Goal: Task Accomplishment & Management: Manage account settings

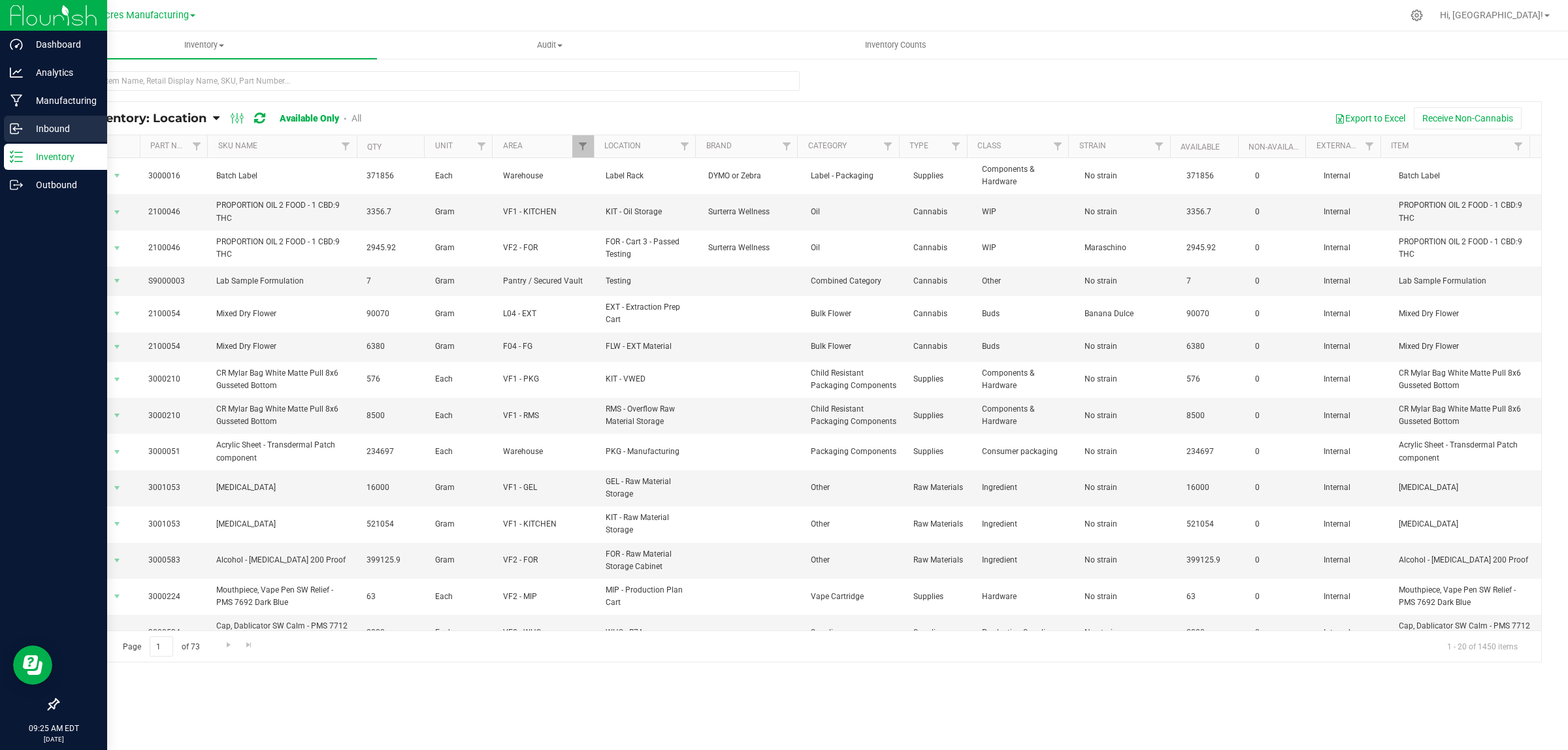
click at [20, 129] on line at bounding box center [17, 129] width 8 height 0
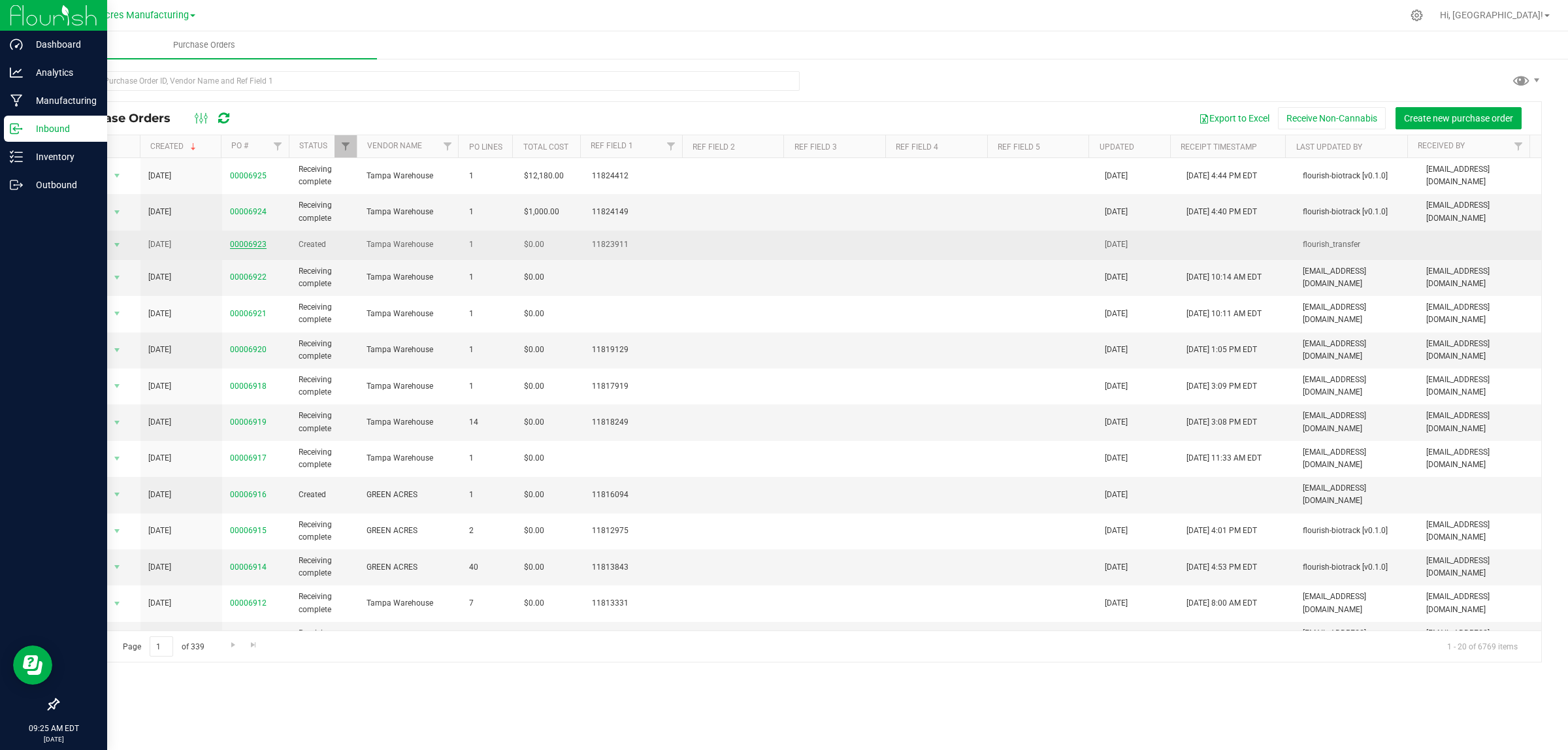
click at [257, 243] on link "00006923" at bounding box center [248, 244] width 36 height 9
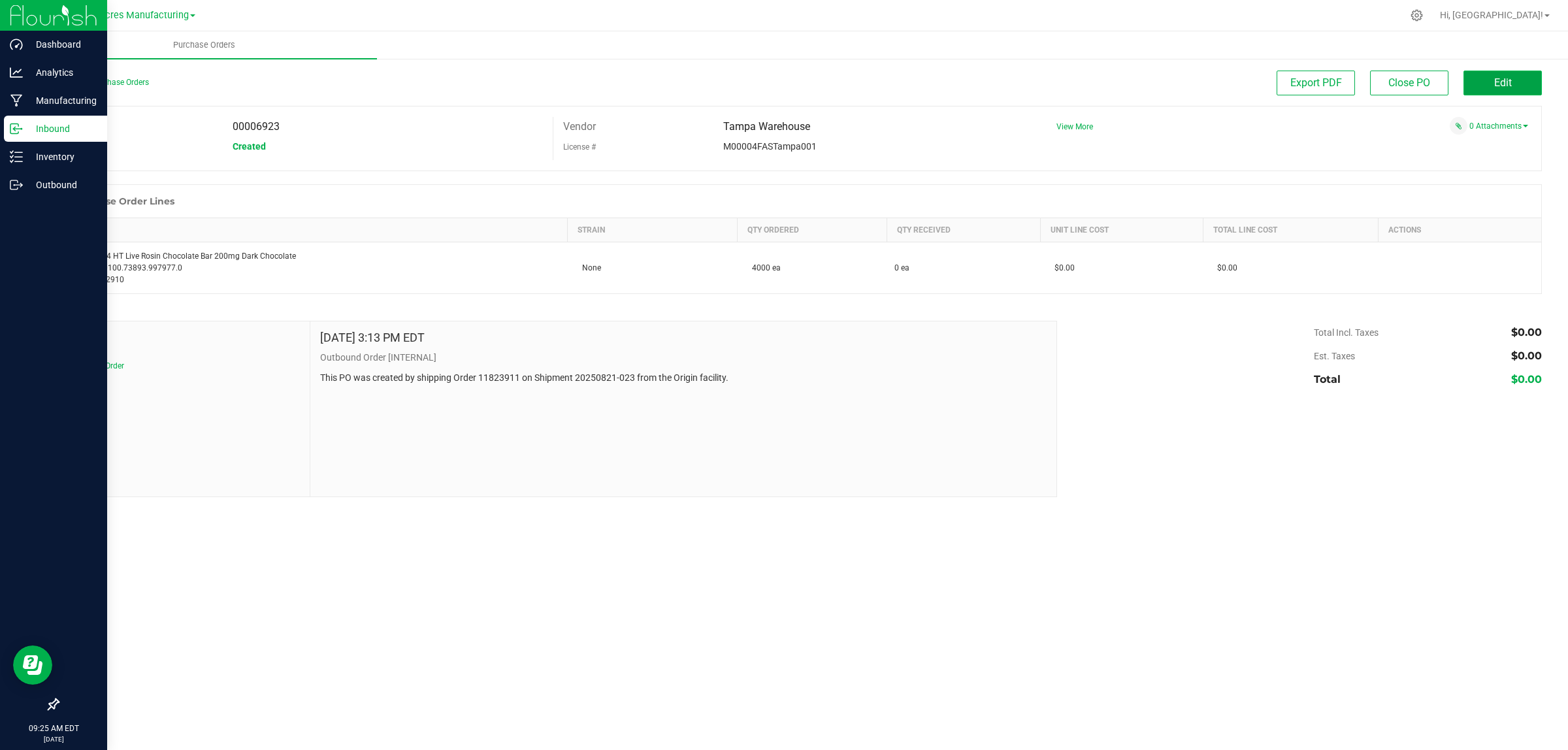
click at [1535, 87] on button "Edit" at bounding box center [1503, 83] width 79 height 25
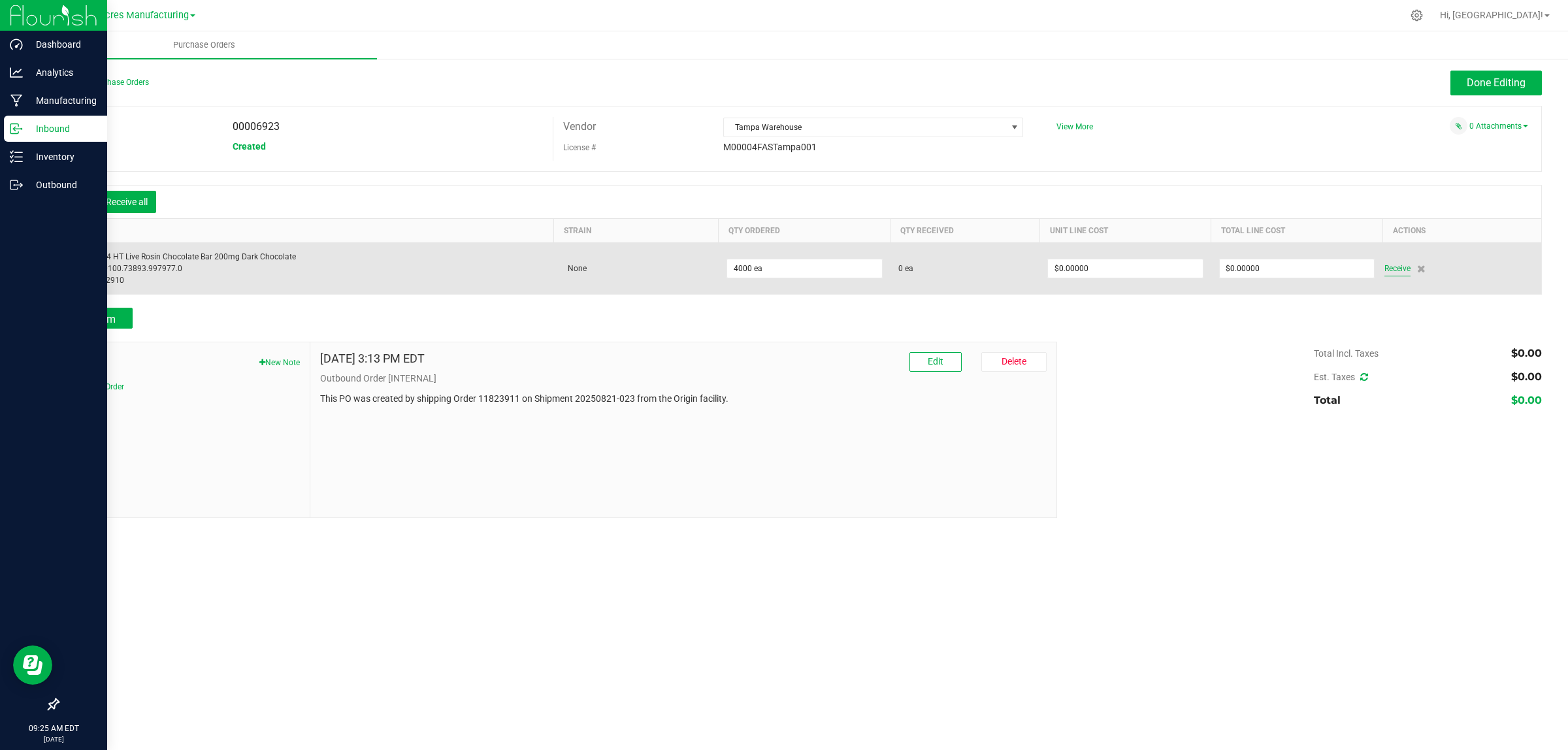
click at [1405, 273] on span "Receive" at bounding box center [1397, 269] width 26 height 16
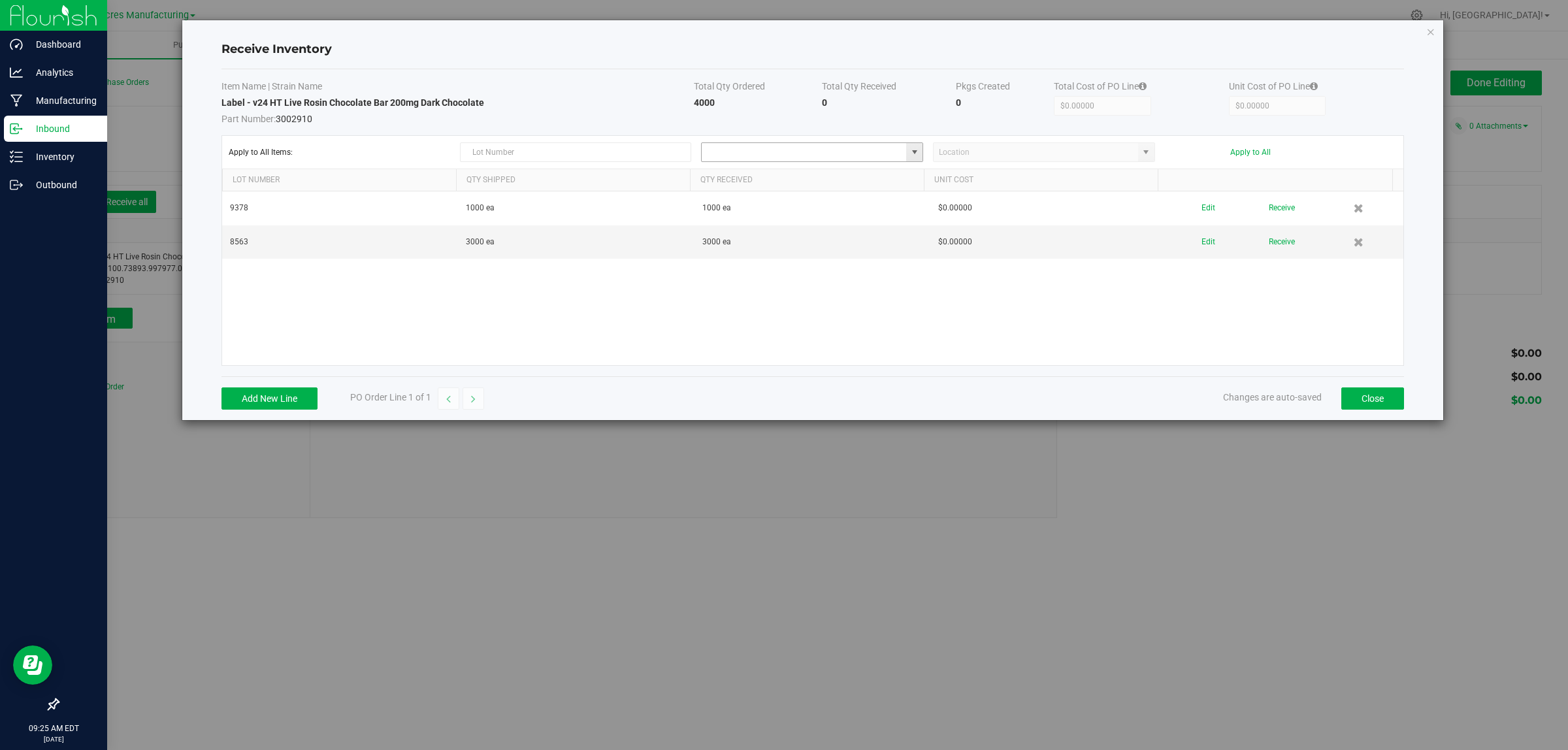
click at [859, 155] on input at bounding box center [804, 152] width 205 height 18
type input "k"
click at [728, 245] on span "VF1 - PKG" at bounding box center [728, 235] width 36 height 20
type input "VF1 - PKG"
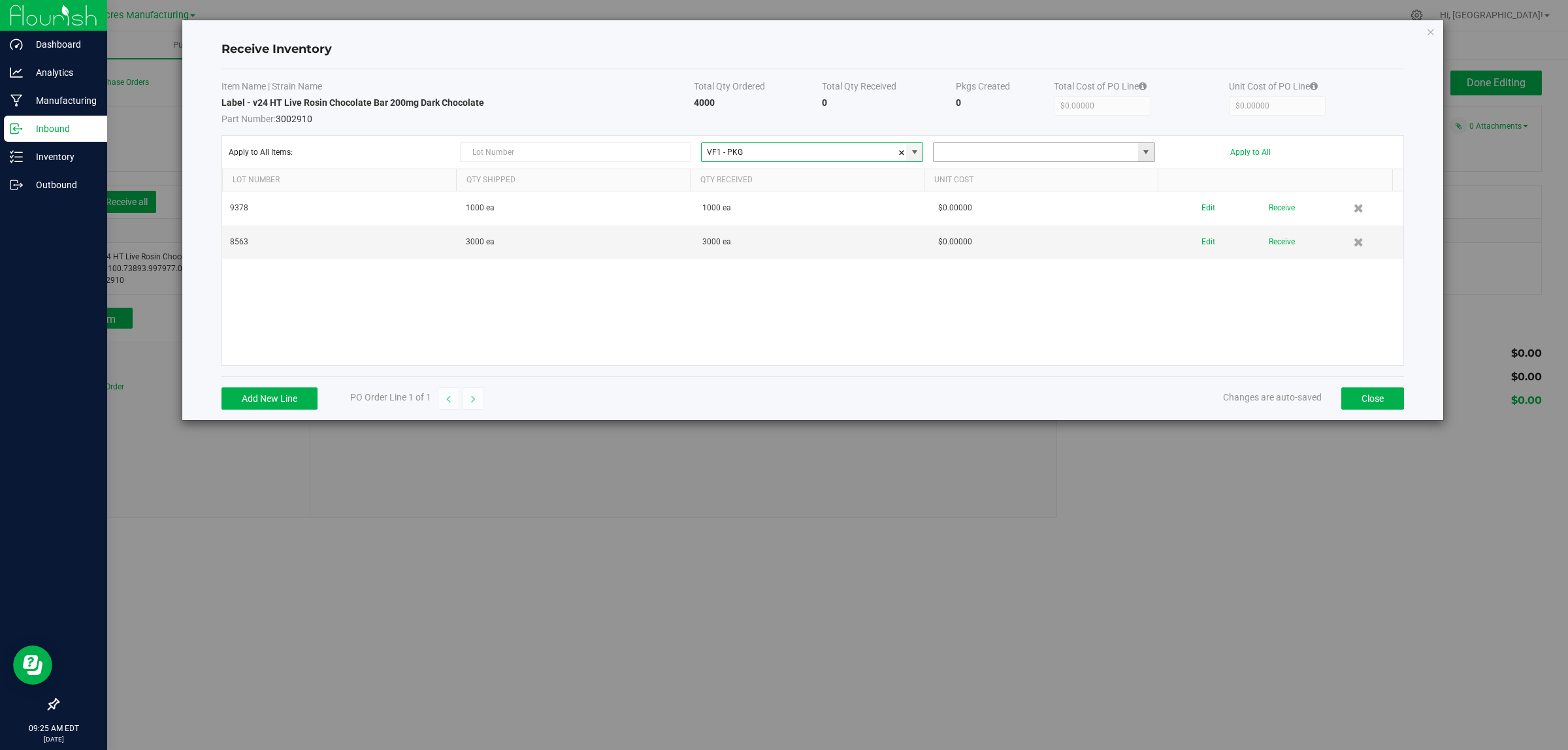
click at [979, 157] on input at bounding box center [1036, 152] width 205 height 18
click at [1145, 152] on span at bounding box center [1146, 152] width 10 height 10
click at [1073, 223] on li "KIT - VMON" at bounding box center [1044, 221] width 220 height 22
type input "KIT - VMON"
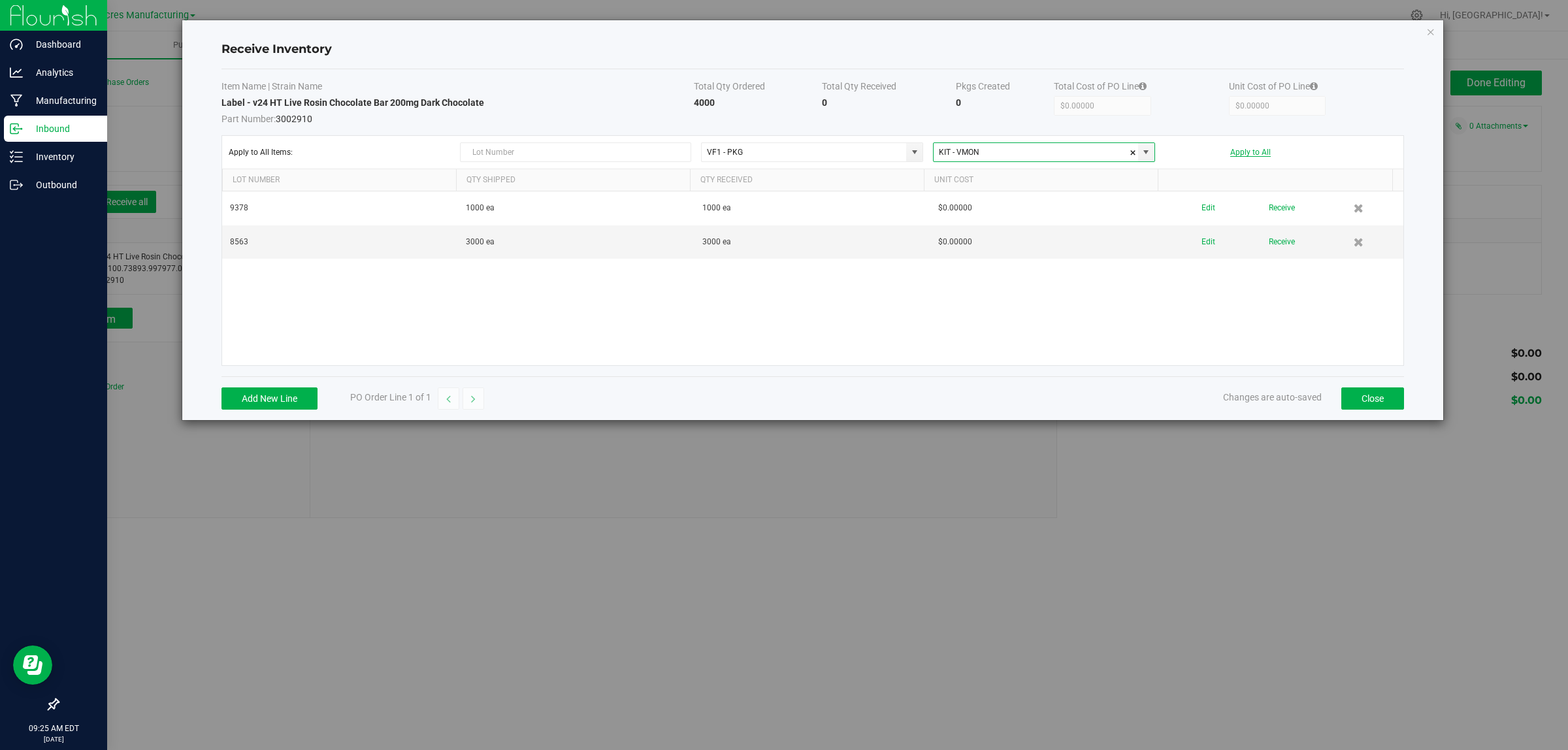
click at [1255, 151] on button "Apply to All" at bounding box center [1251, 152] width 41 height 9
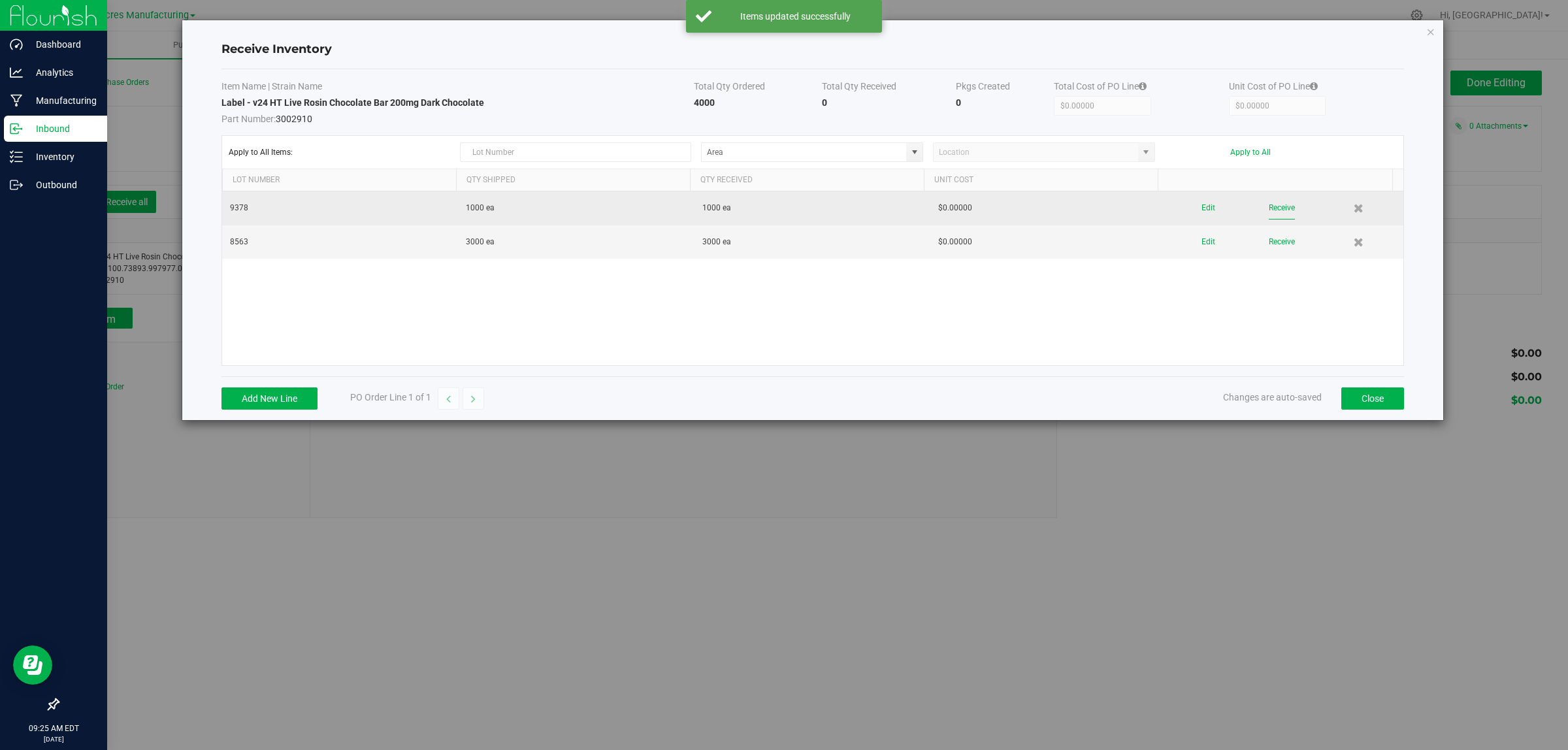
click at [1269, 203] on button "Receive" at bounding box center [1282, 208] width 26 height 23
click at [1272, 225] on button "Receive" at bounding box center [1282, 231] width 26 height 23
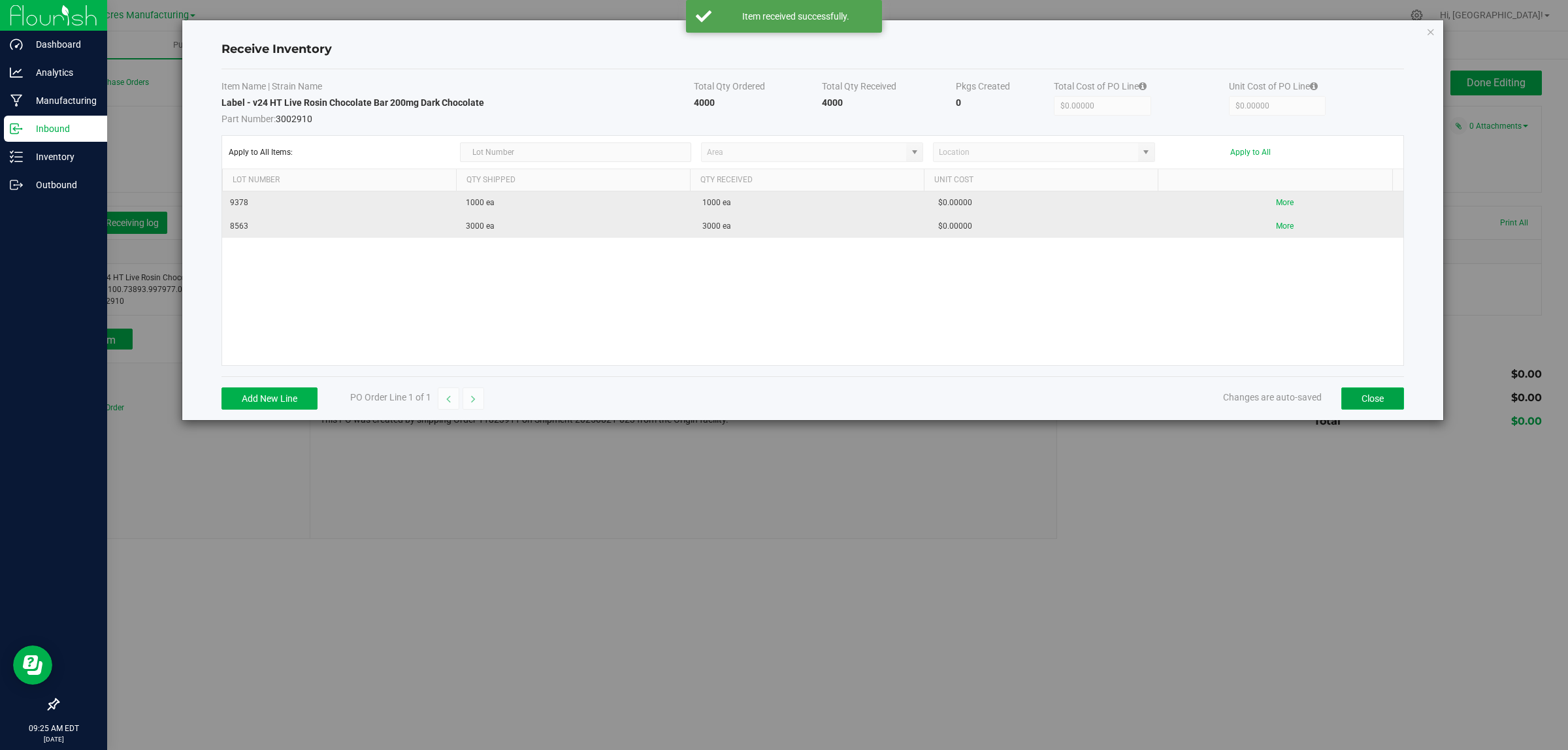
click at [1380, 400] on button "Close" at bounding box center [1373, 399] width 63 height 22
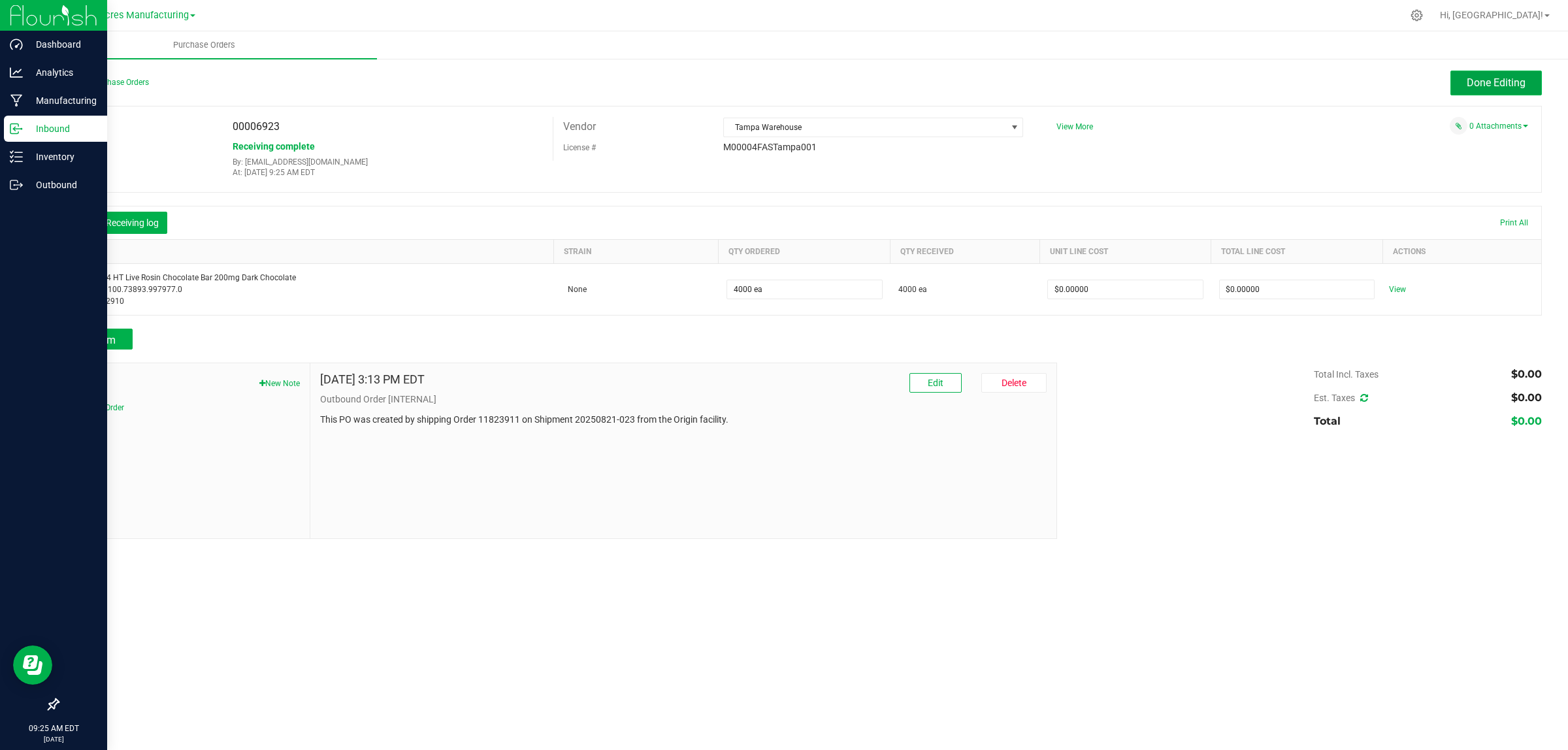
click at [1497, 82] on span "Done Editing" at bounding box center [1496, 82] width 59 height 12
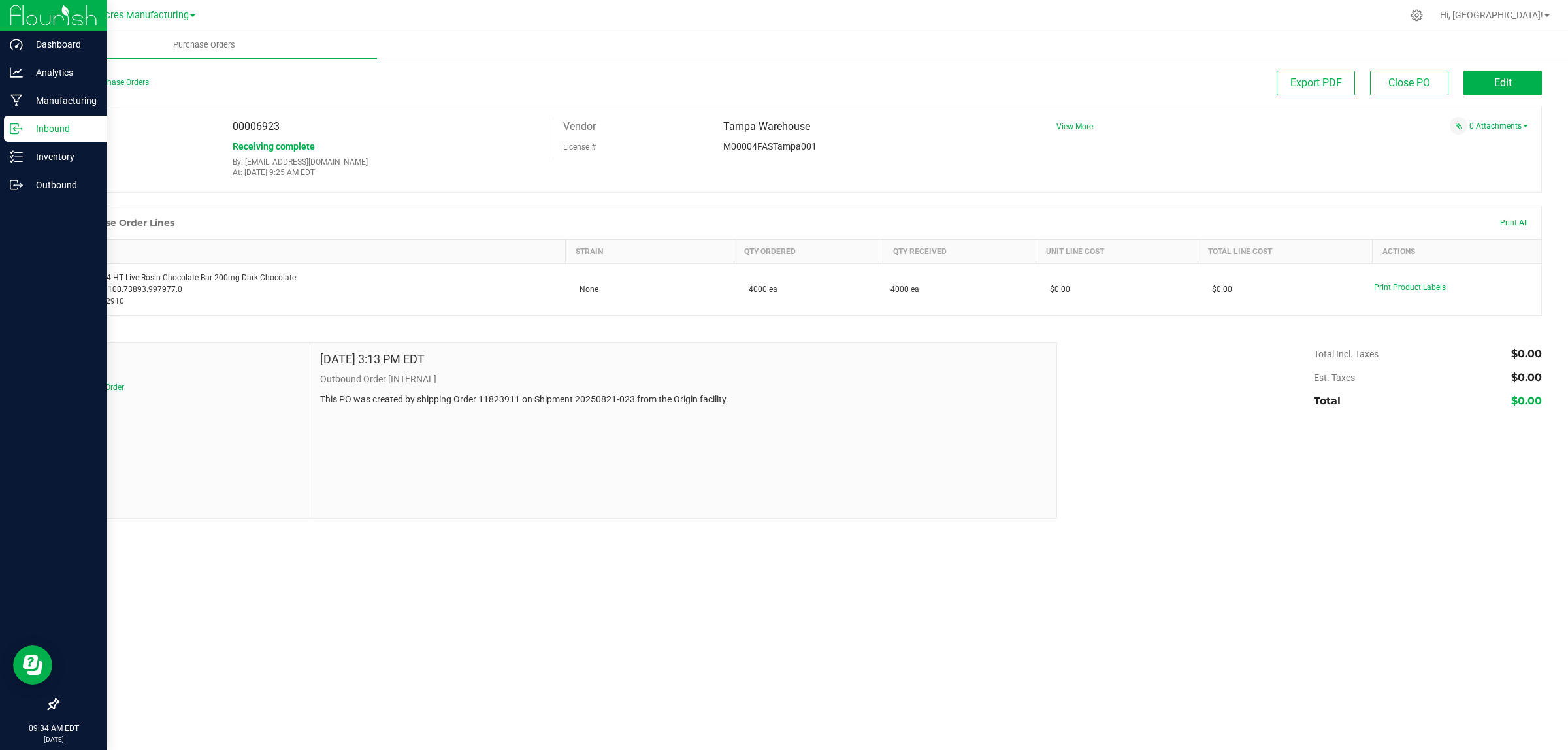
click at [53, 128] on p "Inbound" at bounding box center [62, 129] width 79 height 16
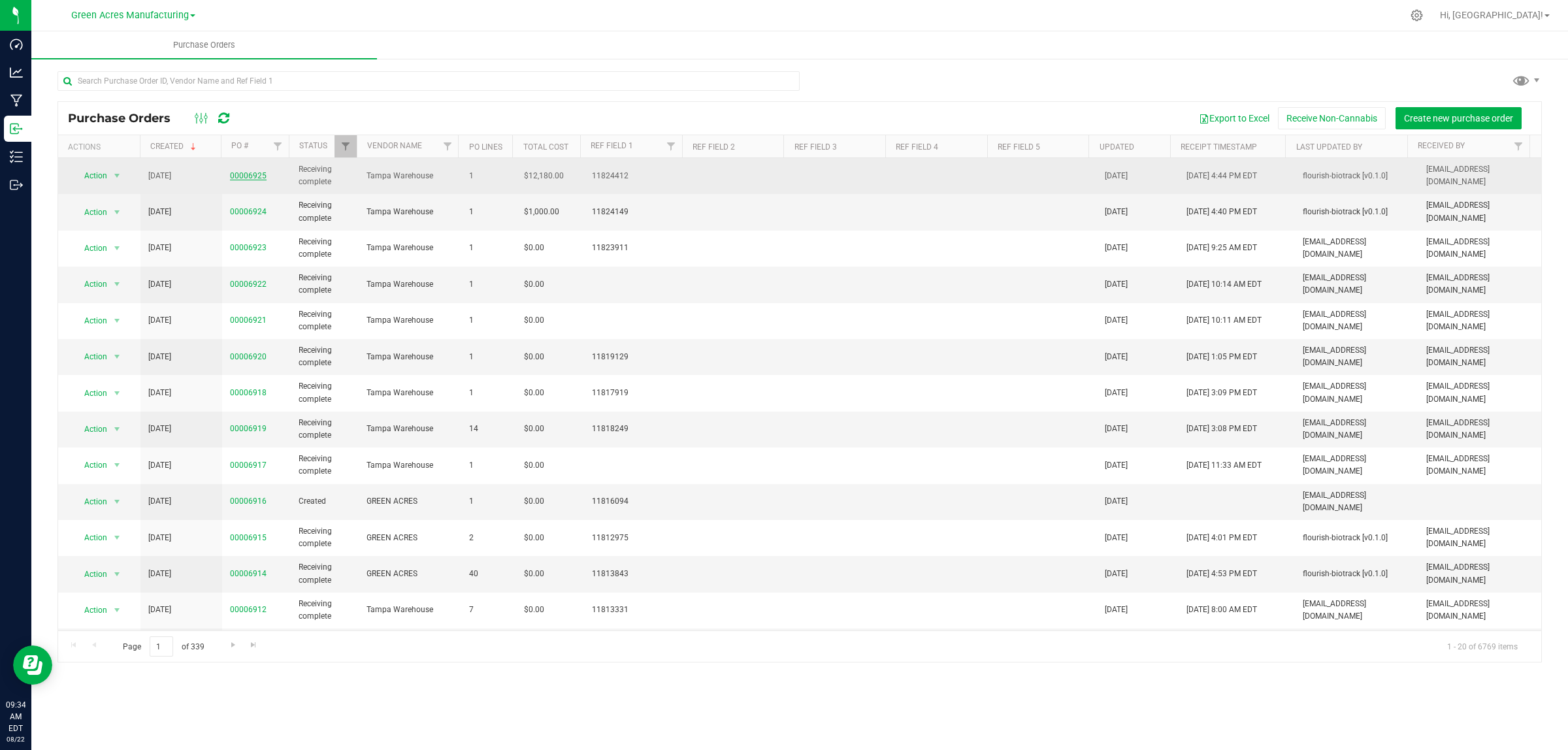
click at [242, 171] on span "00006925" at bounding box center [248, 176] width 36 height 12
click at [255, 179] on link "00006925" at bounding box center [248, 176] width 36 height 9
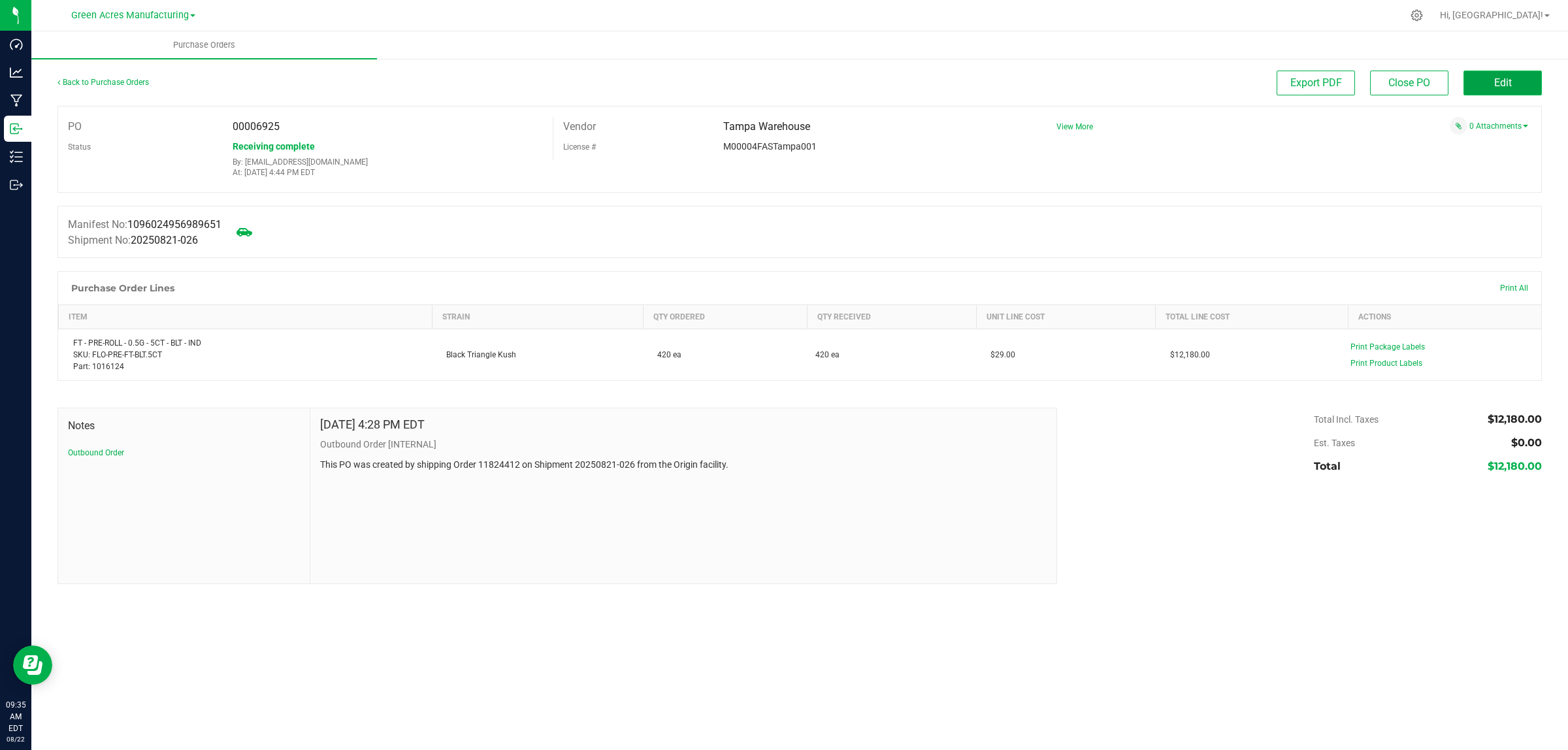
click at [1502, 71] on button "Edit" at bounding box center [1503, 83] width 79 height 25
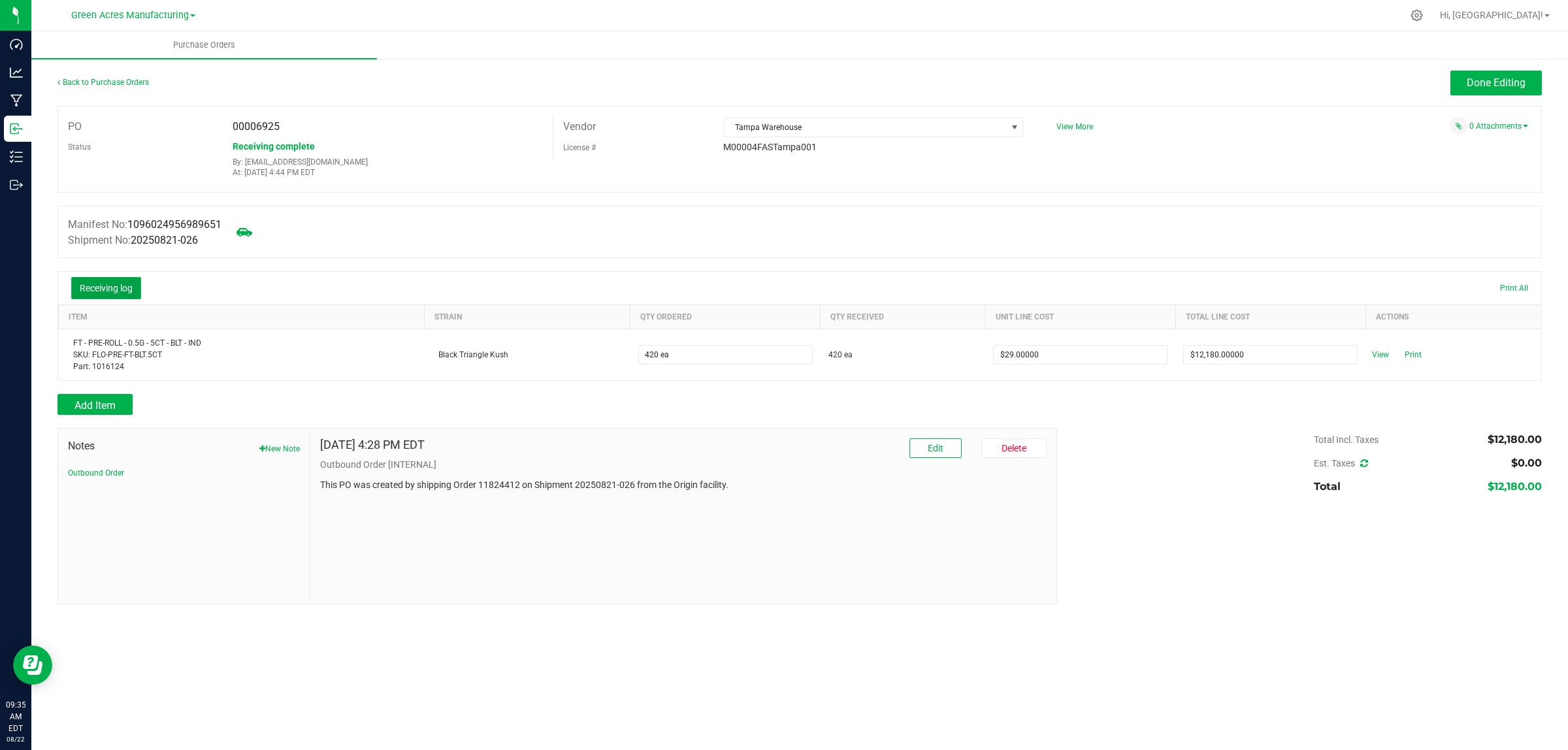
click at [93, 292] on button "Receiving log" at bounding box center [106, 288] width 70 height 22
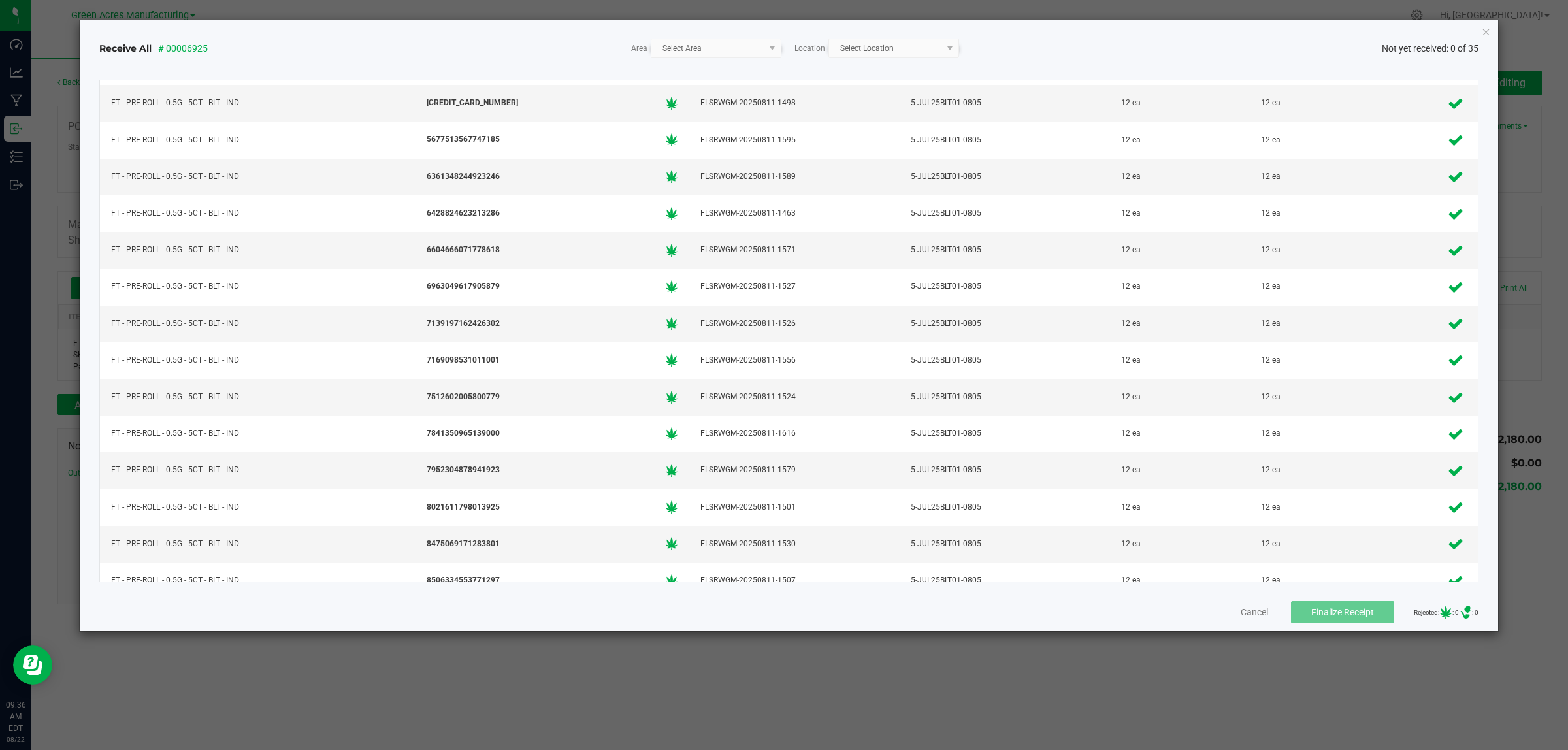
scroll to position [816, 0]
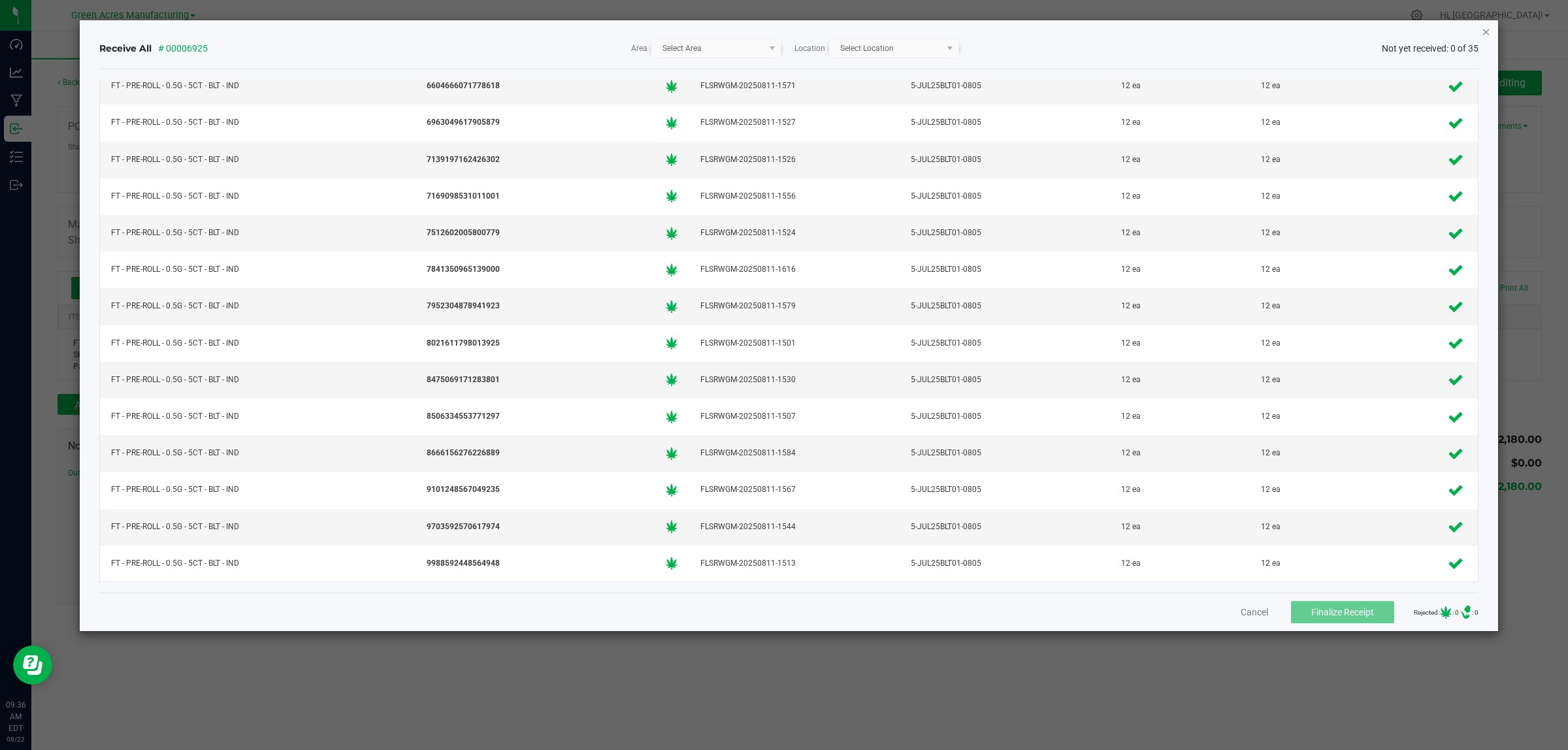
click at [1485, 28] on icon "Close" at bounding box center [1486, 31] width 9 height 16
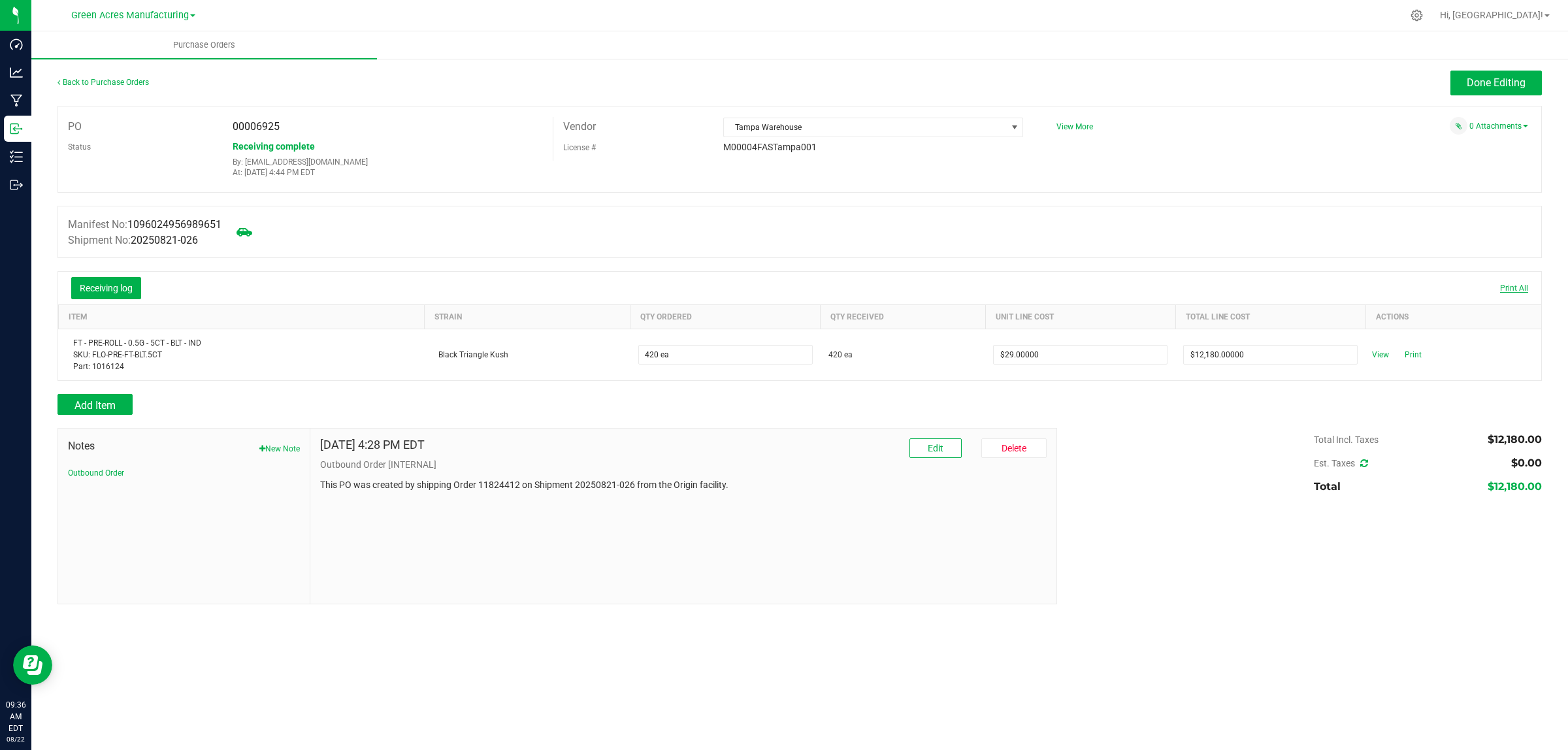
click at [1520, 288] on span "Print All" at bounding box center [1514, 288] width 28 height 9
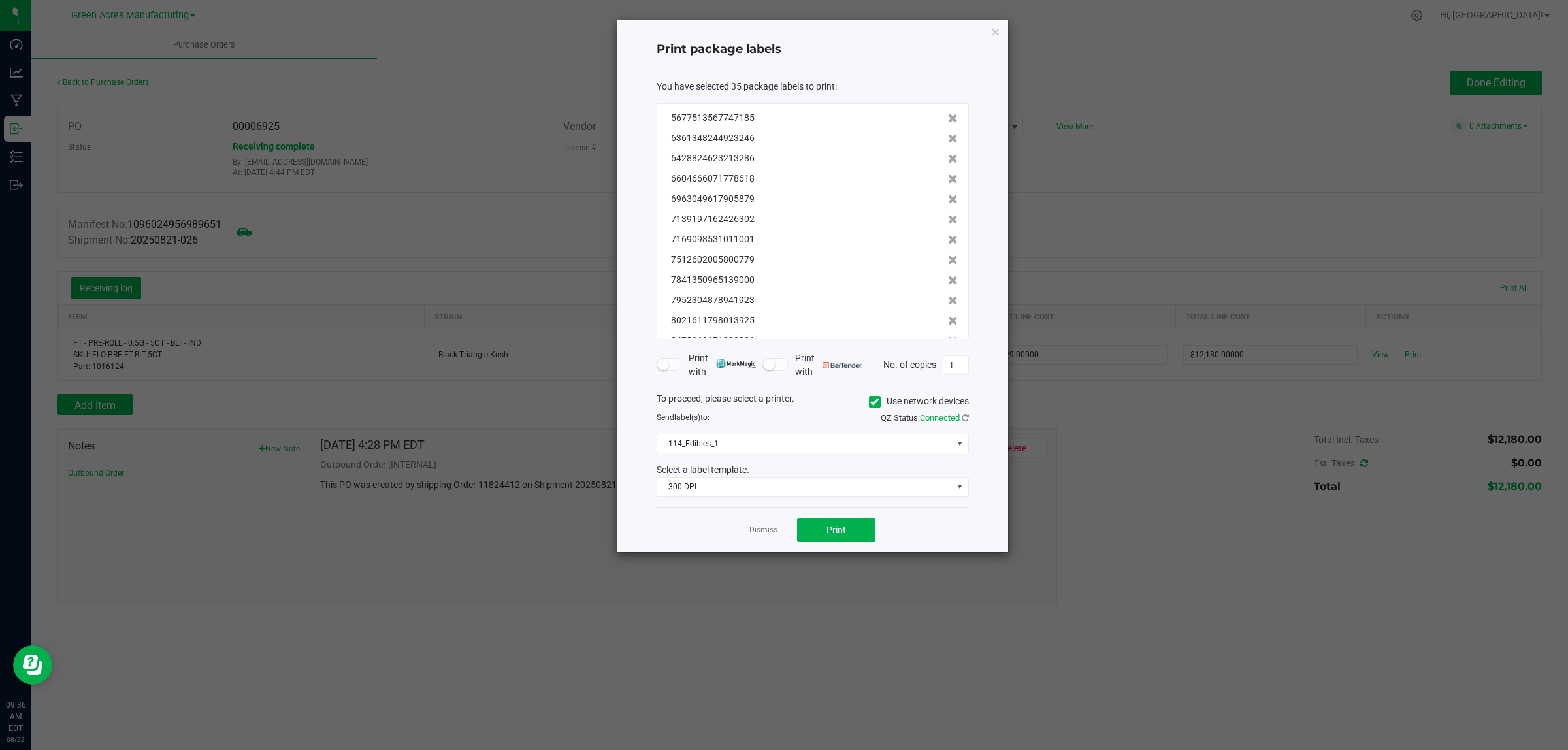
scroll to position [485, 0]
click at [996, 27] on icon "button" at bounding box center [996, 31] width 9 height 16
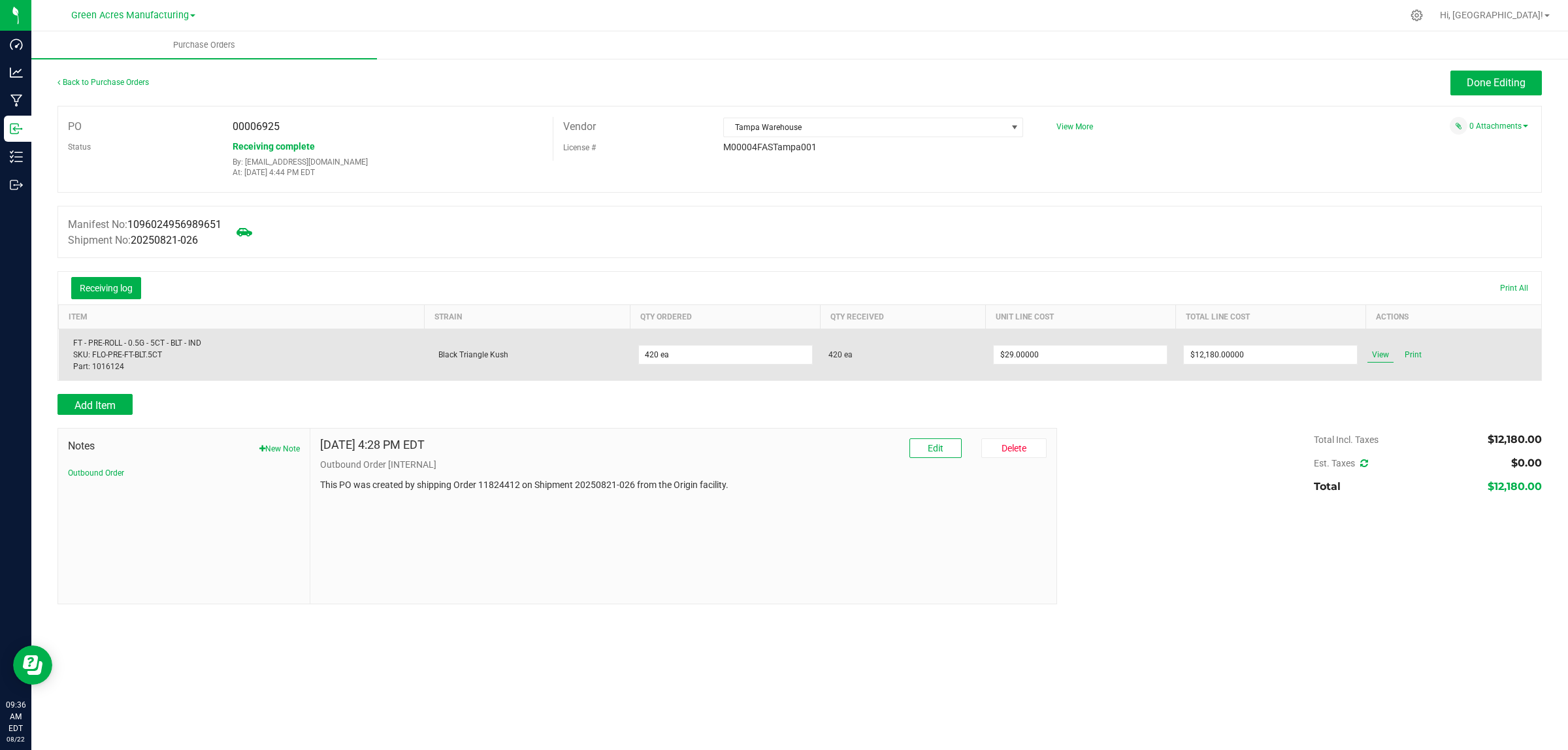
click at [1373, 348] on span "View" at bounding box center [1381, 355] width 26 height 16
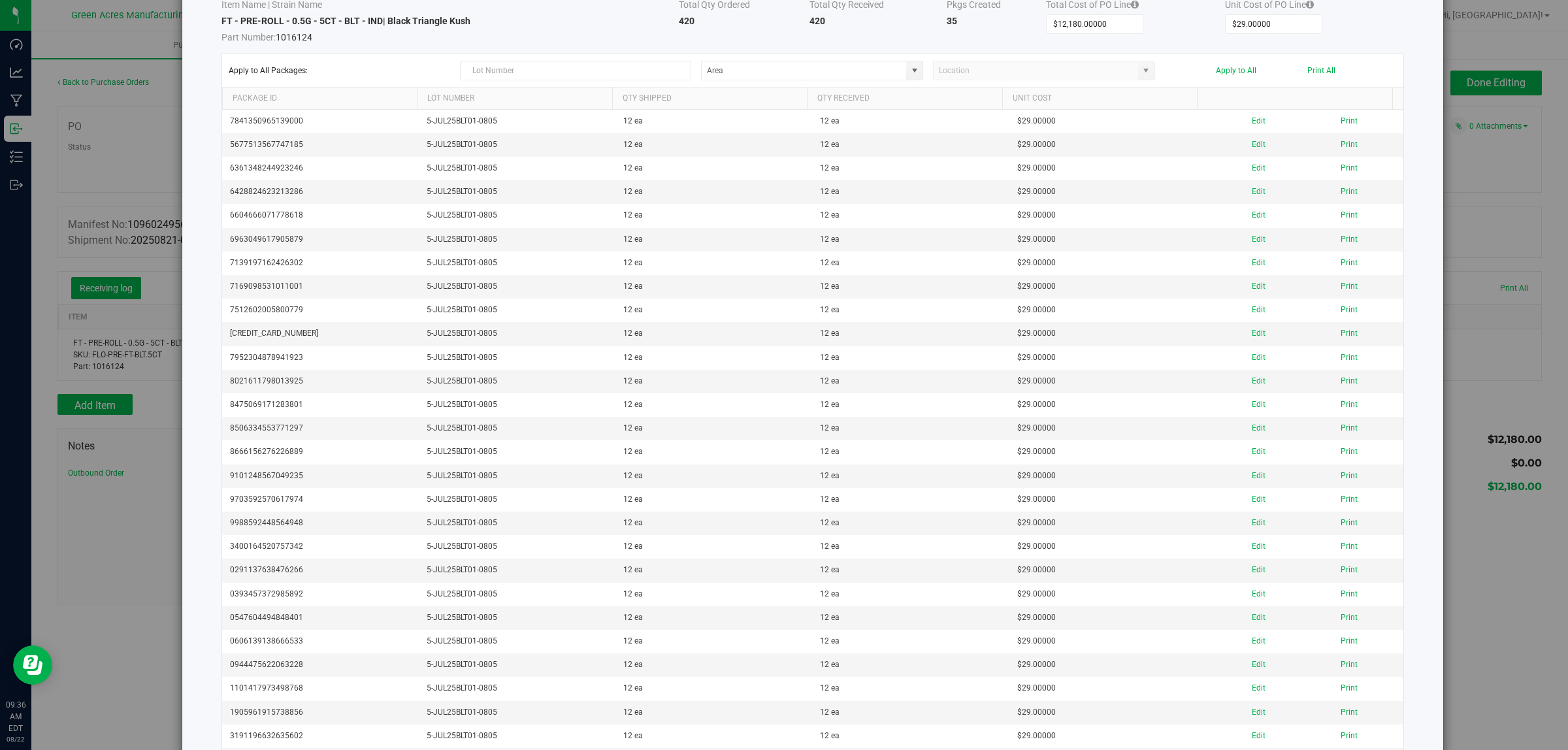
scroll to position [0, 0]
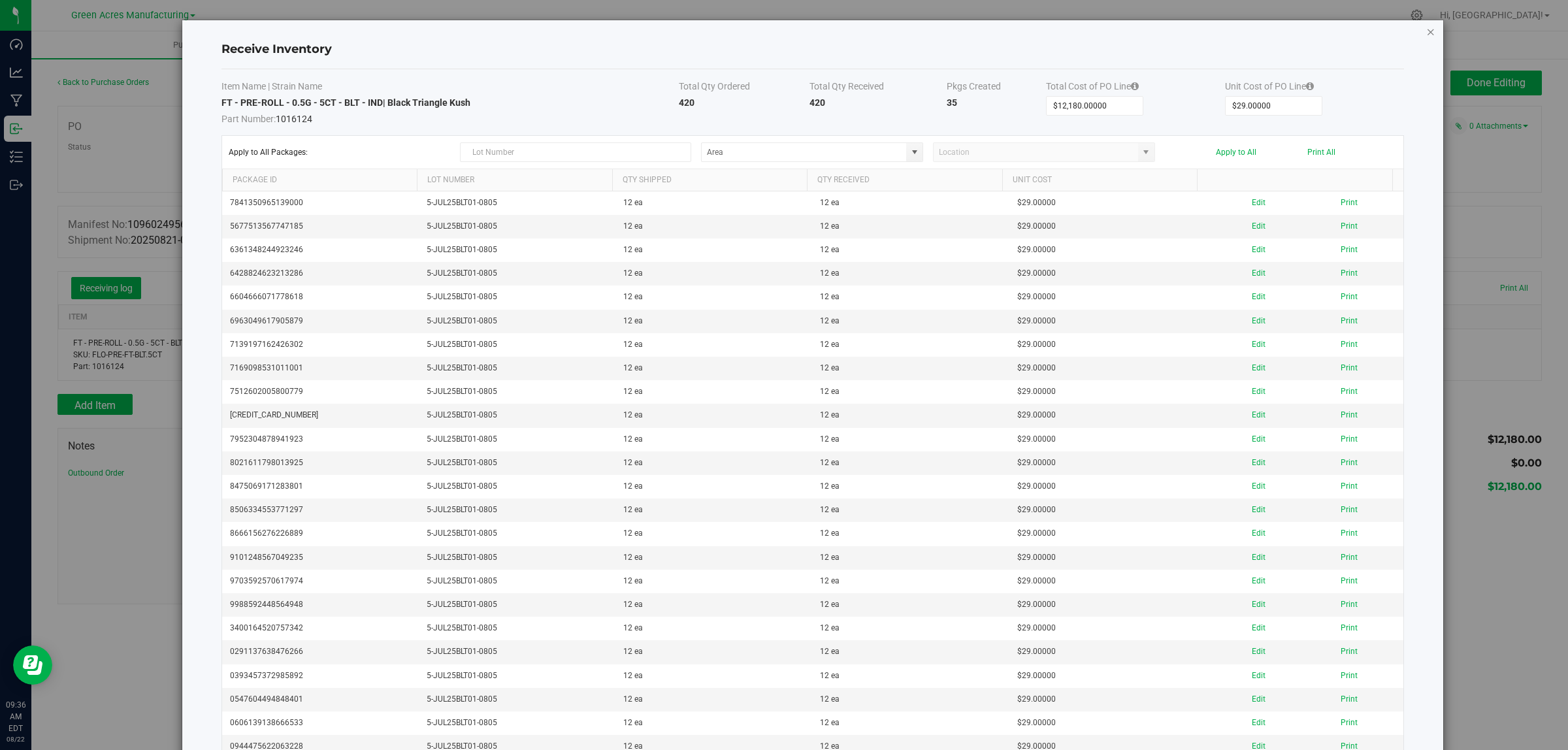
click at [1427, 28] on icon "Close modal" at bounding box center [1431, 31] width 9 height 16
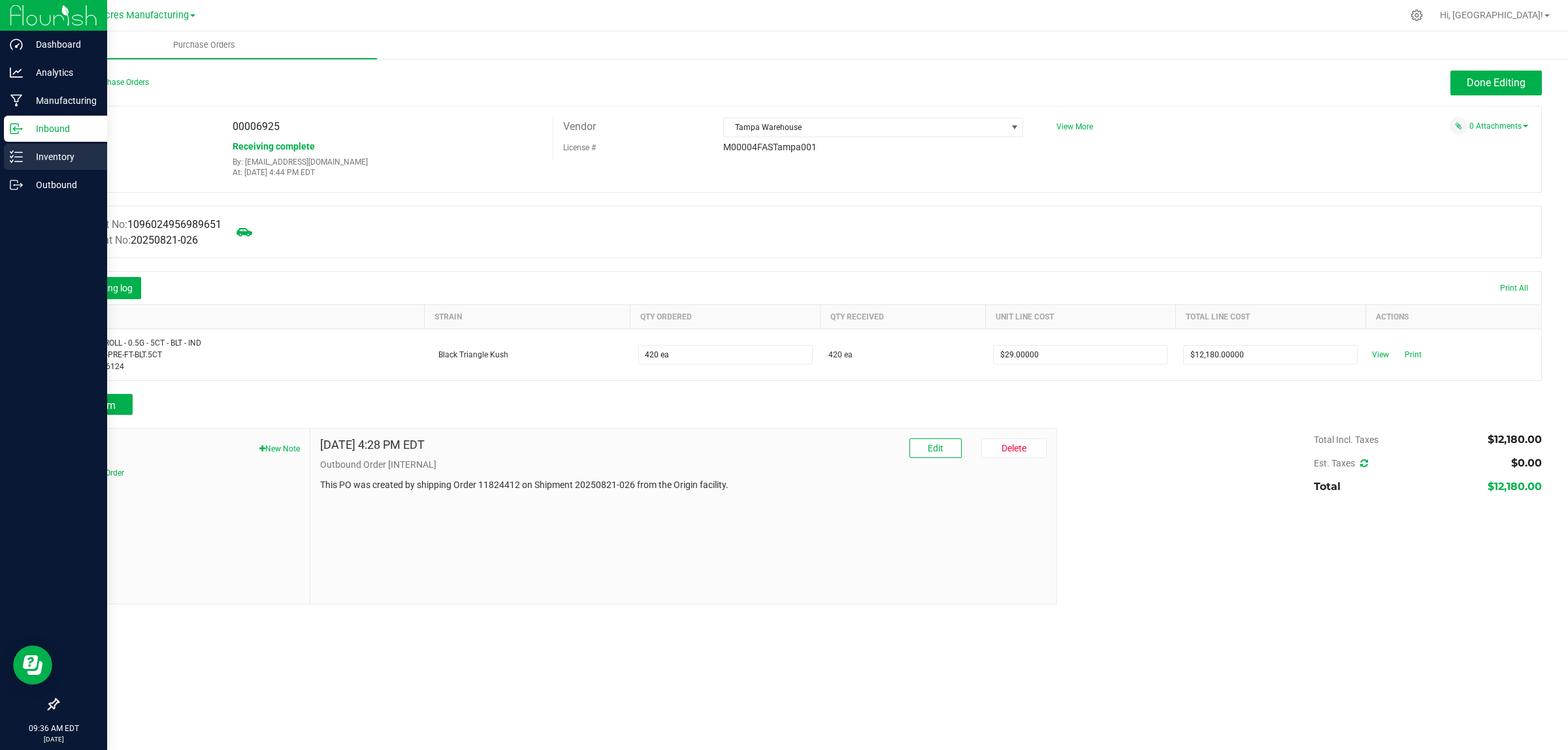
click at [39, 161] on p "Inventory" at bounding box center [62, 157] width 79 height 16
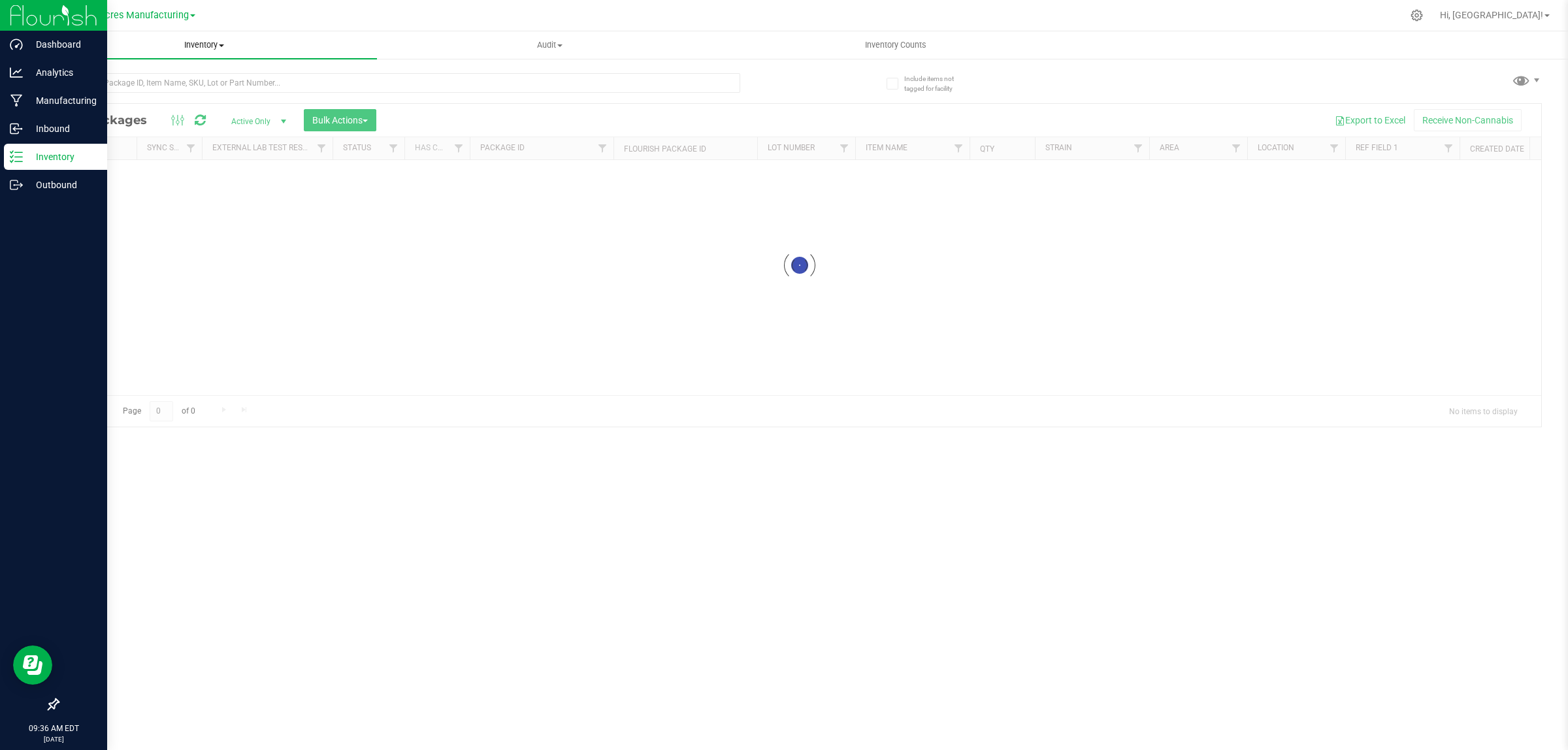
click at [207, 44] on span "Inventory" at bounding box center [204, 45] width 346 height 12
click at [383, 23] on div at bounding box center [818, 15] width 1169 height 26
click at [136, 75] on input "text" at bounding box center [399, 82] width 683 height 20
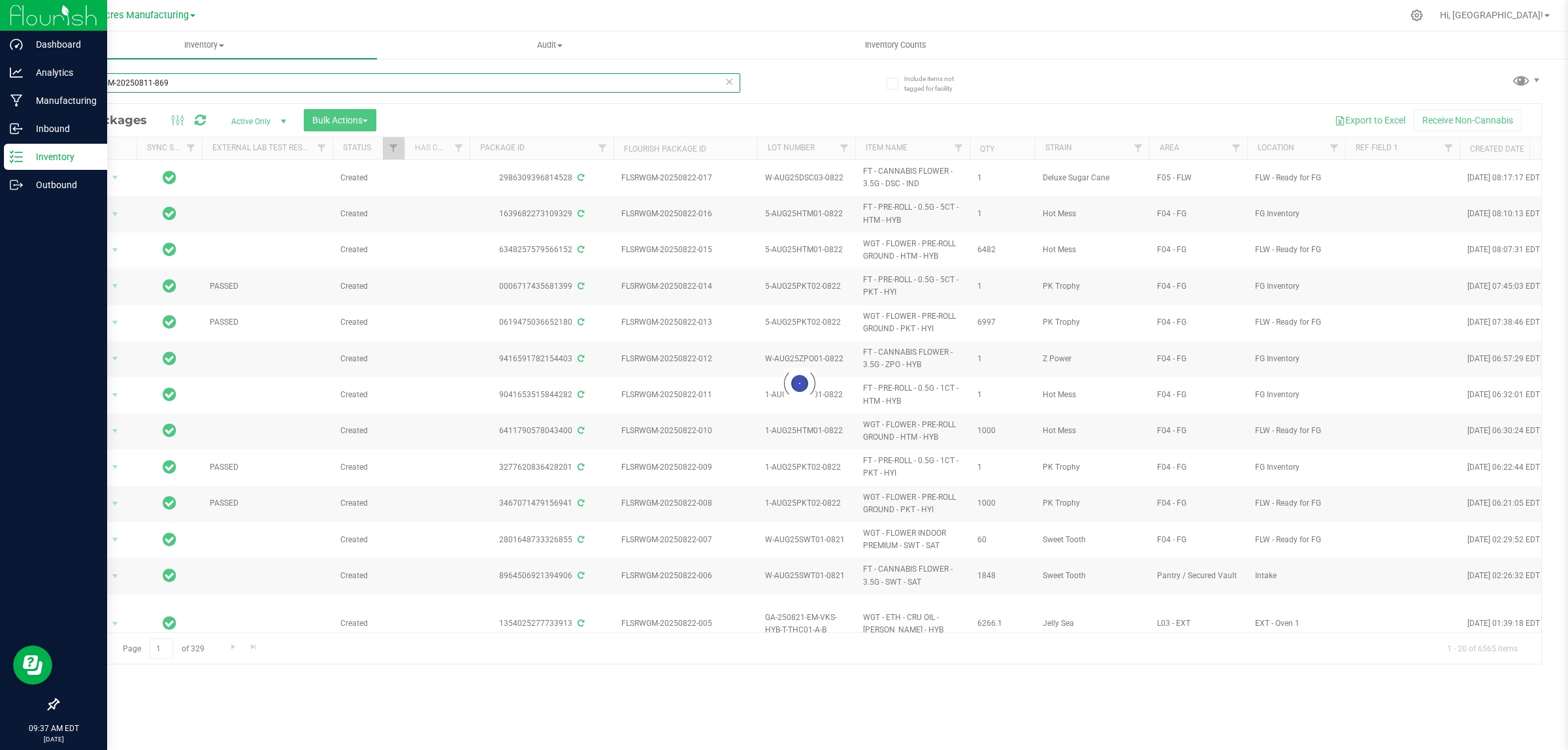
type input "FLSRWGM-20250811-869"
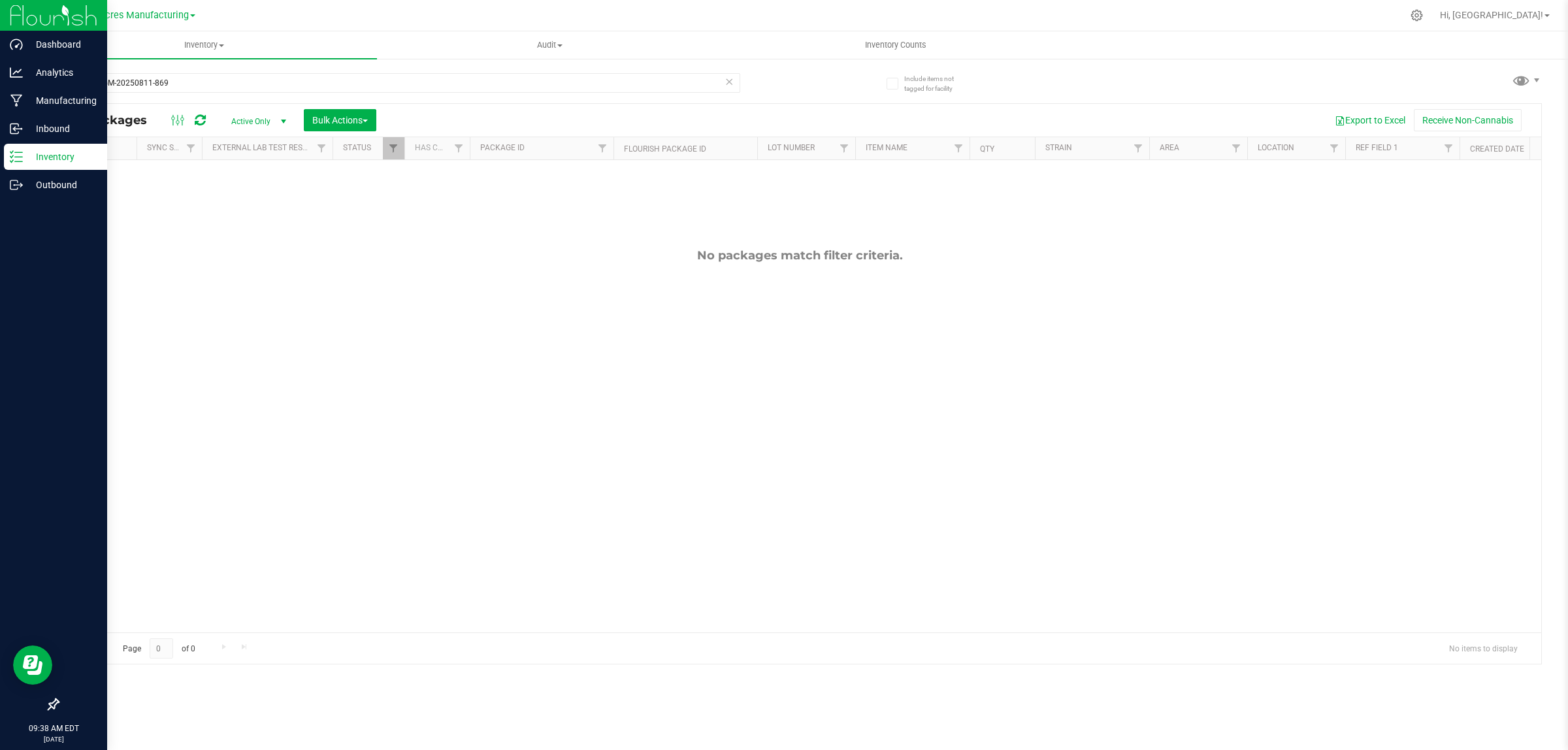
click at [380, 142] on th "Status" at bounding box center [368, 148] width 72 height 23
click at [397, 141] on div at bounding box center [800, 384] width 1483 height 560
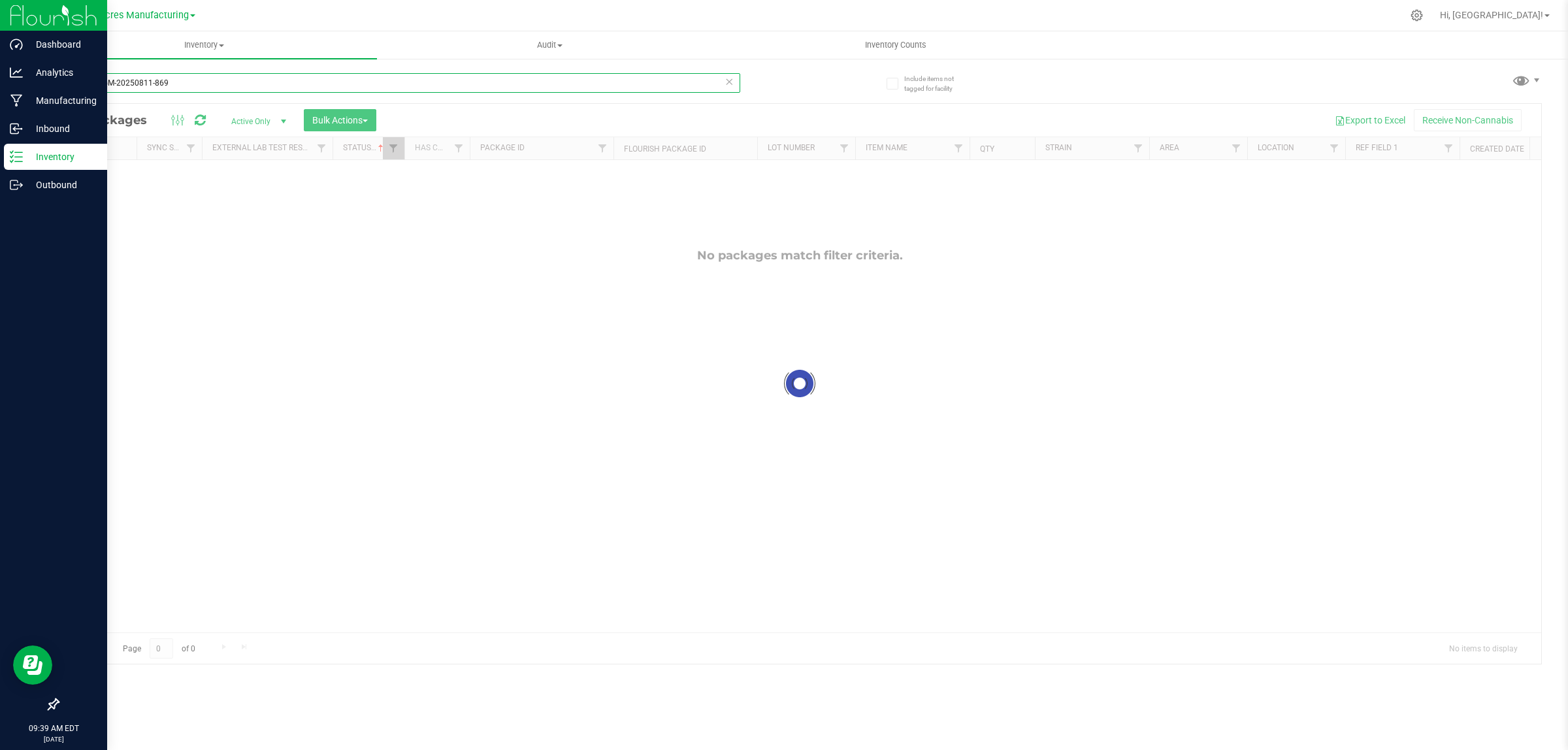
click at [175, 75] on input "FLSRWGM-20250811-869" at bounding box center [399, 82] width 683 height 20
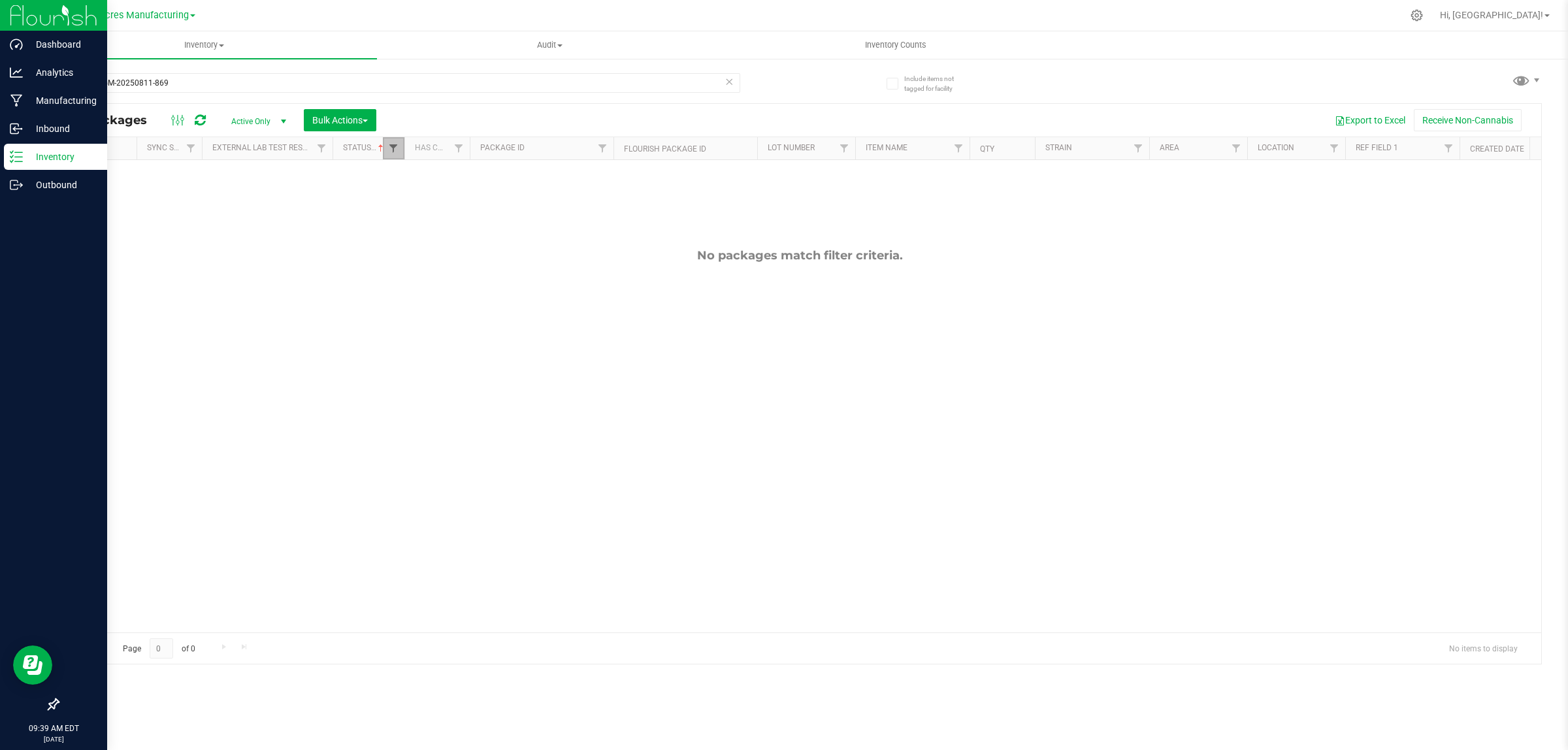
click at [394, 148] on span "Filter" at bounding box center [393, 148] width 10 height 10
click at [278, 122] on span "select" at bounding box center [284, 122] width 10 height 10
click at [243, 200] on li "All" at bounding box center [256, 202] width 71 height 20
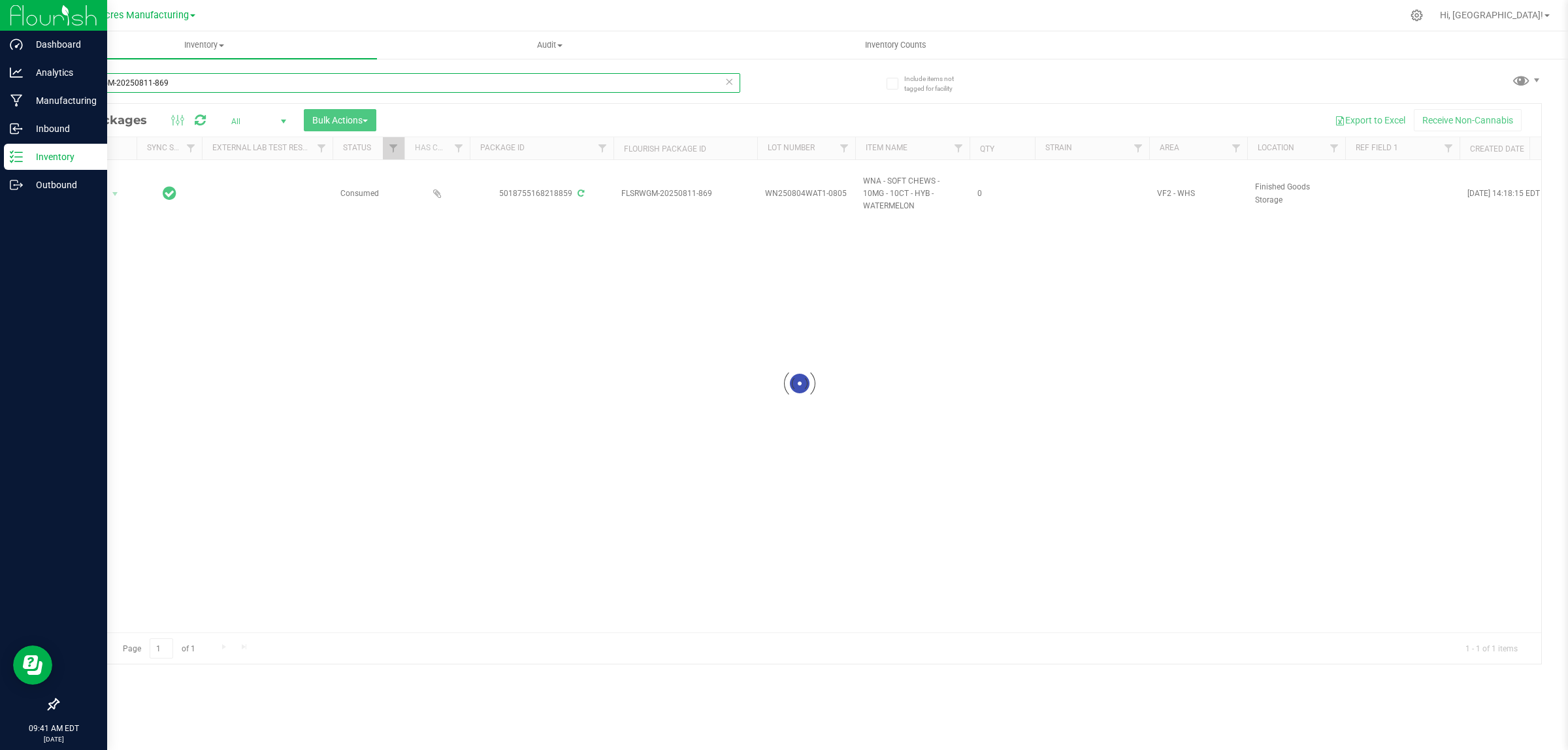
click at [187, 82] on input "FLSRWGM-20250811-869" at bounding box center [399, 82] width 683 height 20
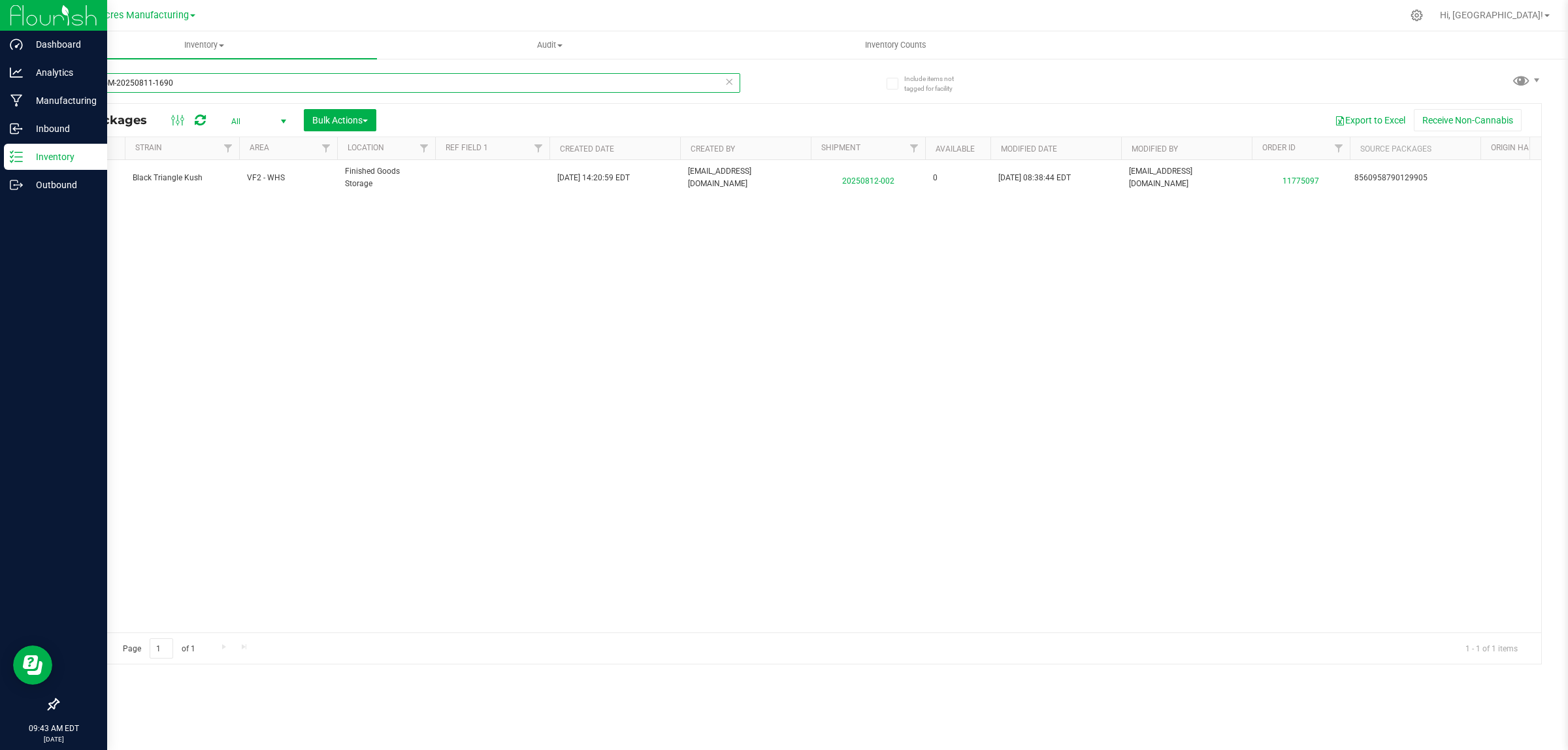
scroll to position [0, 1050]
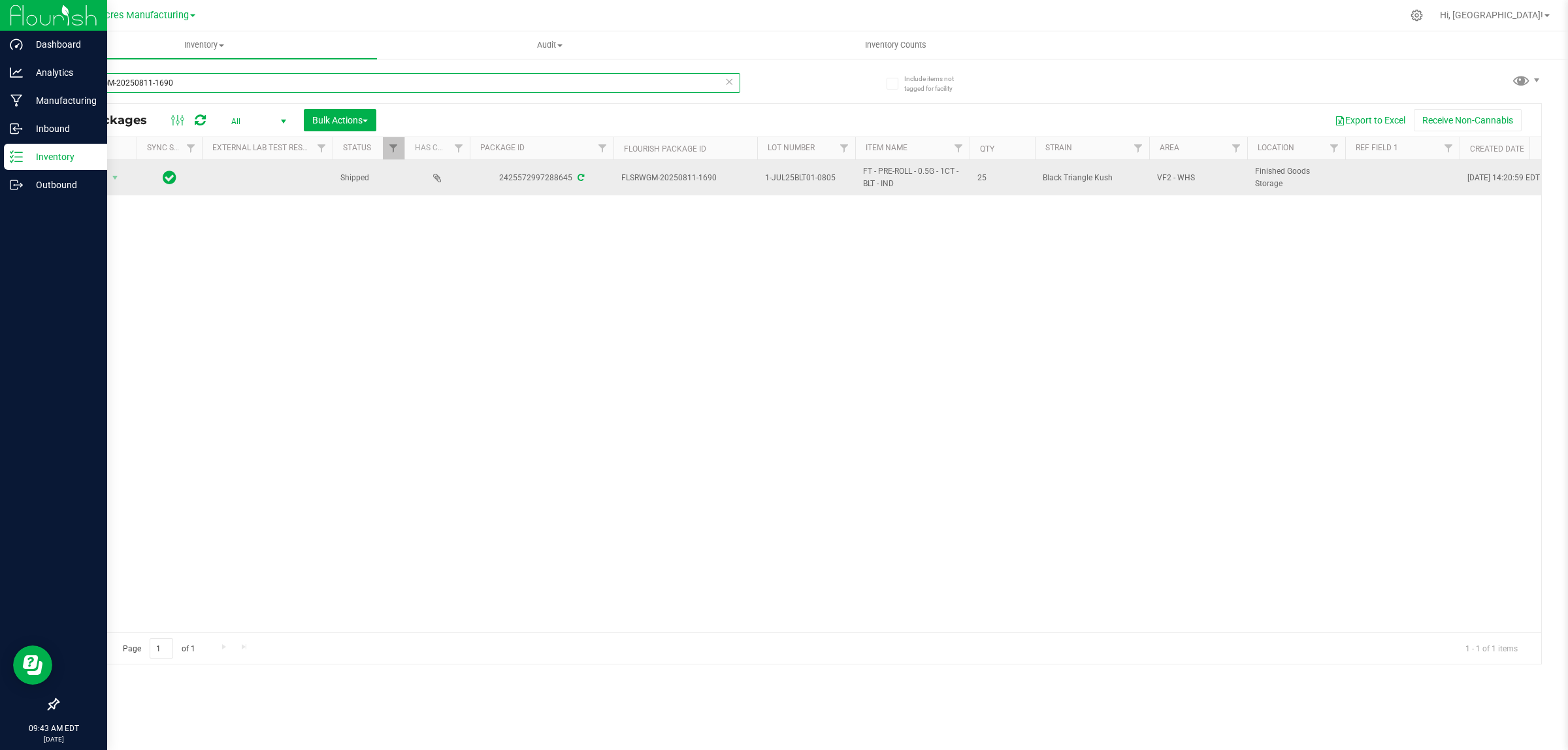
type input "FLSRWGM-20250811-1690"
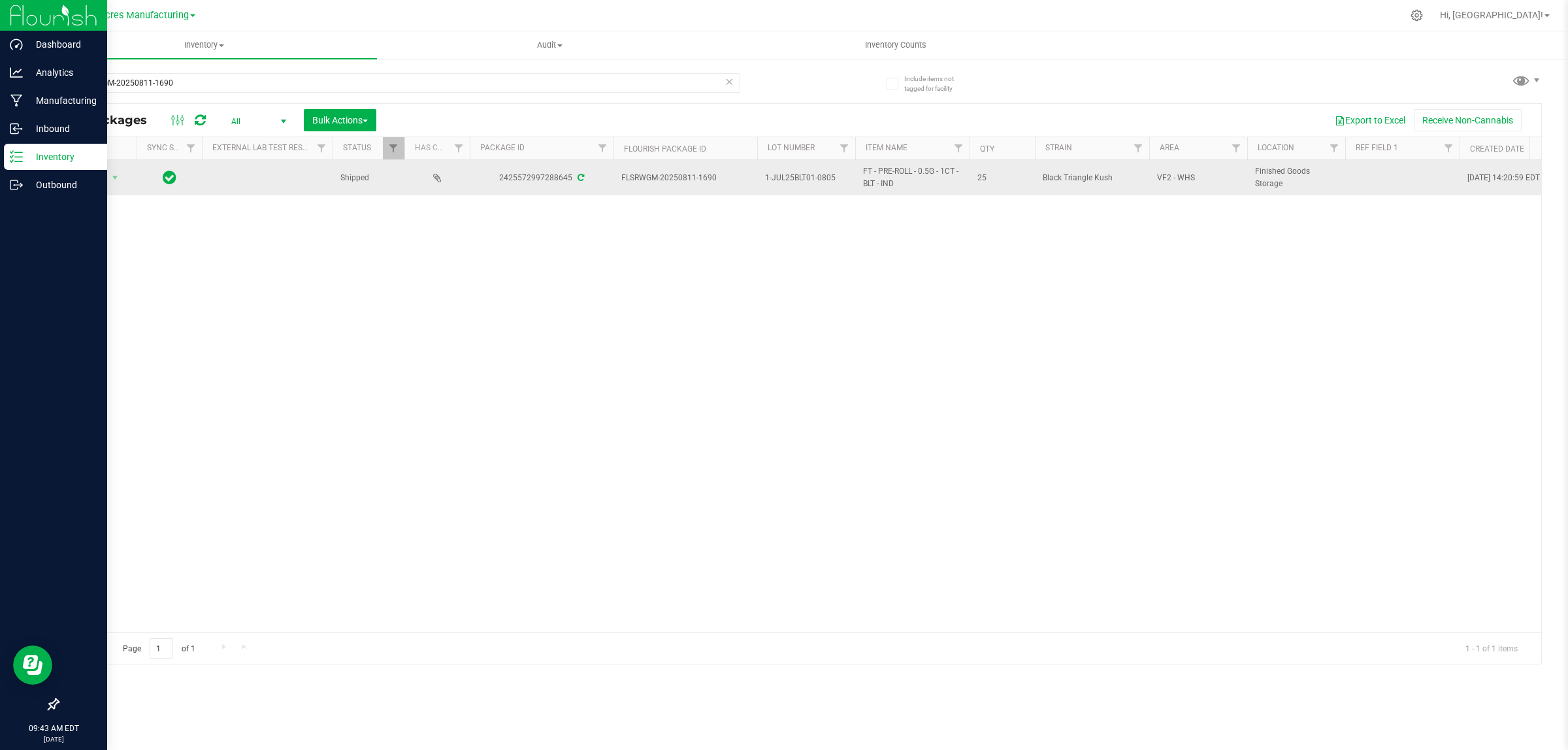
click at [350, 181] on span "Shipped" at bounding box center [368, 178] width 56 height 12
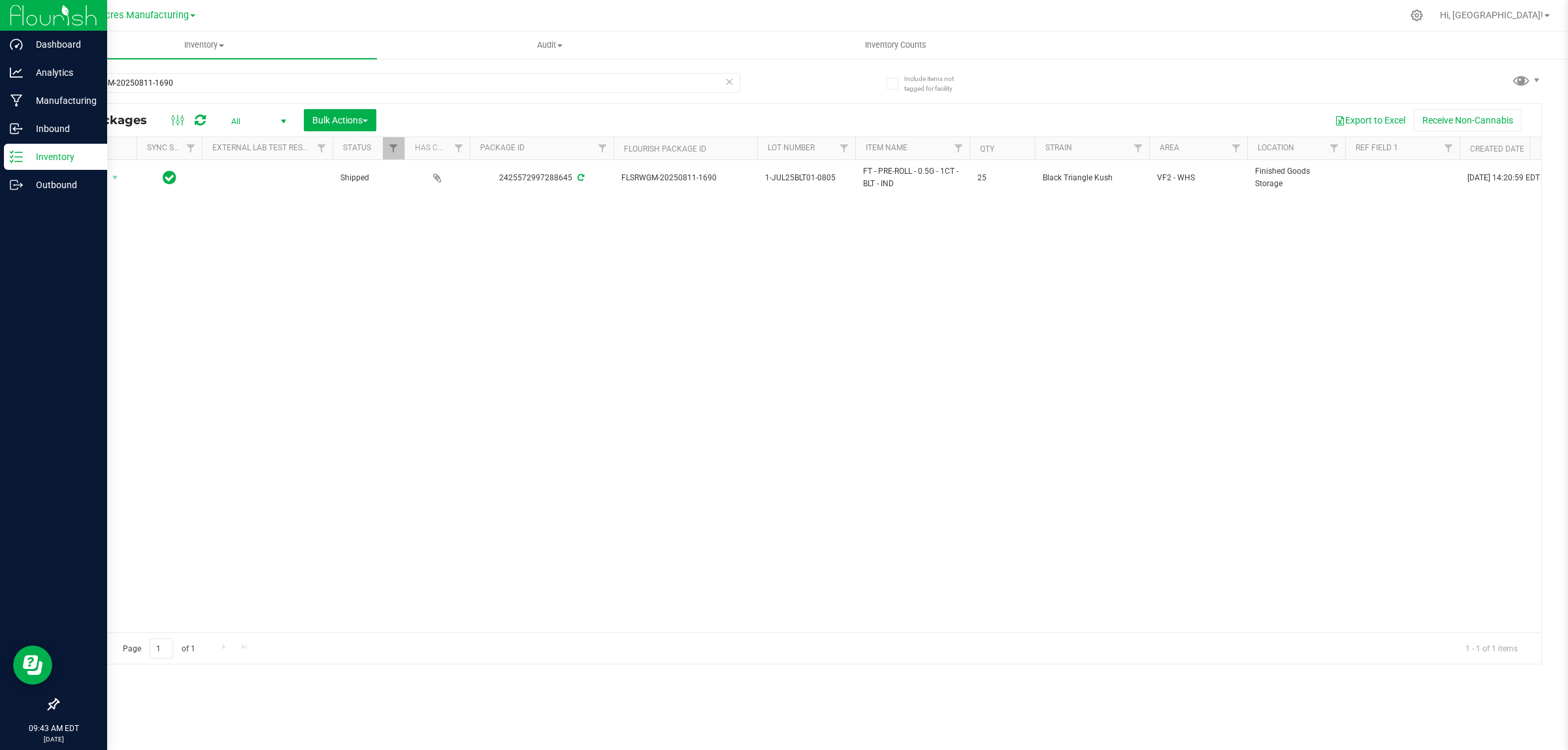
click at [386, 318] on div "Action Action Edit attributes Global inventory Locate package Package audit log…" at bounding box center [800, 397] width 1483 height 472
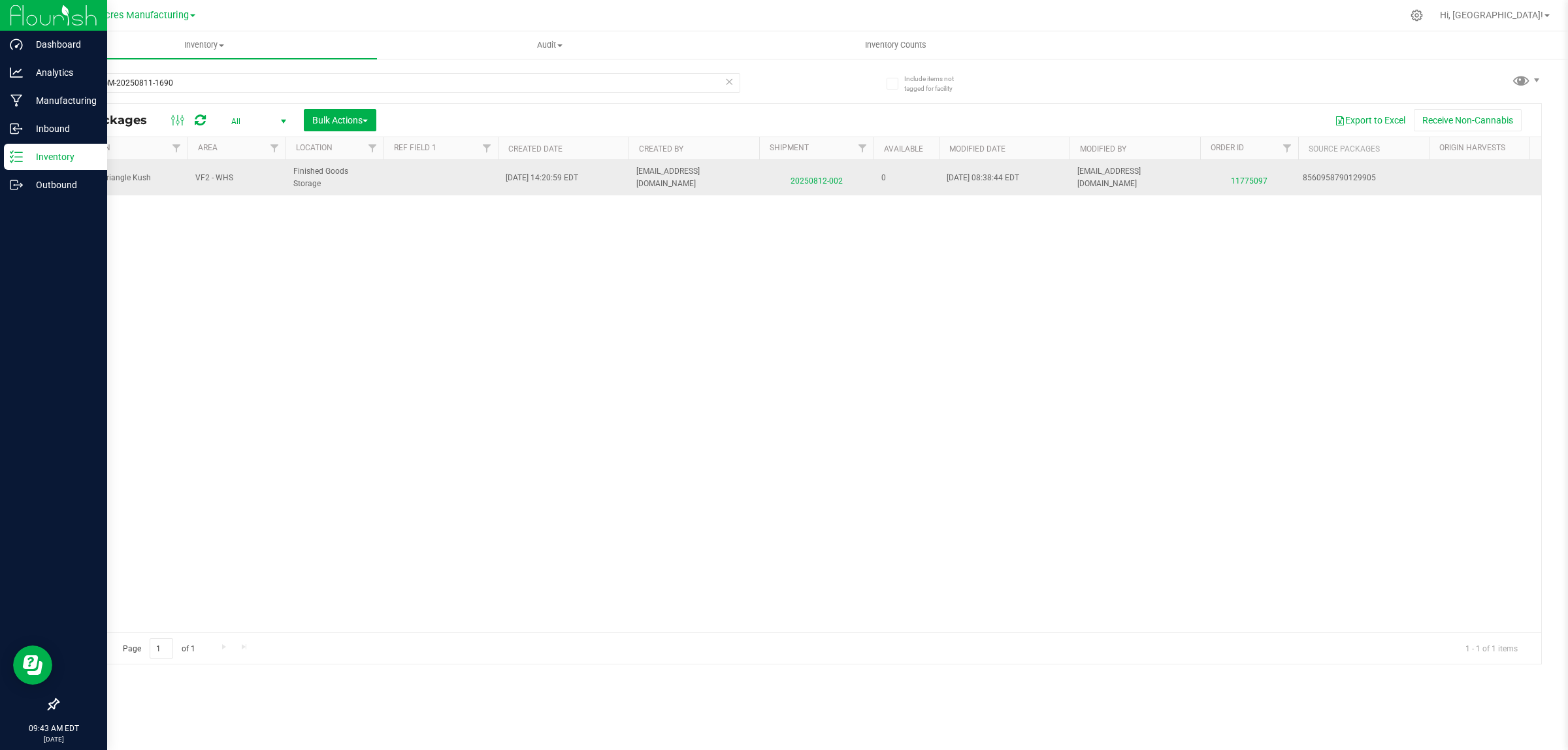
click at [1250, 180] on span "11775097" at bounding box center [1249, 178] width 82 height 19
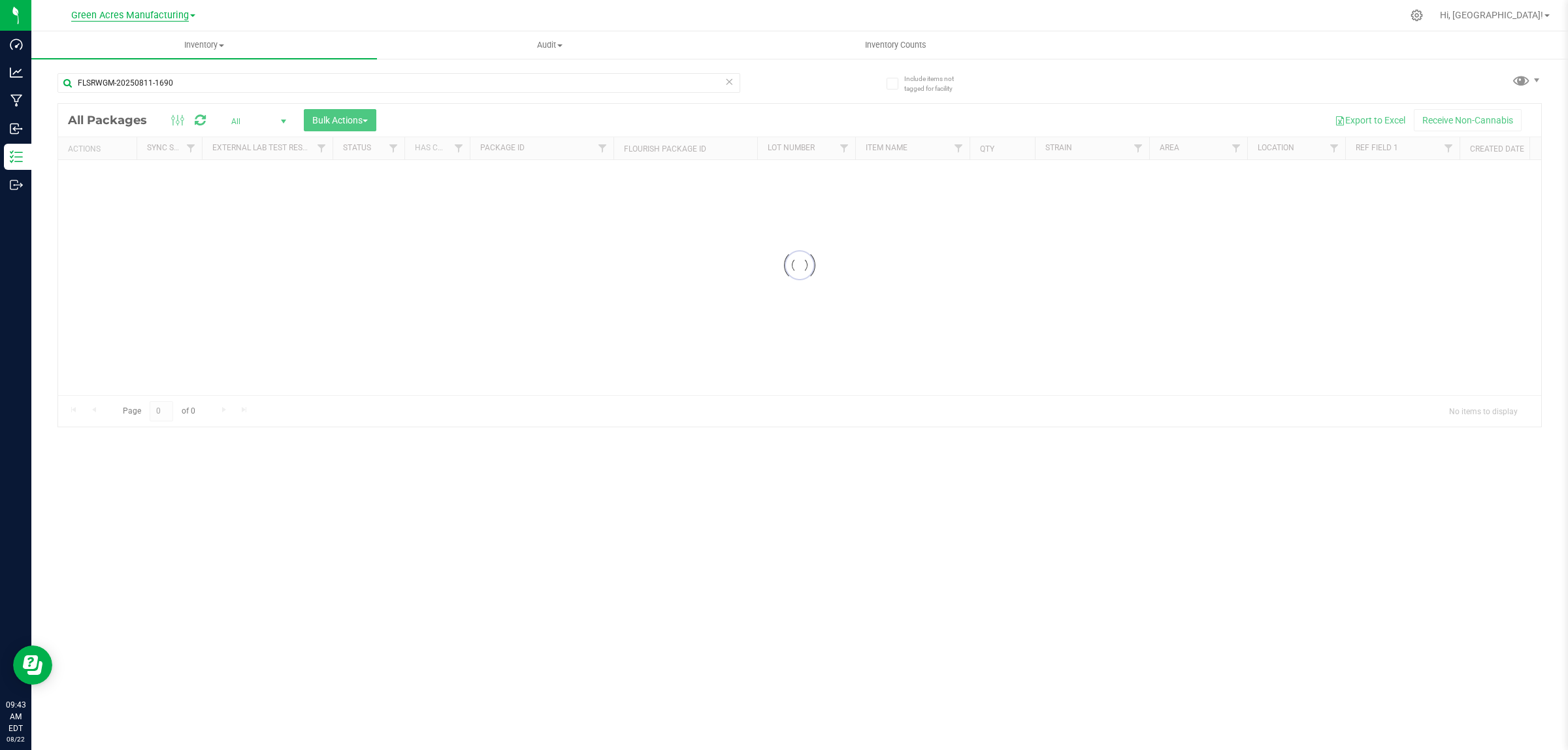
click at [132, 13] on span "Green Acres Manufacturing" at bounding box center [130, 15] width 117 height 12
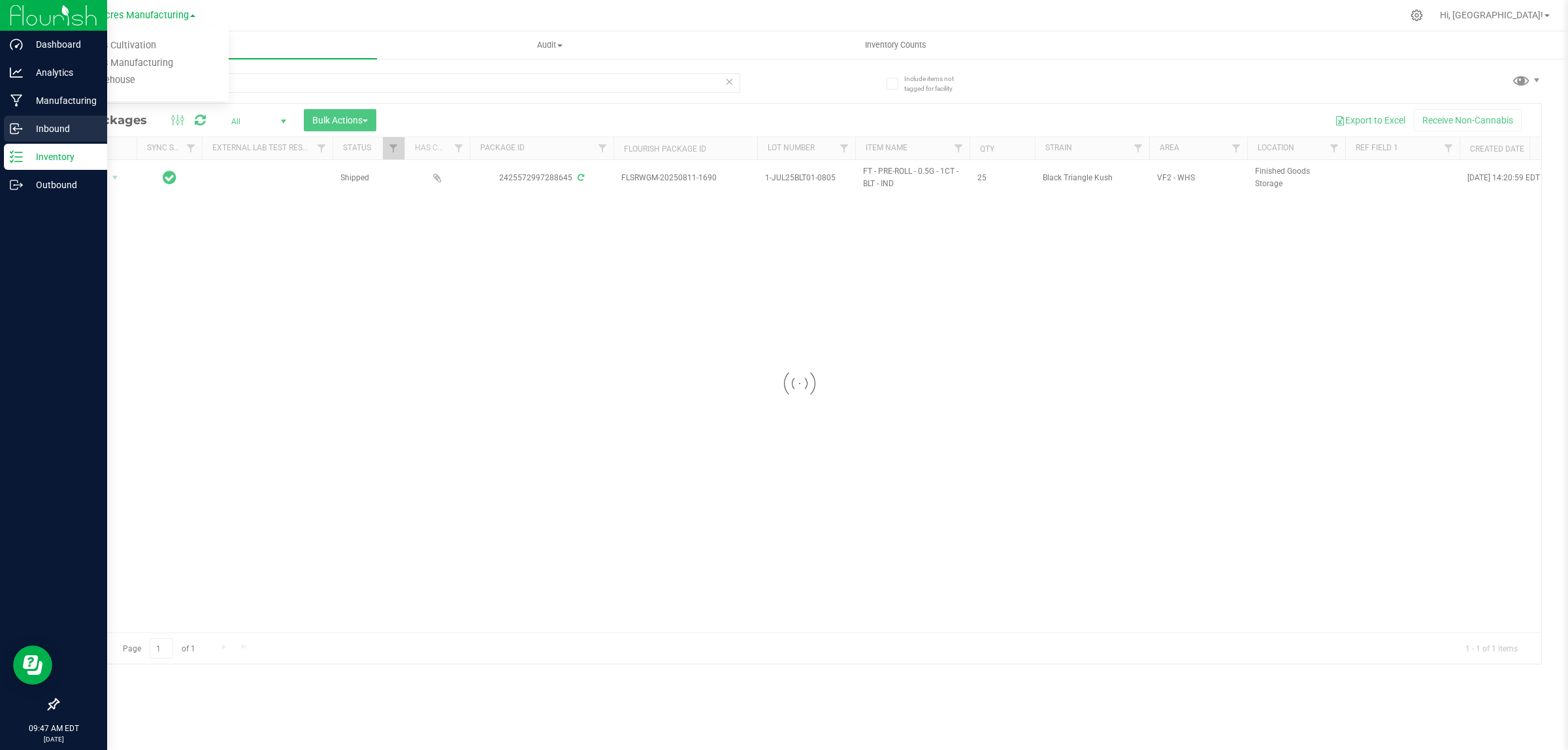
click at [61, 122] on p "Inbound" at bounding box center [62, 129] width 79 height 16
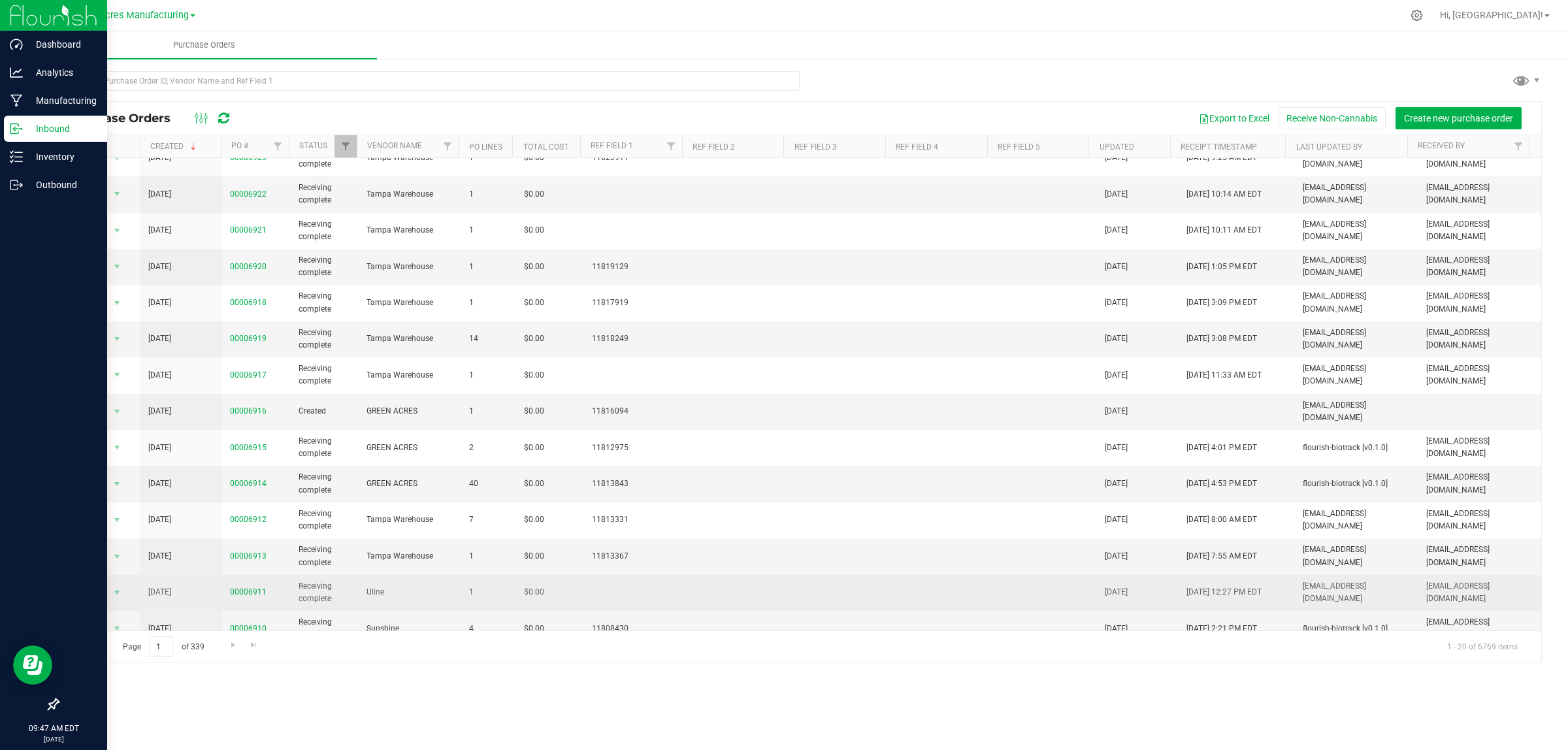
scroll to position [239, 0]
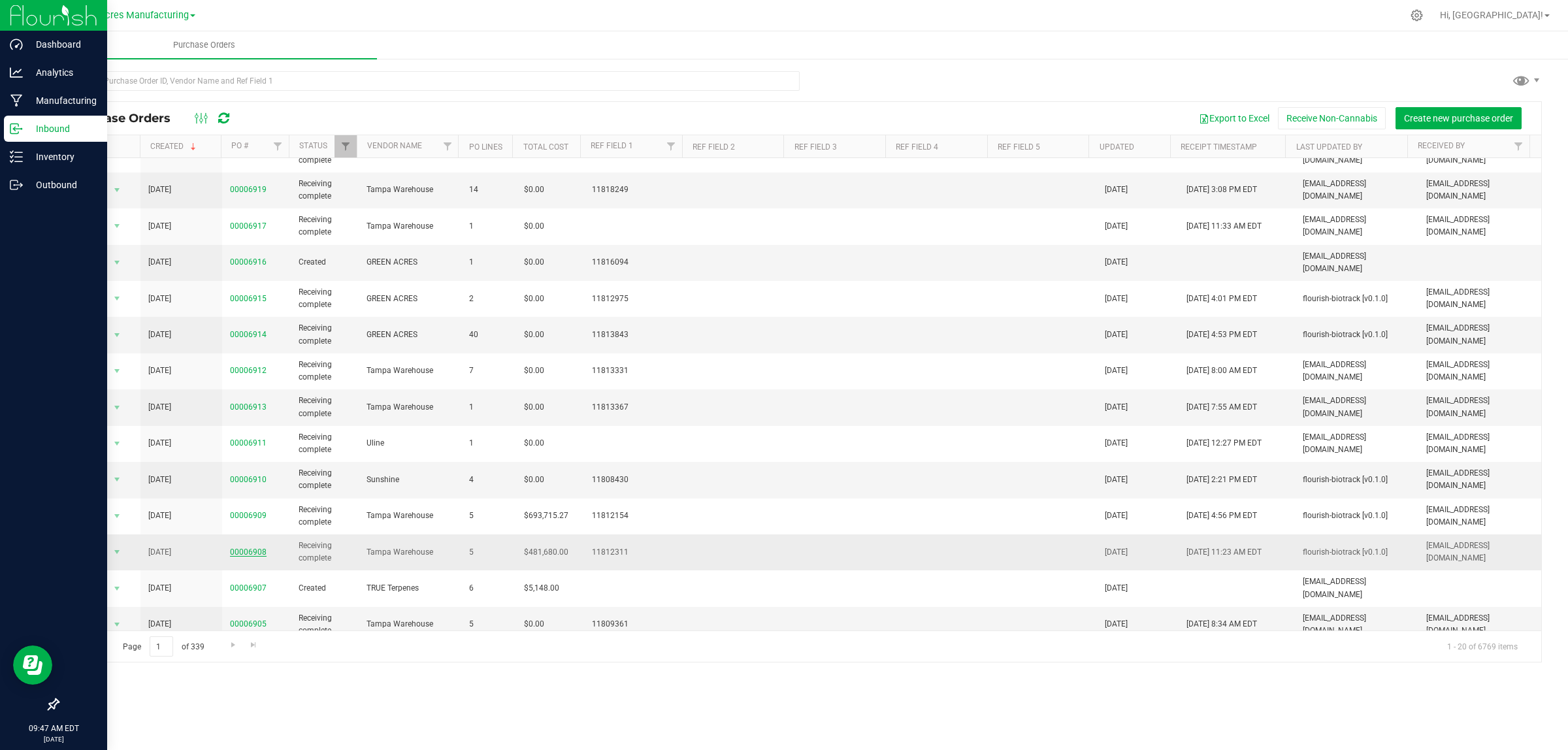
click at [243, 547] on link "00006908" at bounding box center [248, 552] width 36 height 9
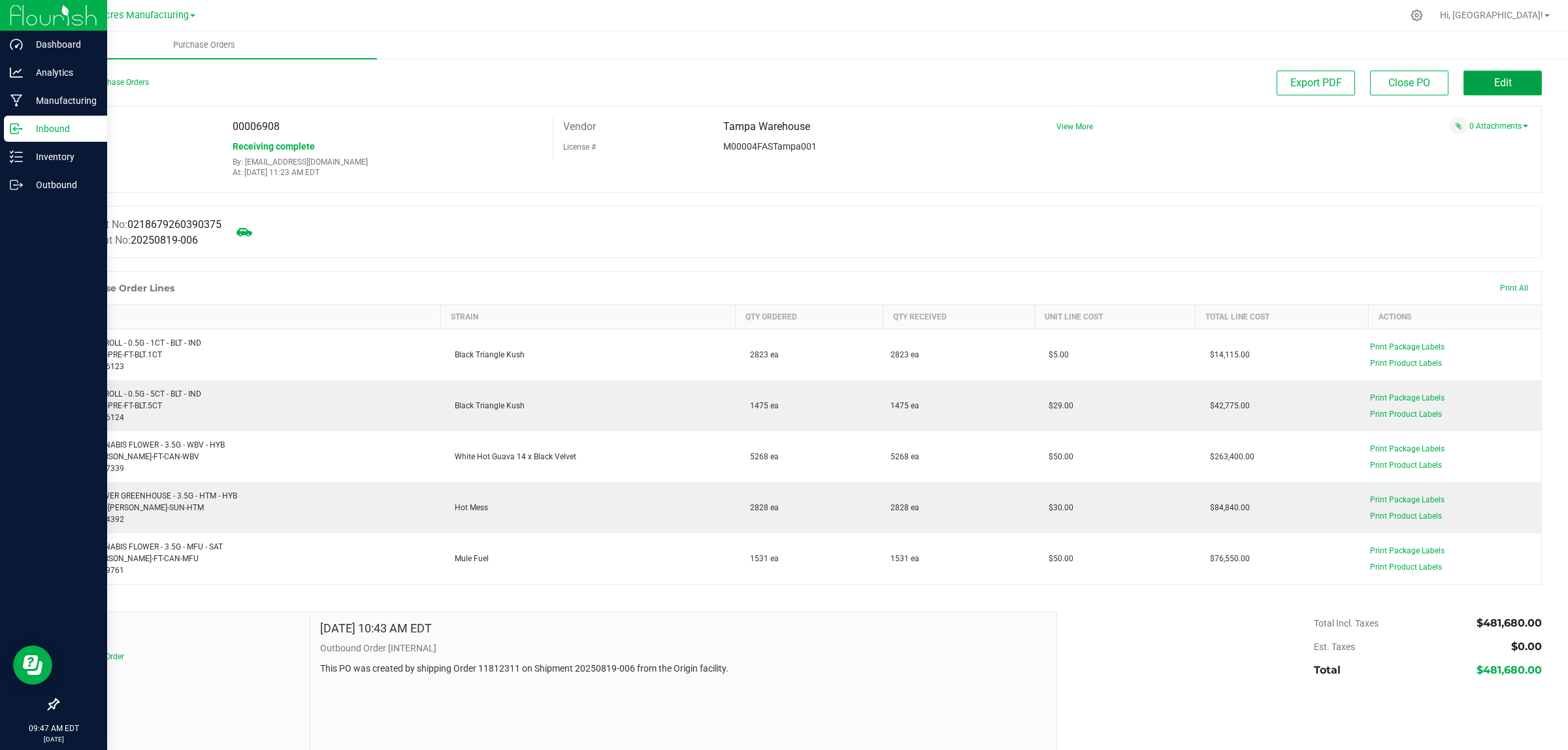
click at [1494, 85] on span "Edit" at bounding box center [1503, 82] width 17 height 12
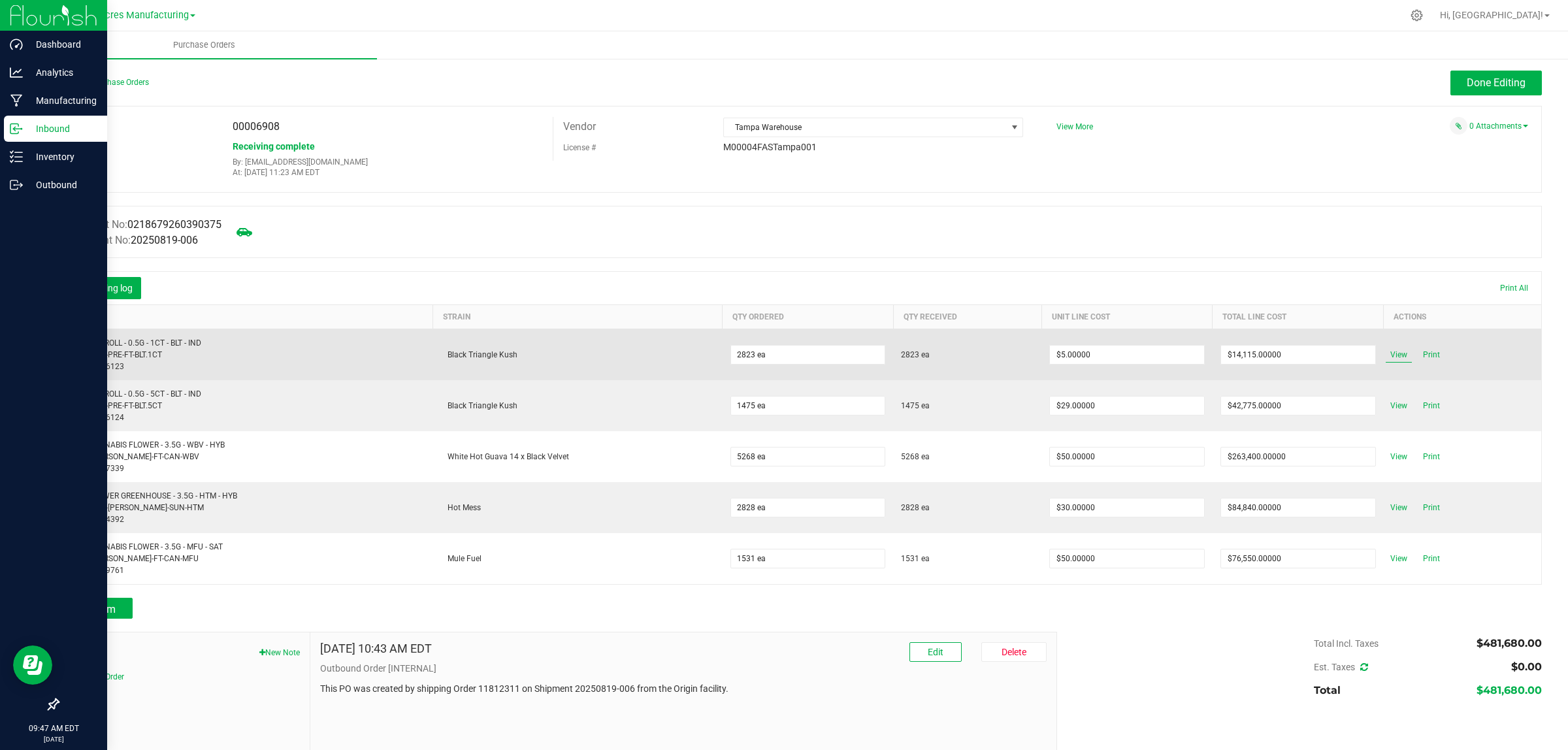
click at [1386, 350] on span "View" at bounding box center [1399, 355] width 26 height 16
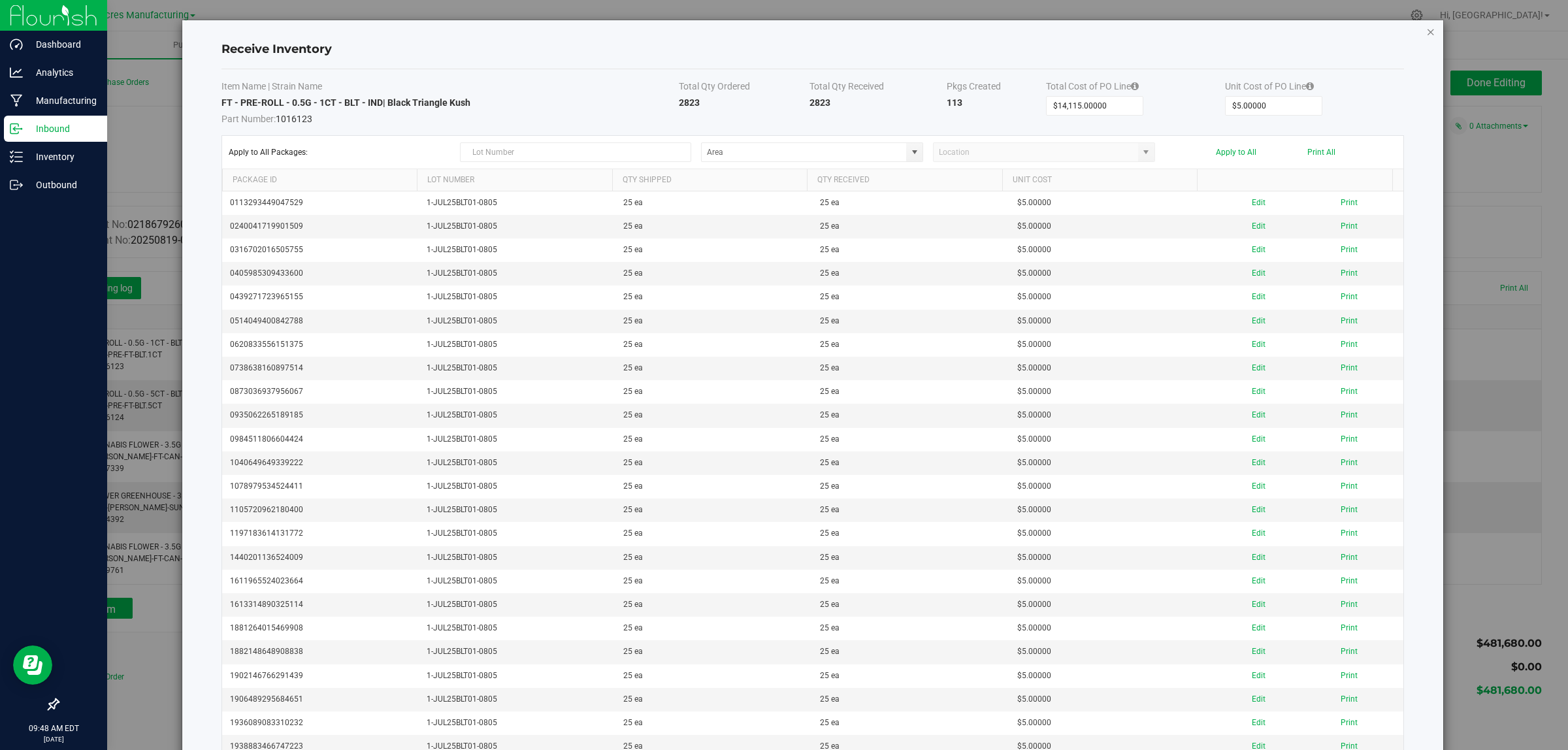
click at [1427, 28] on icon "Close modal" at bounding box center [1431, 31] width 9 height 16
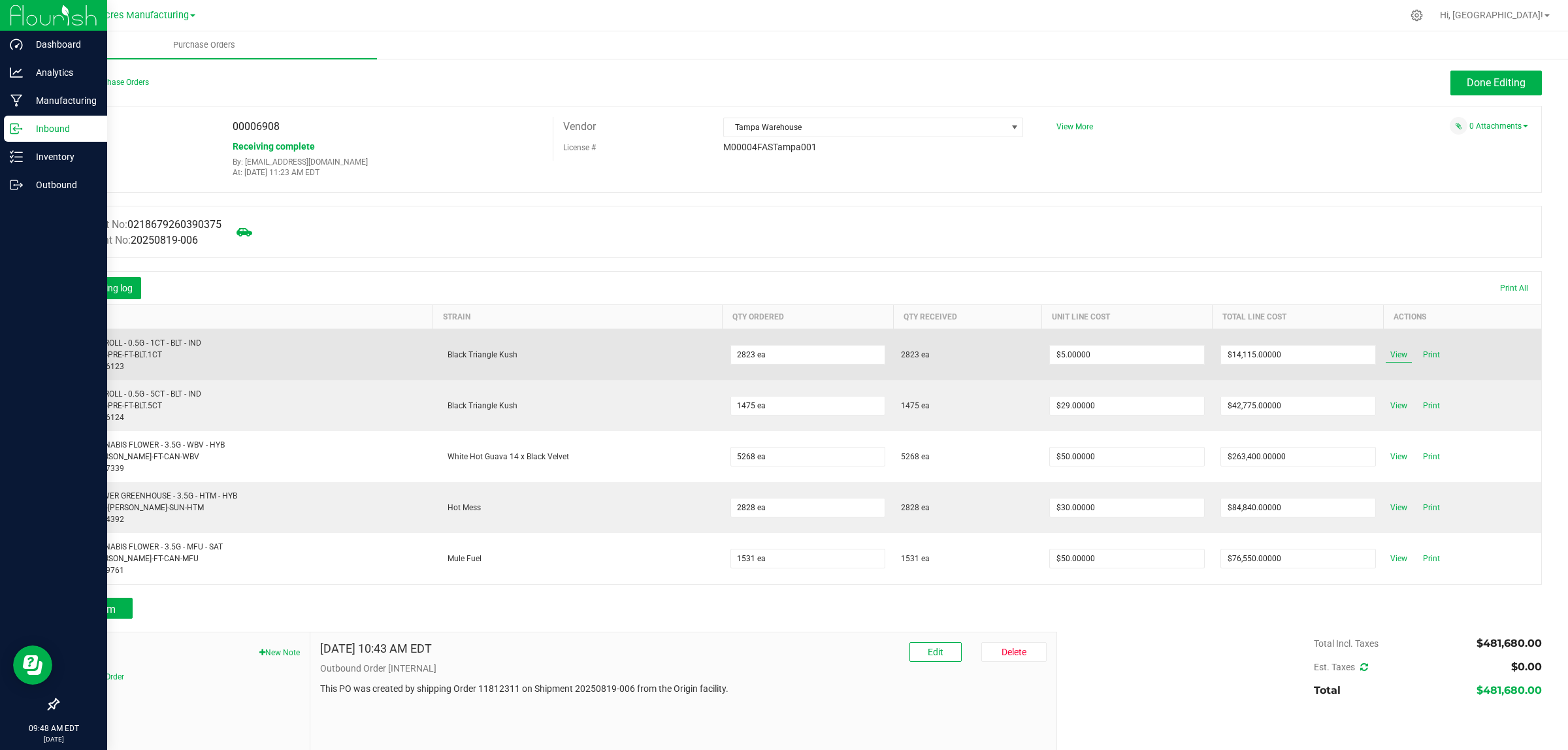
click at [1386, 353] on span "View" at bounding box center [1399, 355] width 26 height 16
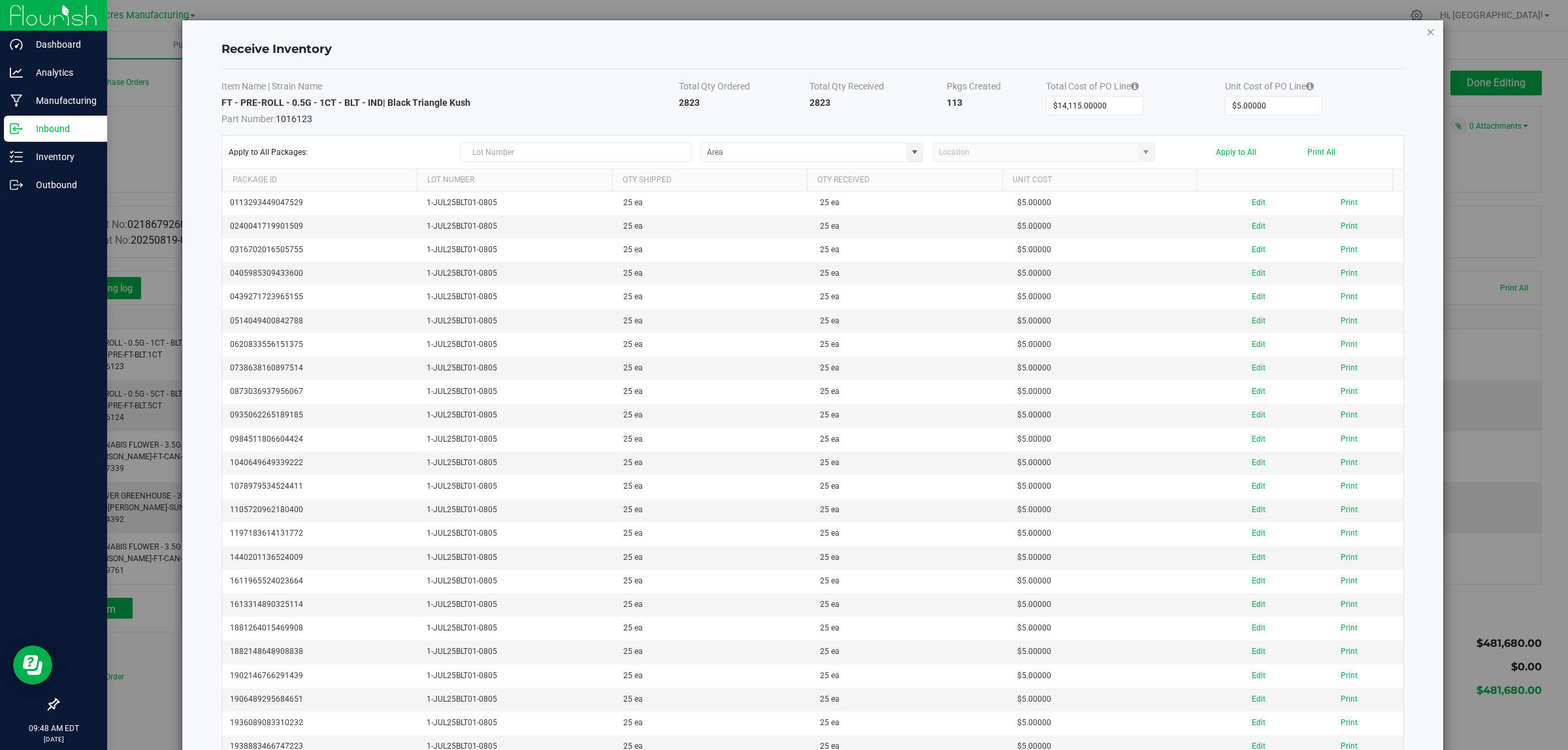
click at [1427, 28] on icon "Close modal" at bounding box center [1431, 31] width 9 height 16
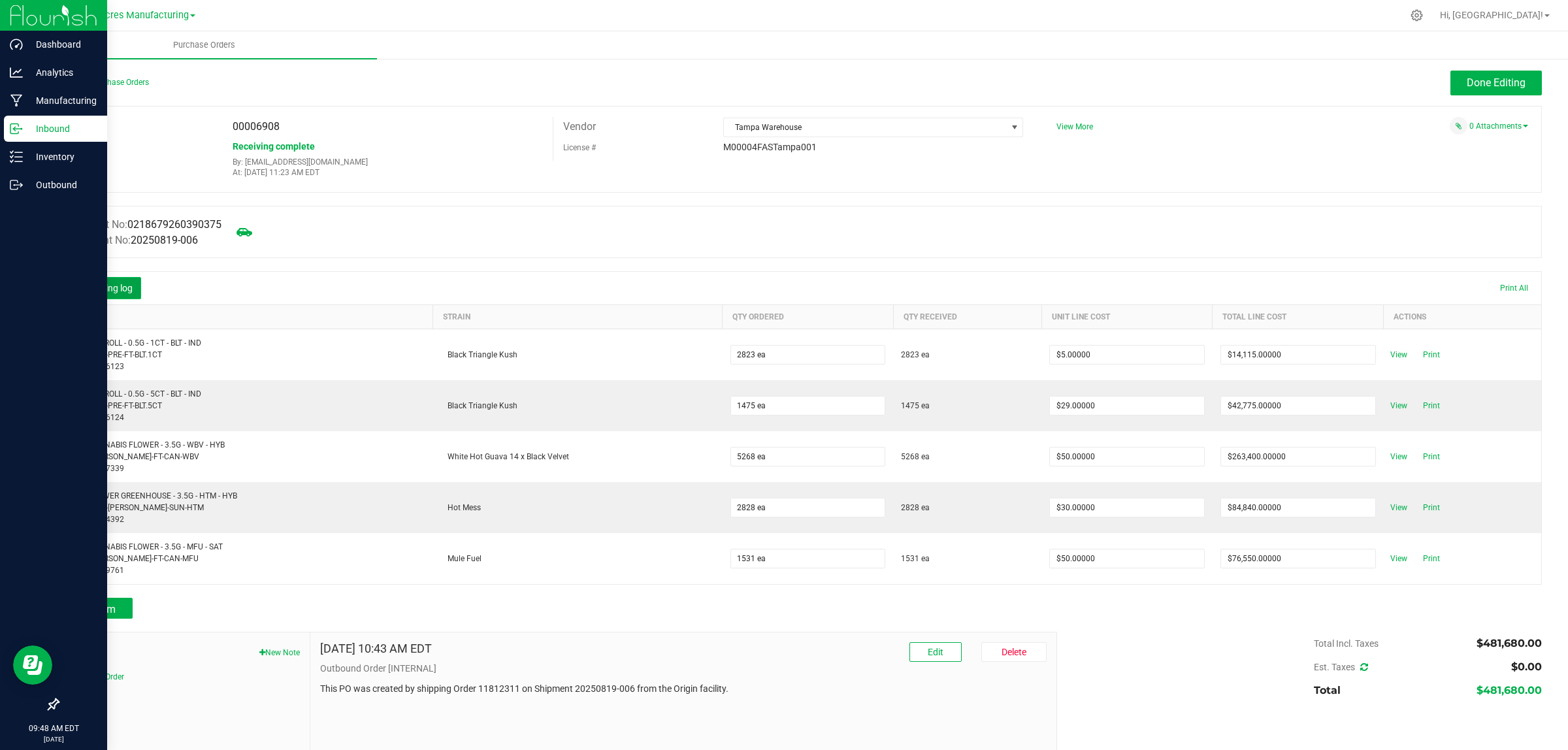
click at [112, 287] on button "Receiving log" at bounding box center [106, 288] width 70 height 22
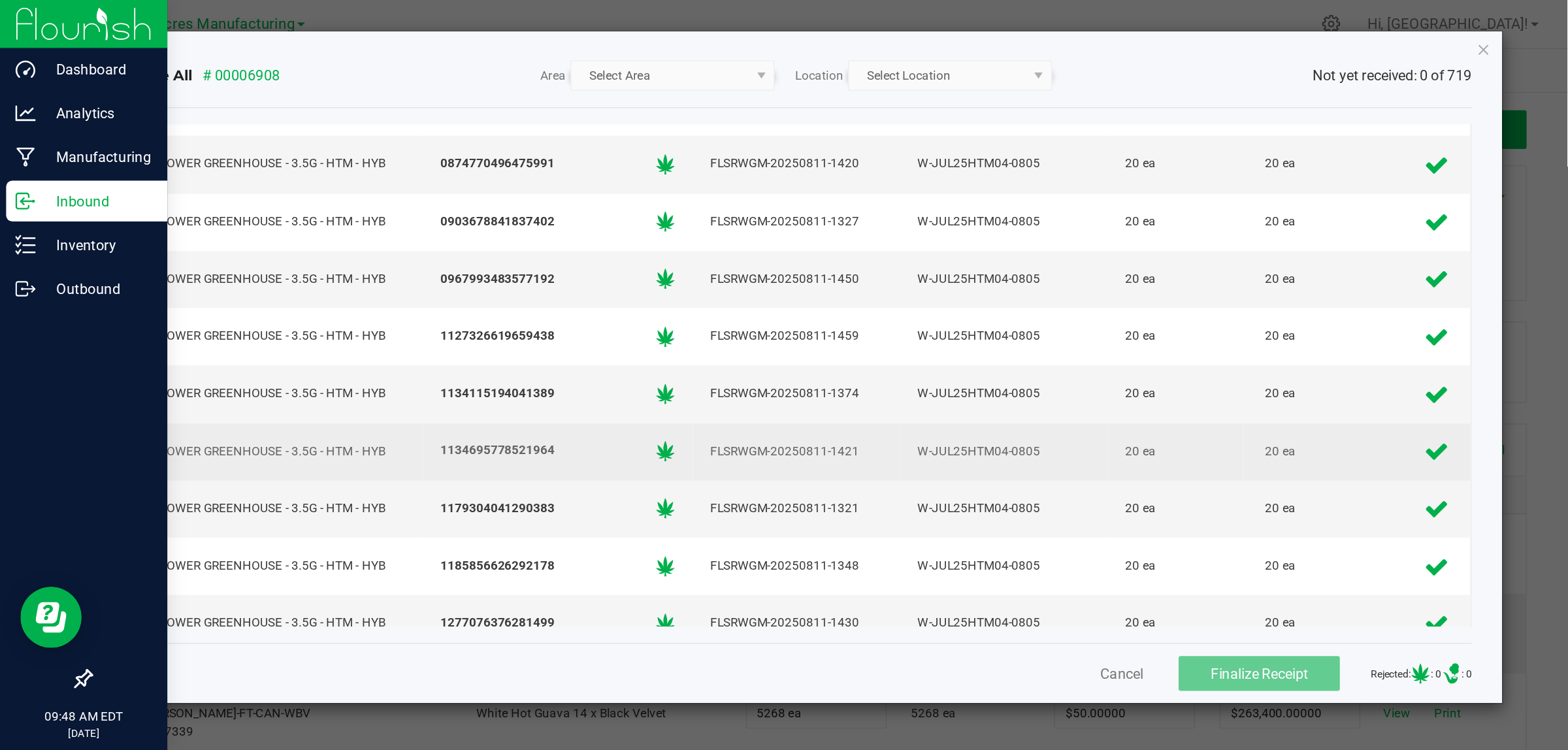
scroll to position [524, 0]
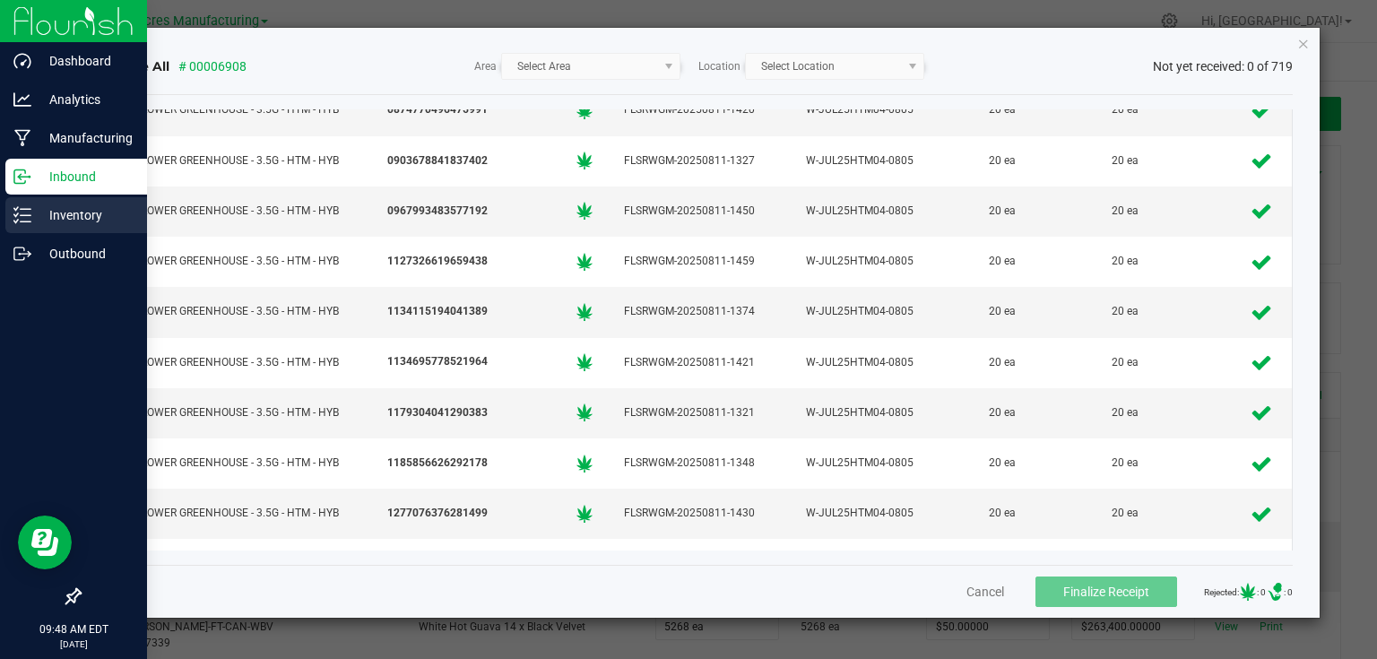
click at [1303, 38] on icon "Close" at bounding box center [1303, 43] width 13 height 22
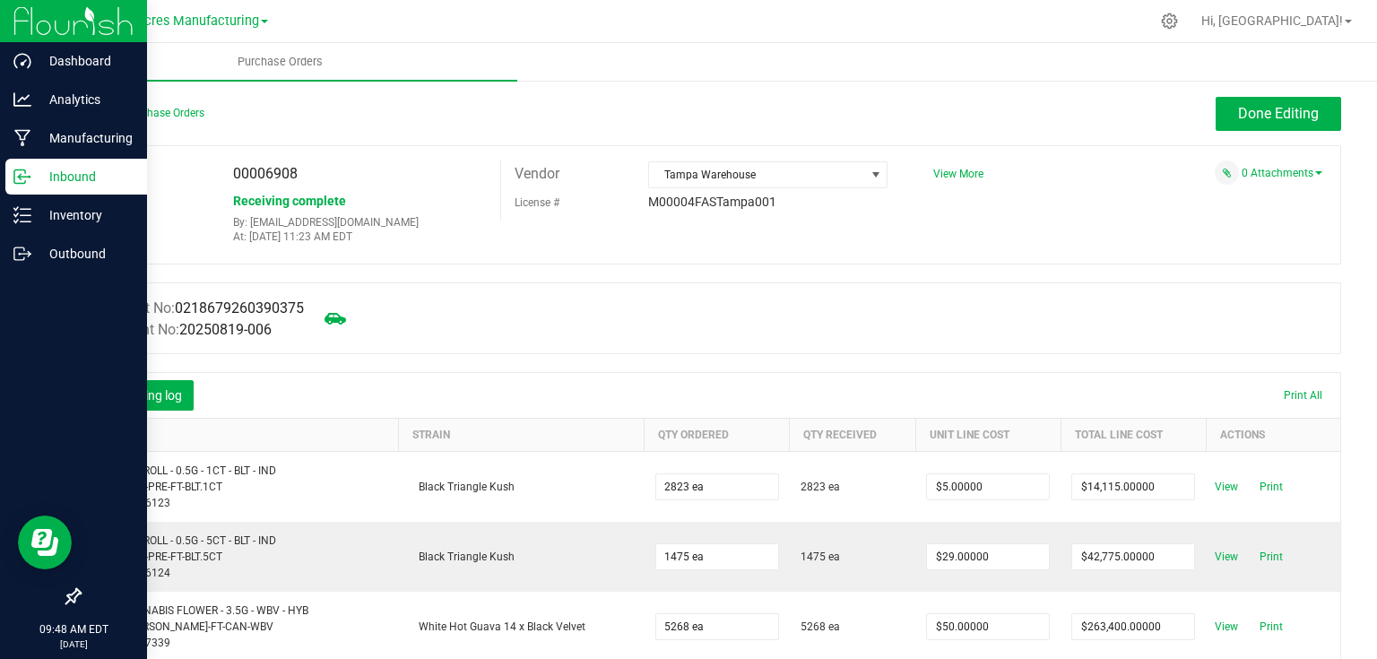
click at [38, 172] on p "Inbound" at bounding box center [85, 177] width 108 height 22
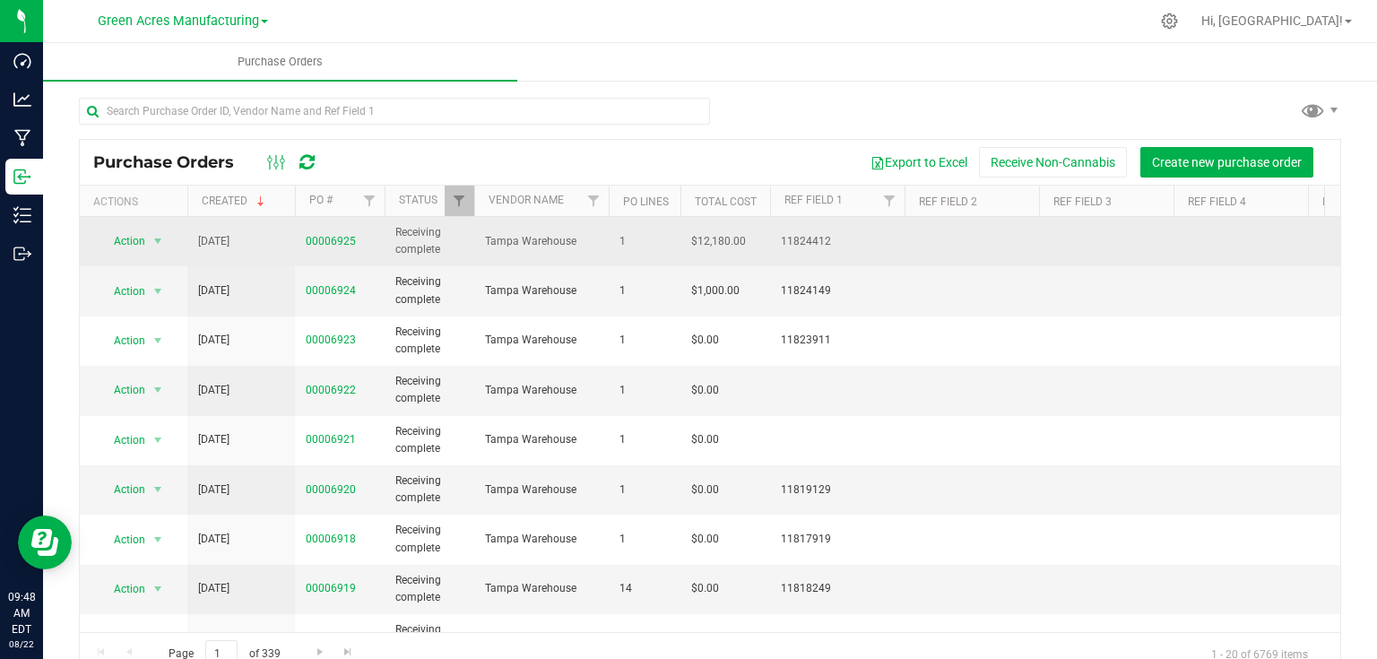
click at [329, 247] on span "00006925" at bounding box center [331, 241] width 50 height 17
click at [324, 239] on link "00006925" at bounding box center [331, 241] width 50 height 13
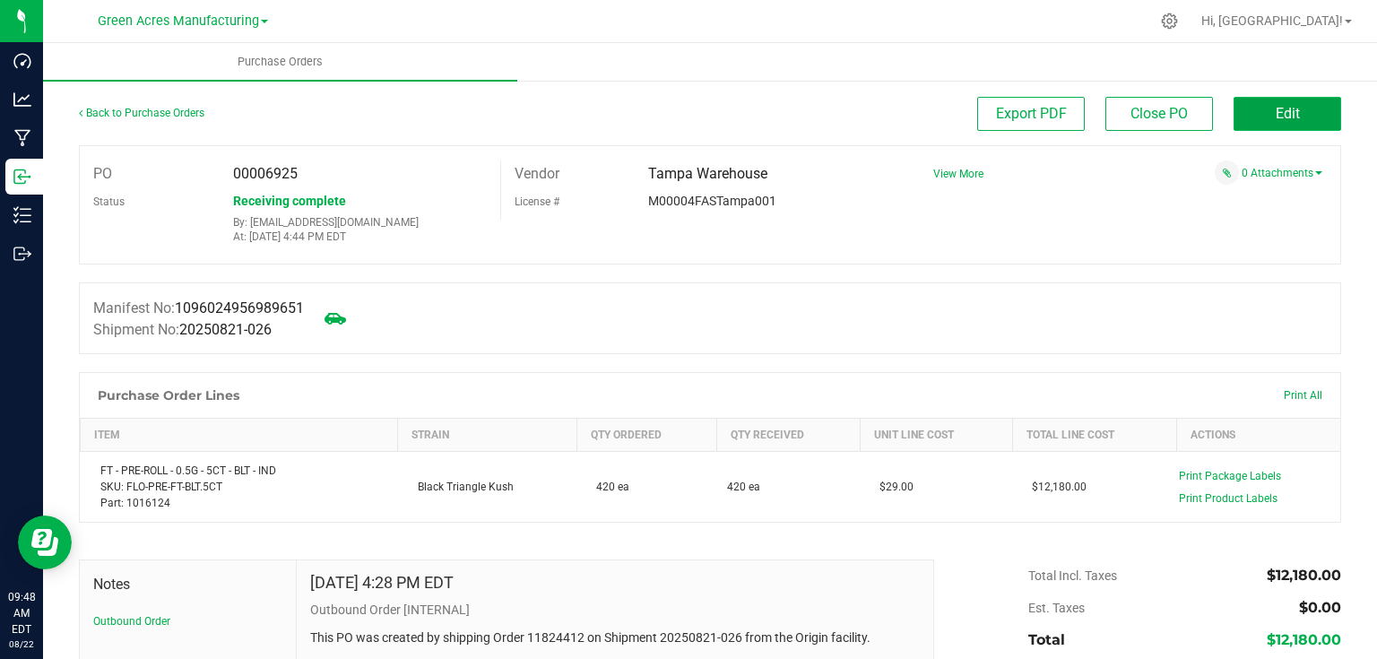
click at [1275, 109] on span "Edit" at bounding box center [1287, 113] width 24 height 17
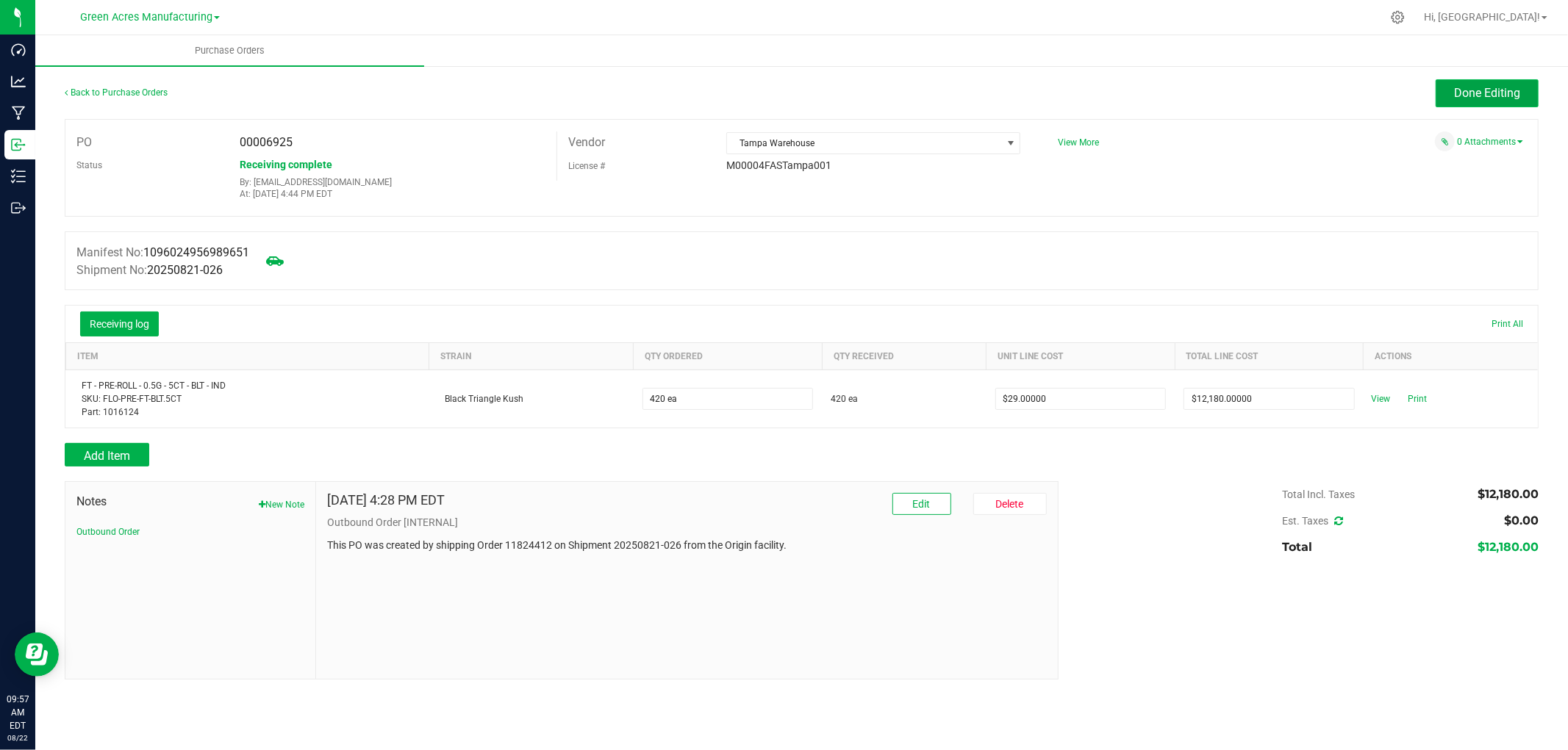
click at [1485, 86] on span "Done Editing" at bounding box center [1487, 93] width 66 height 14
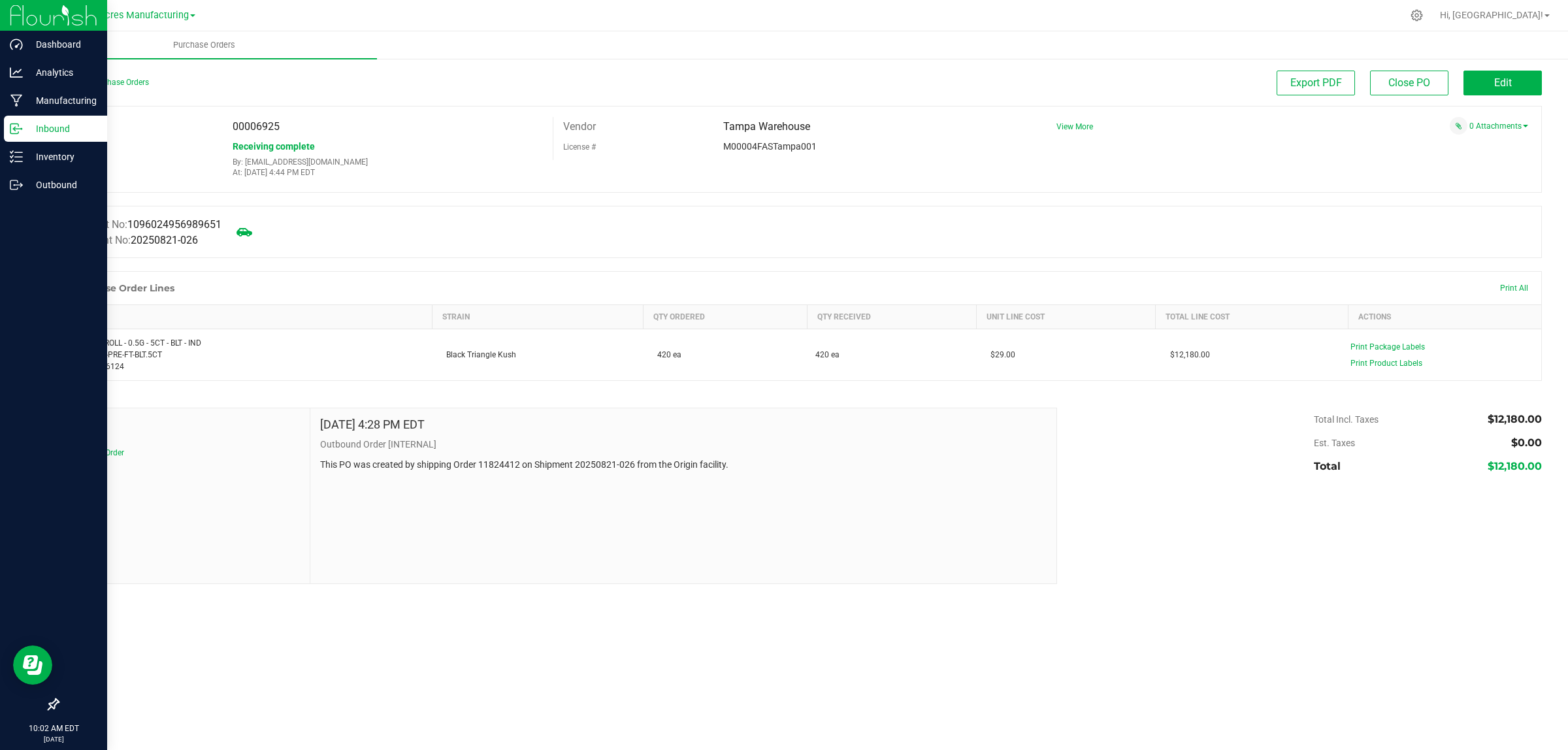
click at [40, 128] on p "Inbound" at bounding box center [62, 129] width 79 height 16
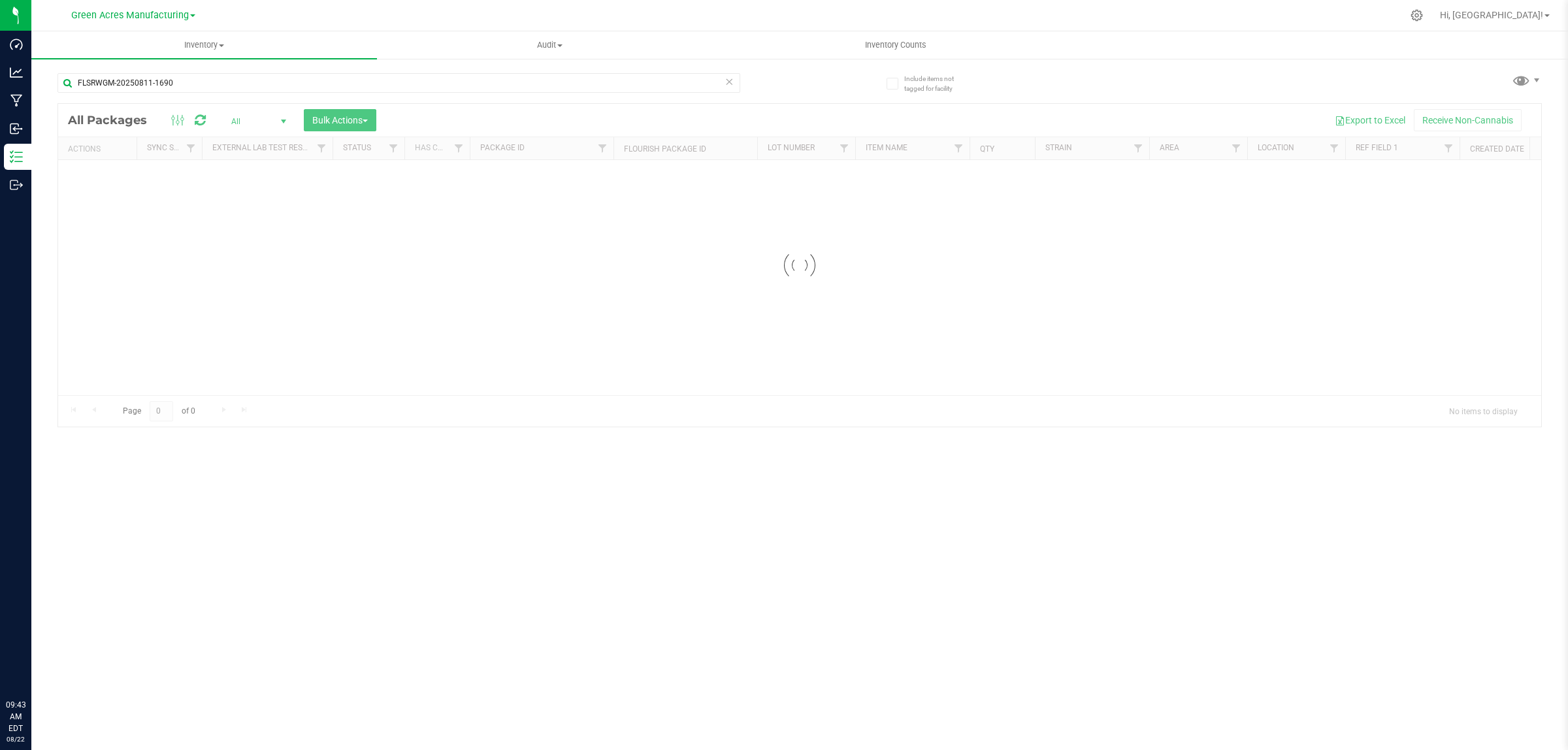
click at [117, 15] on span "Green Acres Manufacturing" at bounding box center [130, 15] width 117 height 11
click at [104, 79] on link "Tampa Warehouse" at bounding box center [133, 81] width 191 height 17
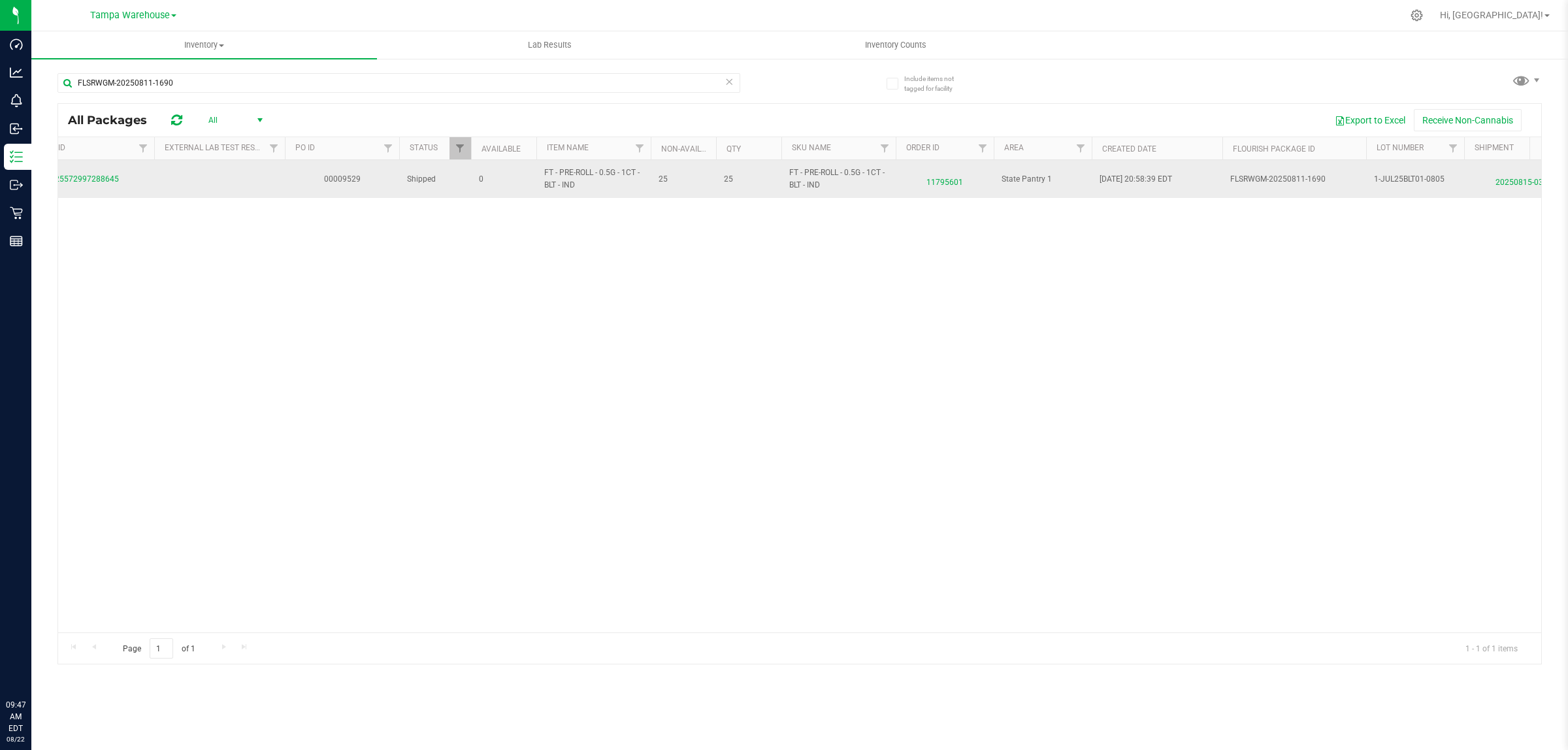
click at [942, 183] on span "11795601" at bounding box center [945, 179] width 82 height 19
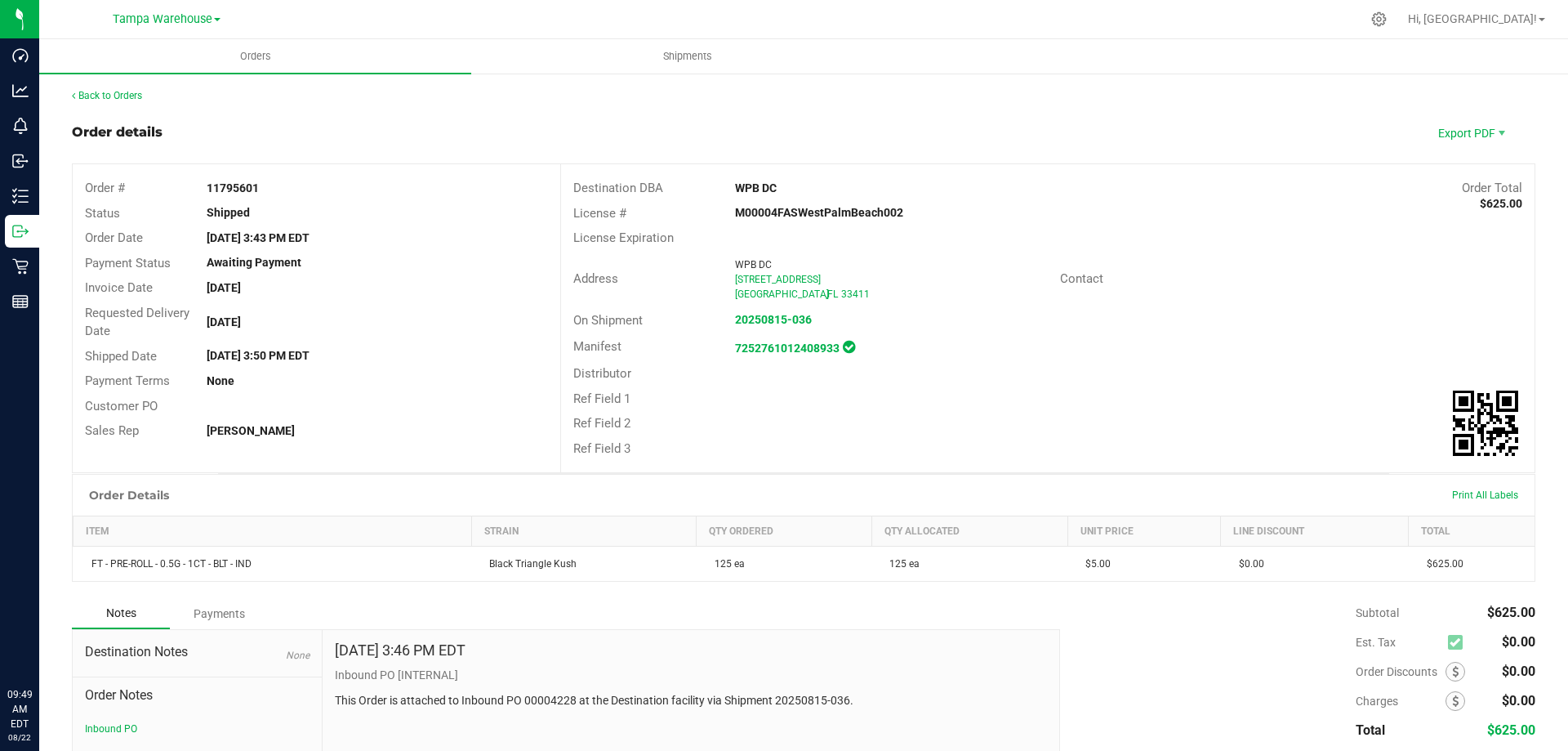
drag, startPoint x: 784, startPoint y: 183, endPoint x: 700, endPoint y: 185, distance: 84.0
click at [700, 185] on div "Destination DBA WPB DC Order Total $625.00" at bounding box center [1048, 189] width 973 height 26
click at [870, 417] on div "Ref Field 2" at bounding box center [1048, 424] width 973 height 26
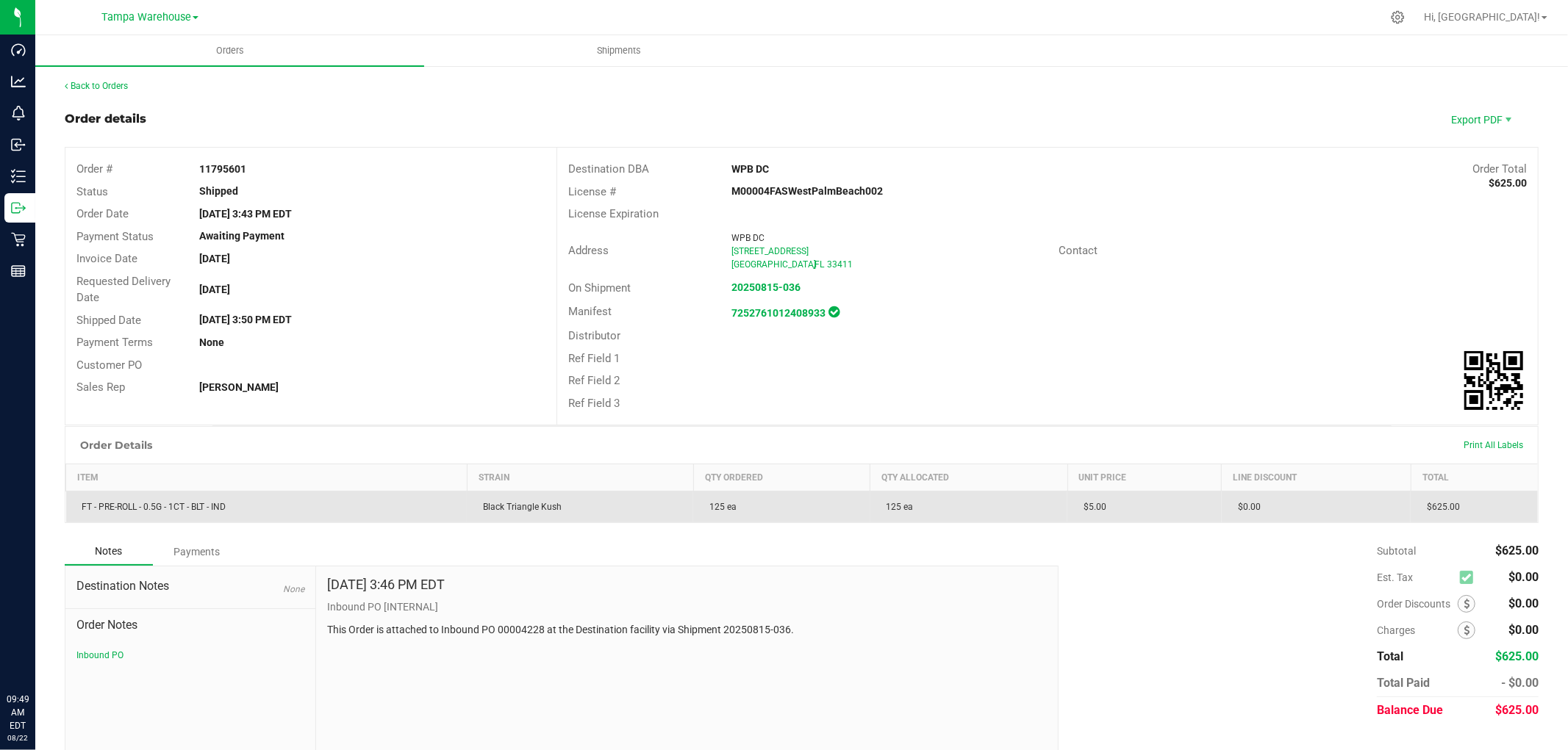
drag, startPoint x: 707, startPoint y: 505, endPoint x: 732, endPoint y: 507, distance: 25.1
click at [732, 507] on td "125 ea" at bounding box center [781, 507] width 176 height 32
drag, startPoint x: 681, startPoint y: 507, endPoint x: 746, endPoint y: 508, distance: 65.0
click at [746, 508] on outbound-order-line-row "FT - PRE-ROLL - 0.5G - 1CT - BLT - IND Black Triangle Kush 125 ea 125 ea $5.00 …" at bounding box center [802, 507] width 1472 height 32
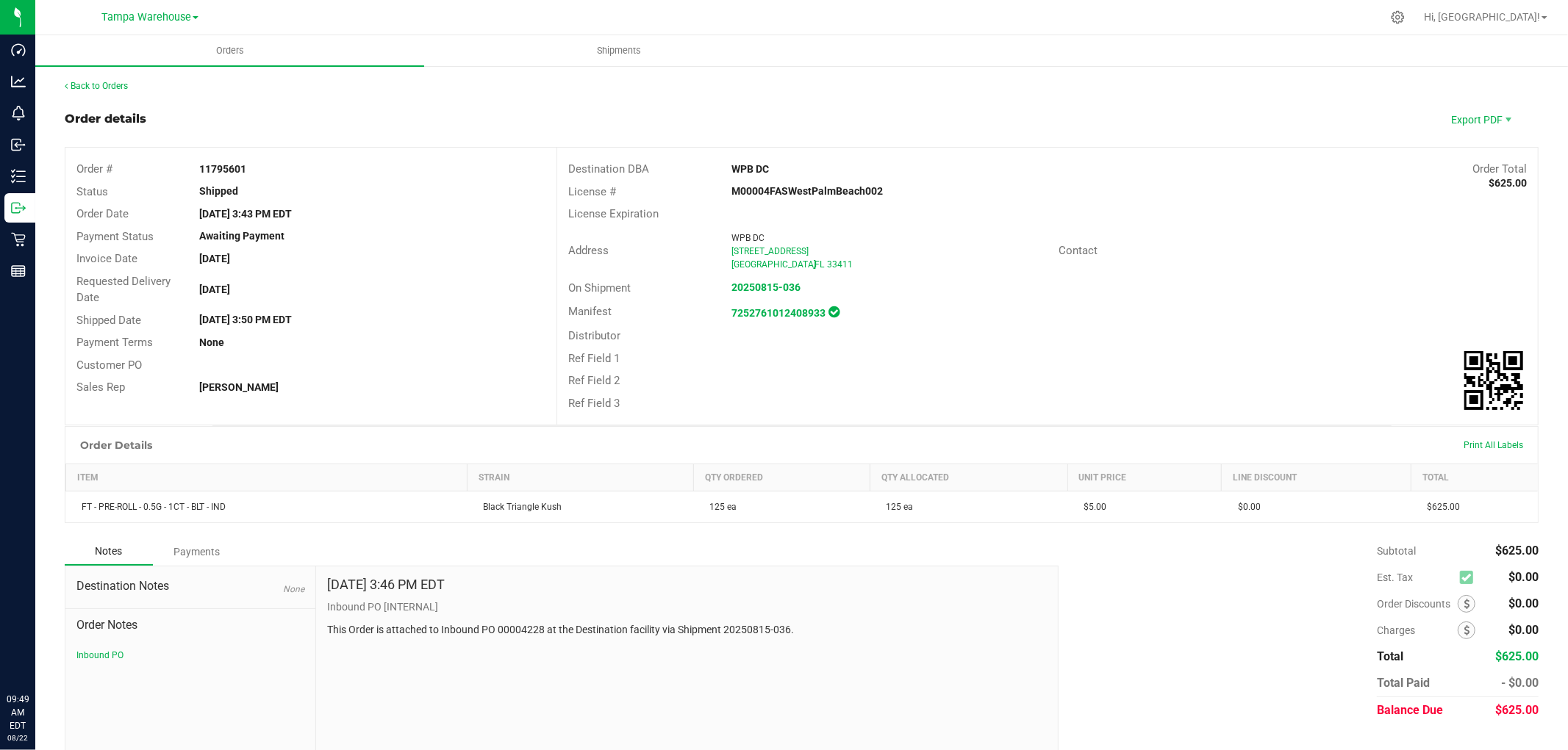
click at [1199, 595] on div "Subtotal $625.00 Est. Tax $0.00" at bounding box center [1292, 630] width 491 height 186
drag, startPoint x: 192, startPoint y: 379, endPoint x: 326, endPoint y: 392, distance: 134.6
click at [326, 392] on div "Sales Rep Jared Rumore" at bounding box center [311, 388] width 491 height 23
click at [351, 390] on div "Jared Rumore" at bounding box center [371, 387] width 368 height 16
click at [216, 391] on strong "Jared Rumore" at bounding box center [239, 387] width 80 height 11
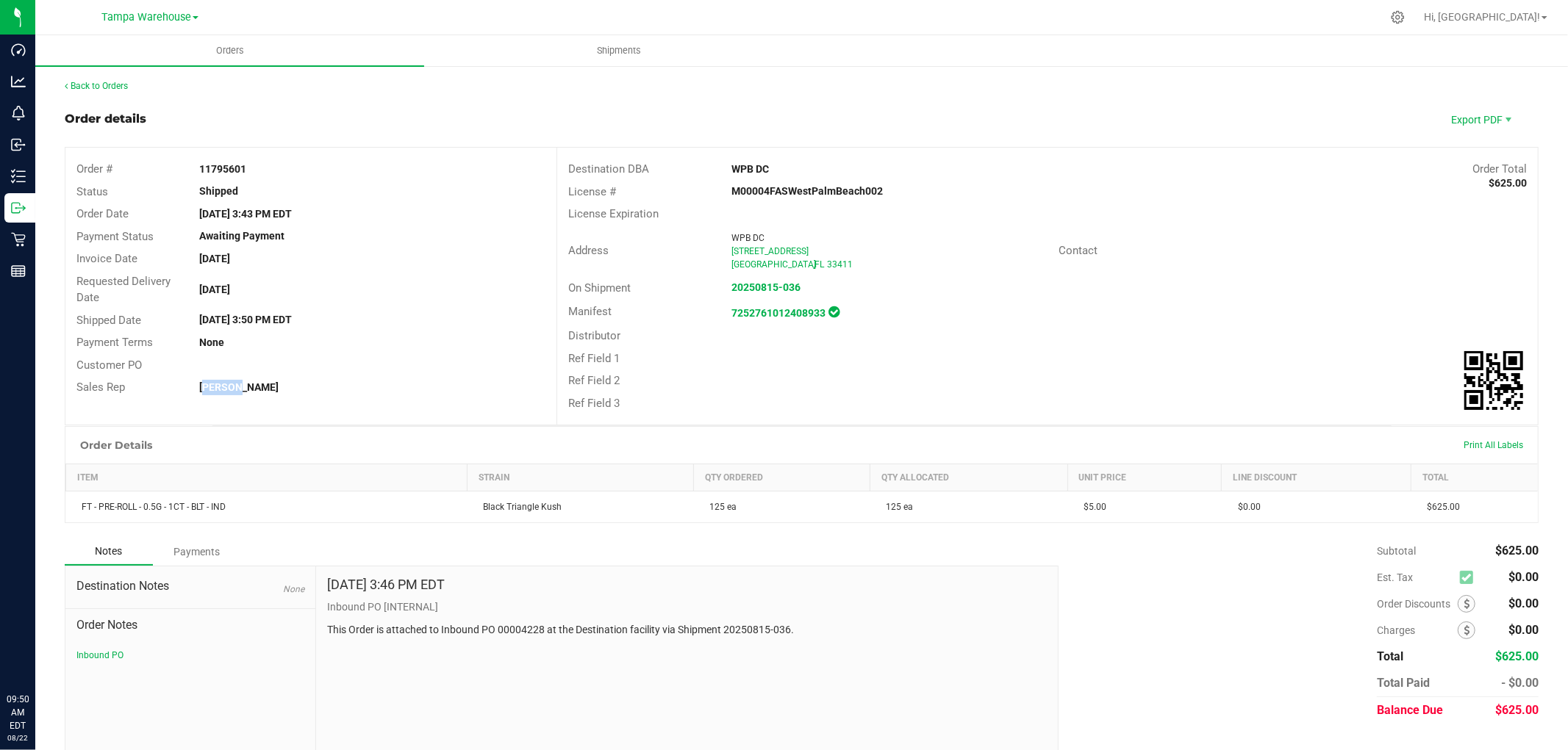
click at [216, 391] on strong "Jared Rumore" at bounding box center [239, 387] width 80 height 11
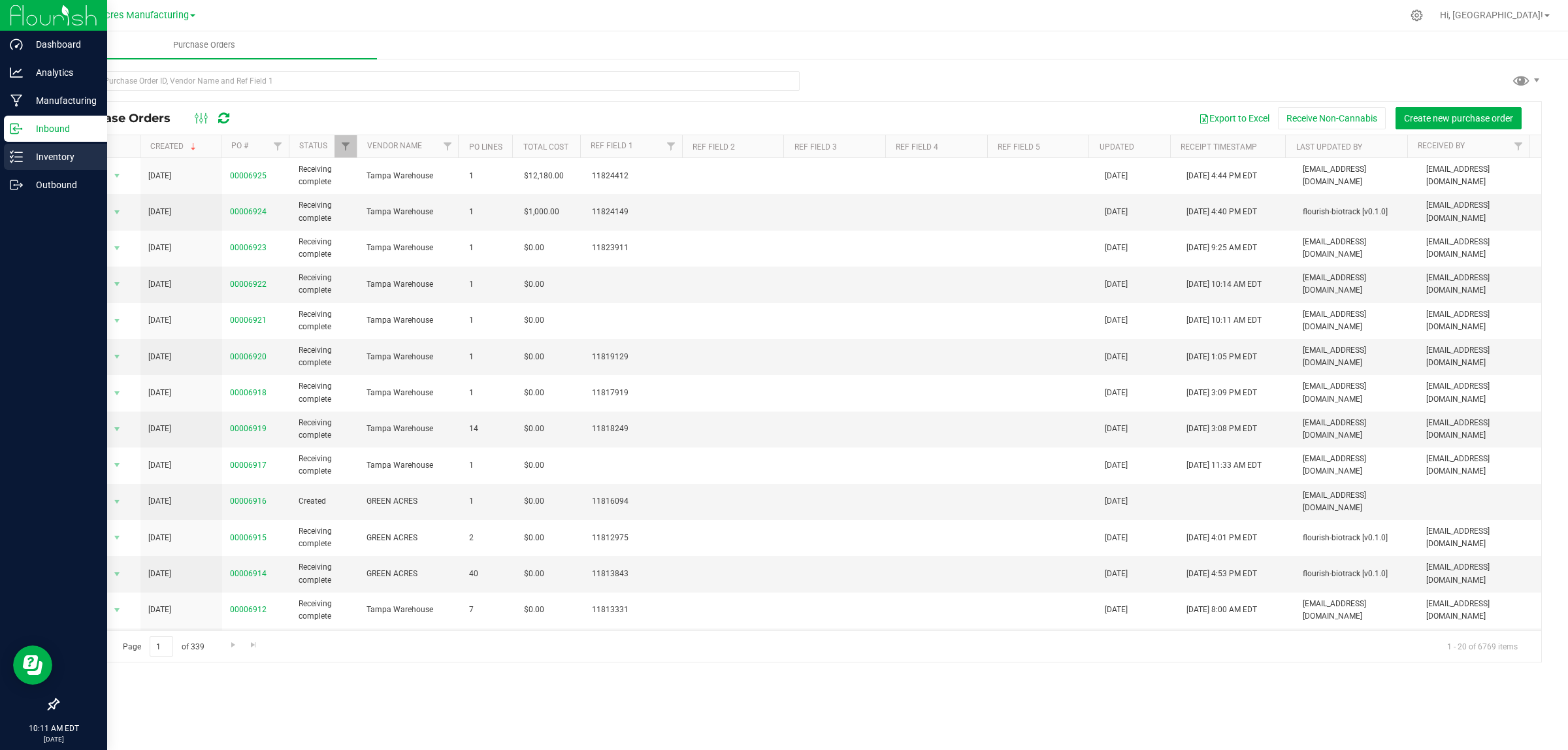
click at [44, 161] on p "Inventory" at bounding box center [62, 157] width 79 height 16
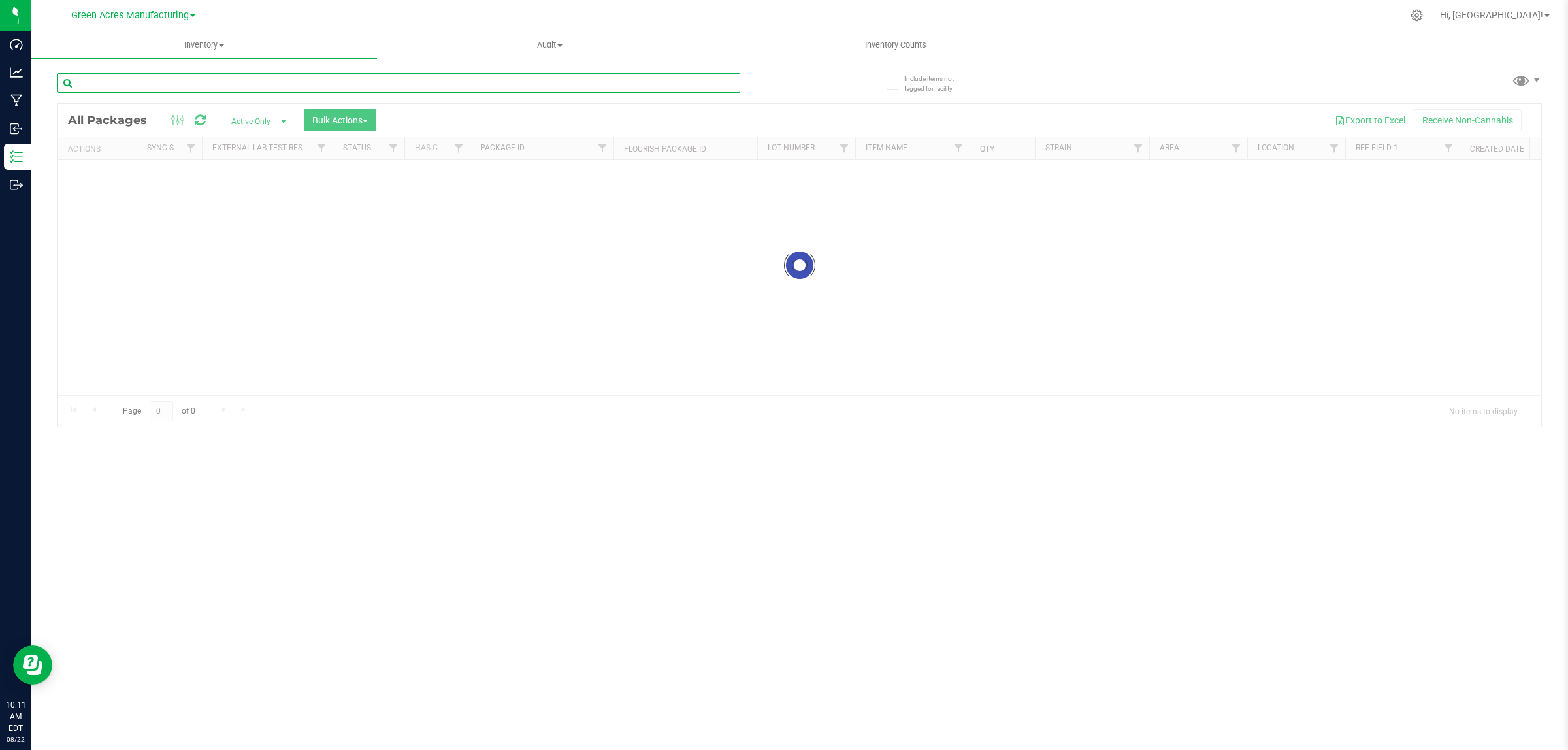
click at [136, 84] on input "text" at bounding box center [399, 82] width 683 height 20
click at [204, 43] on span "Inventory" at bounding box center [204, 45] width 346 height 12
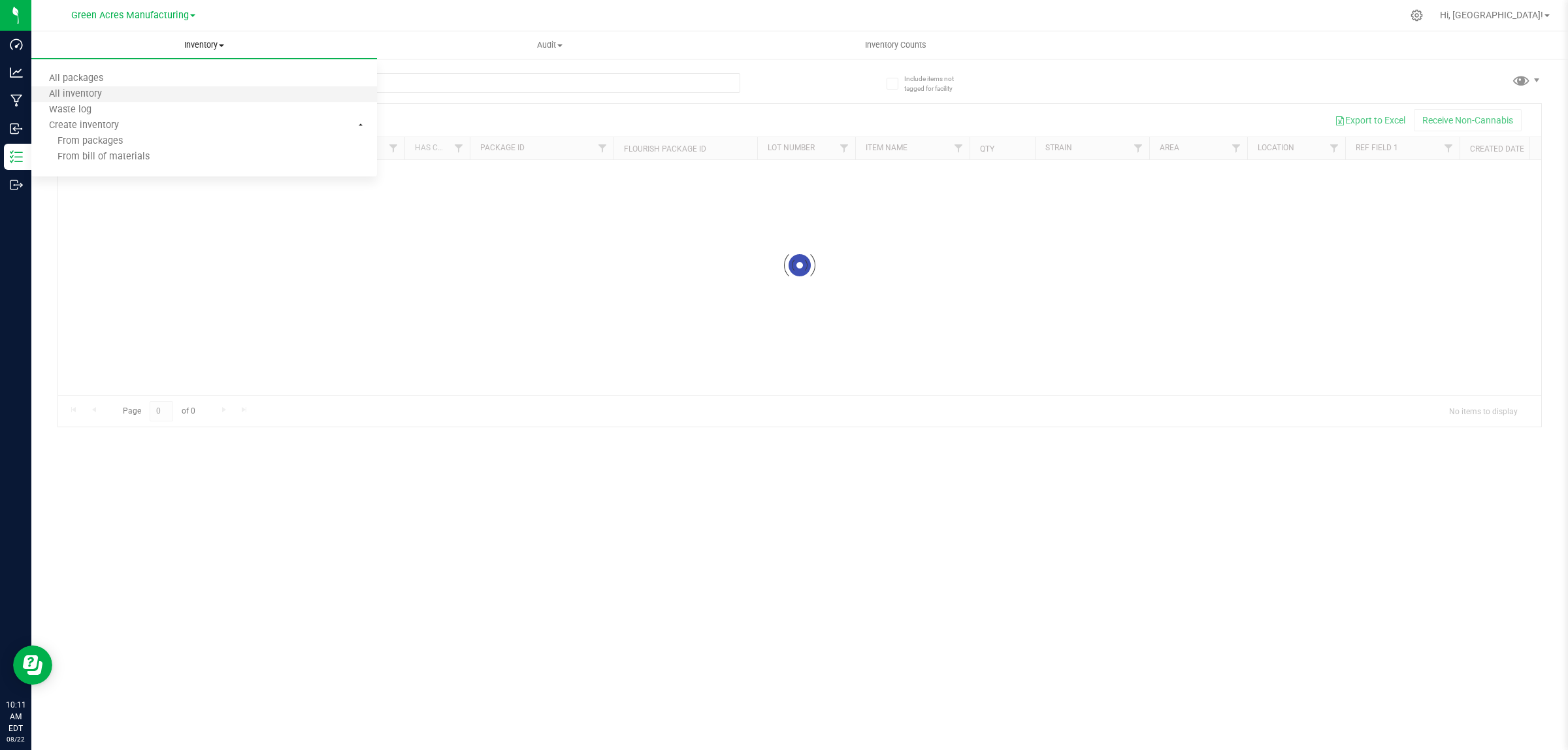
click at [125, 97] on li "All inventory" at bounding box center [204, 95] width 346 height 16
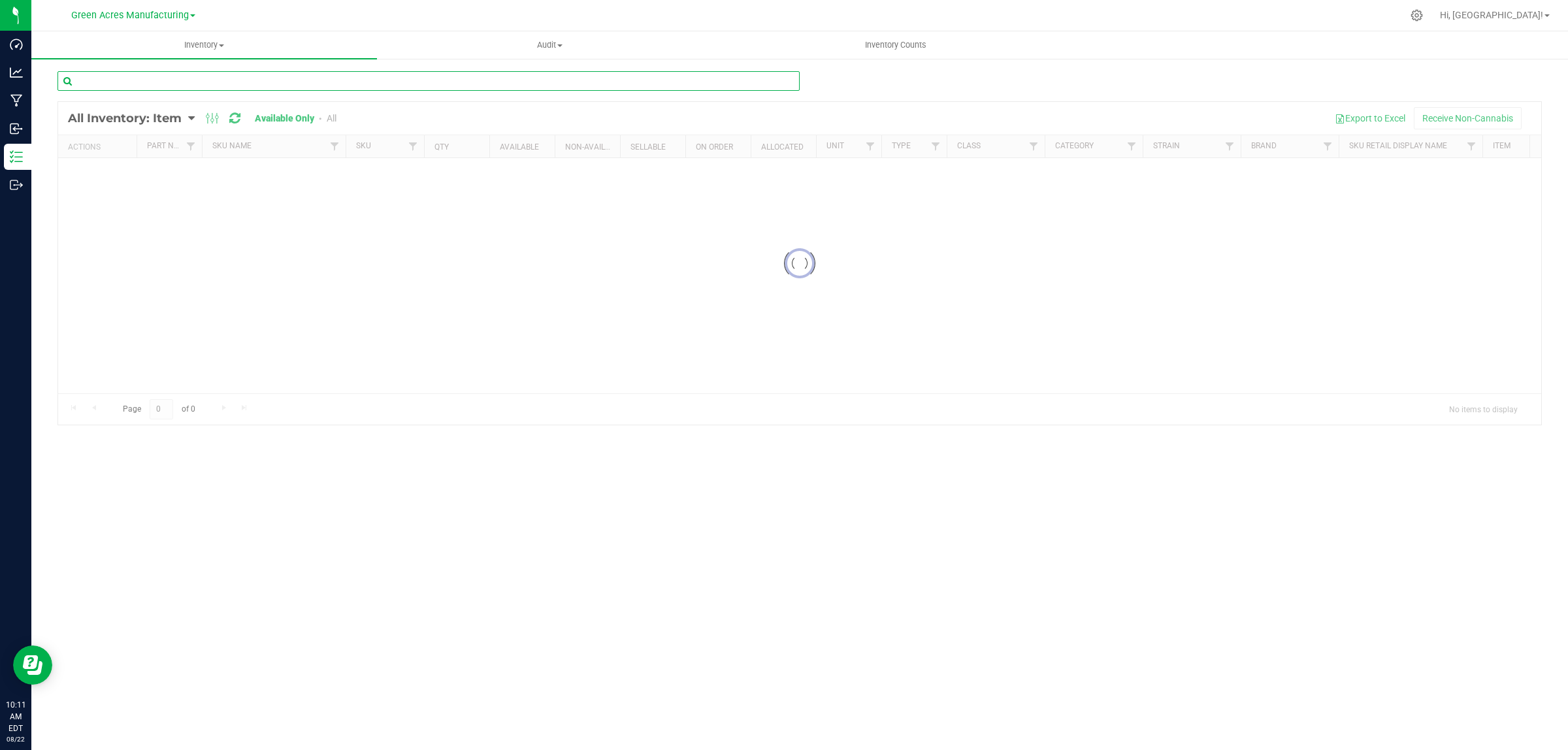
click at [475, 83] on input "text" at bounding box center [429, 81] width 742 height 20
type input "3004485"
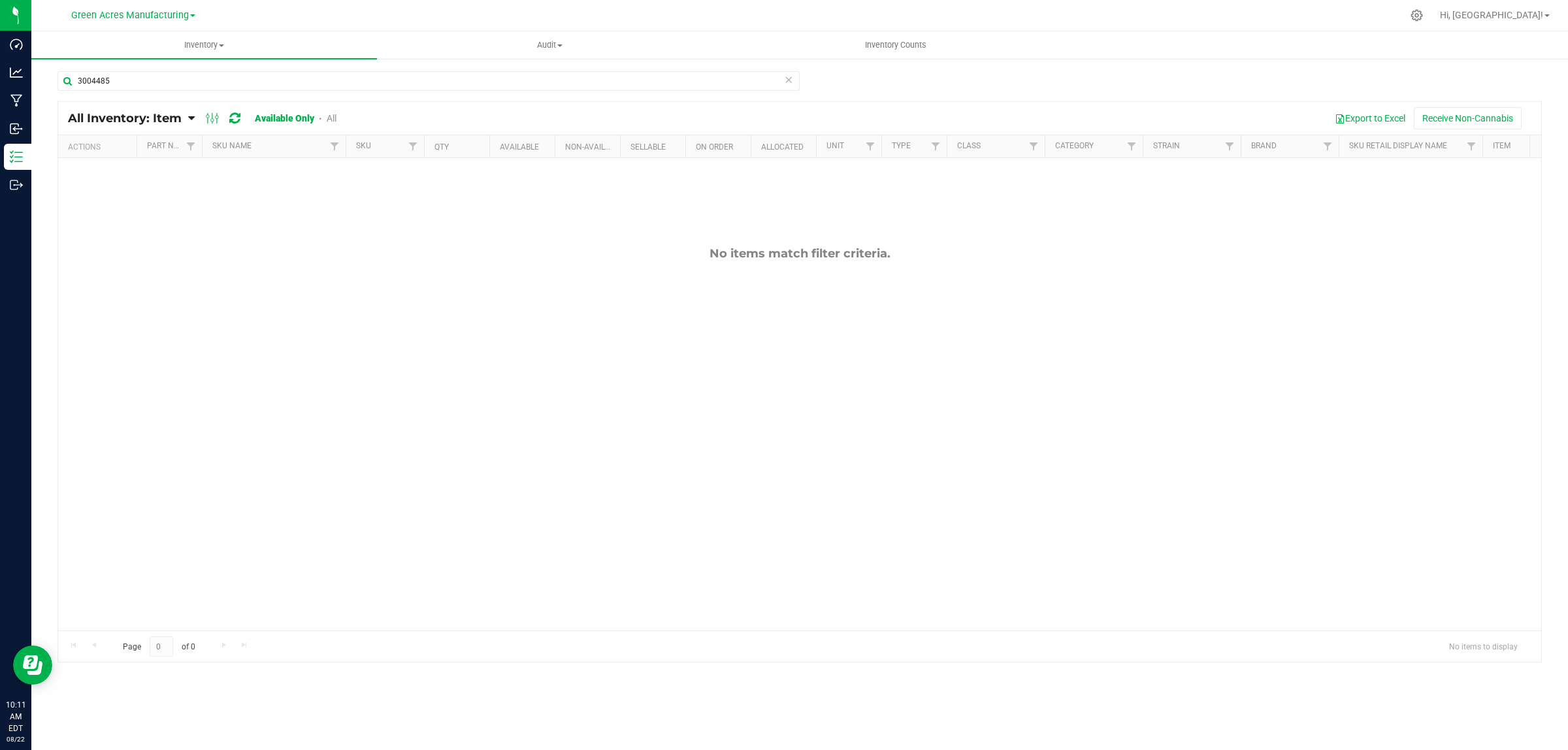
click at [334, 117] on link "All" at bounding box center [331, 118] width 9 height 10
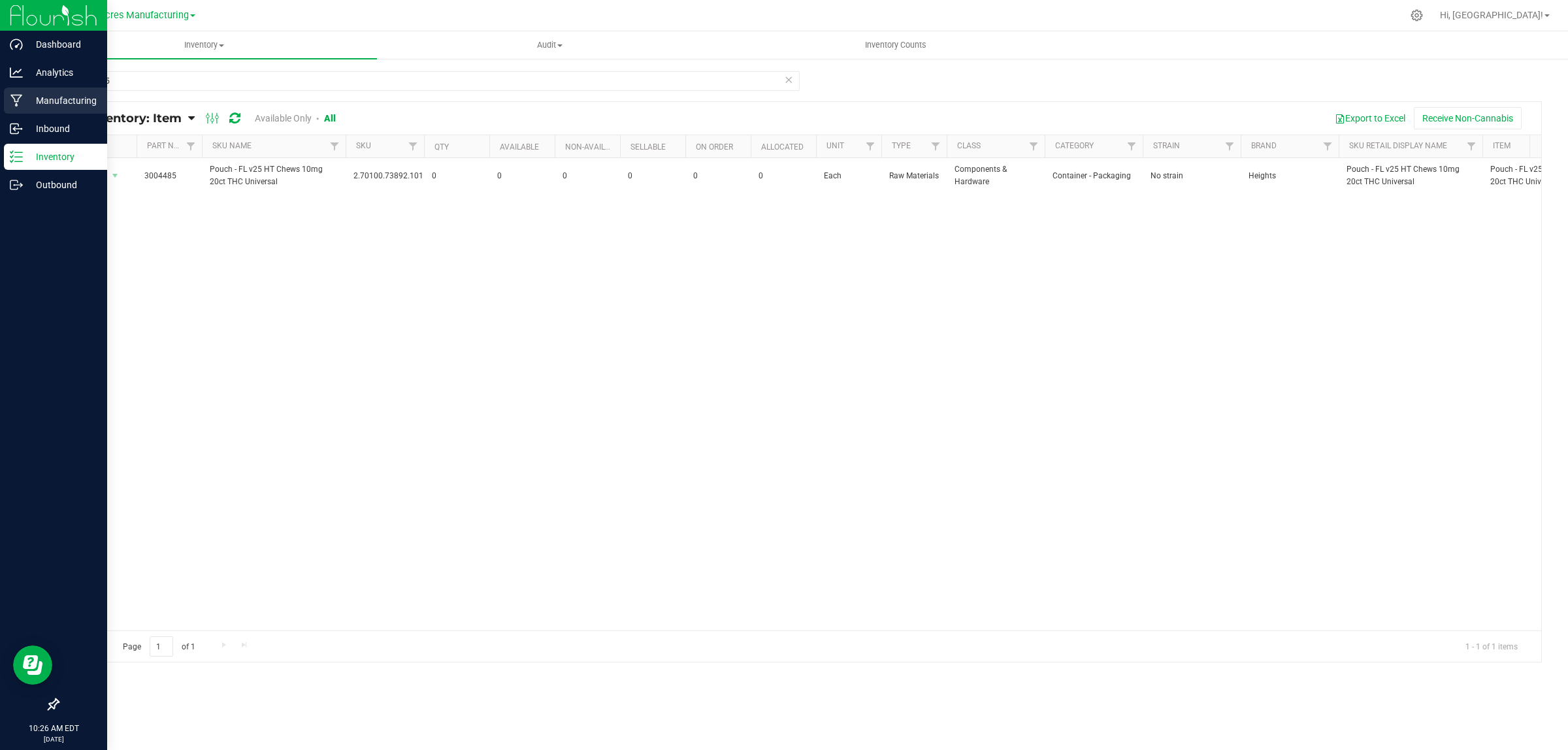
click at [50, 112] on div "Manufacturing" at bounding box center [55, 101] width 104 height 26
click at [49, 122] on p "Inbound" at bounding box center [62, 129] width 79 height 16
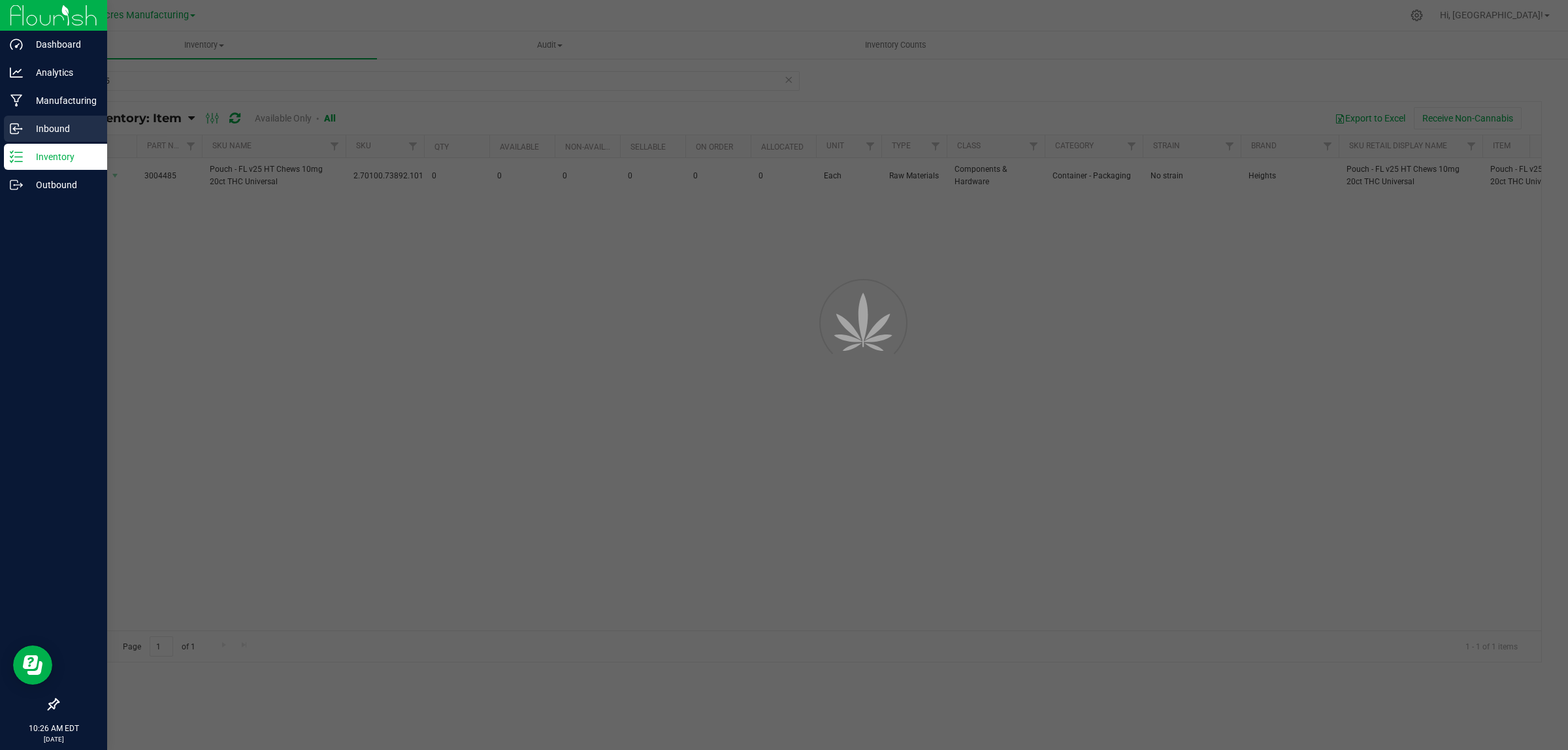
click at [49, 122] on p "Inbound" at bounding box center [62, 129] width 79 height 16
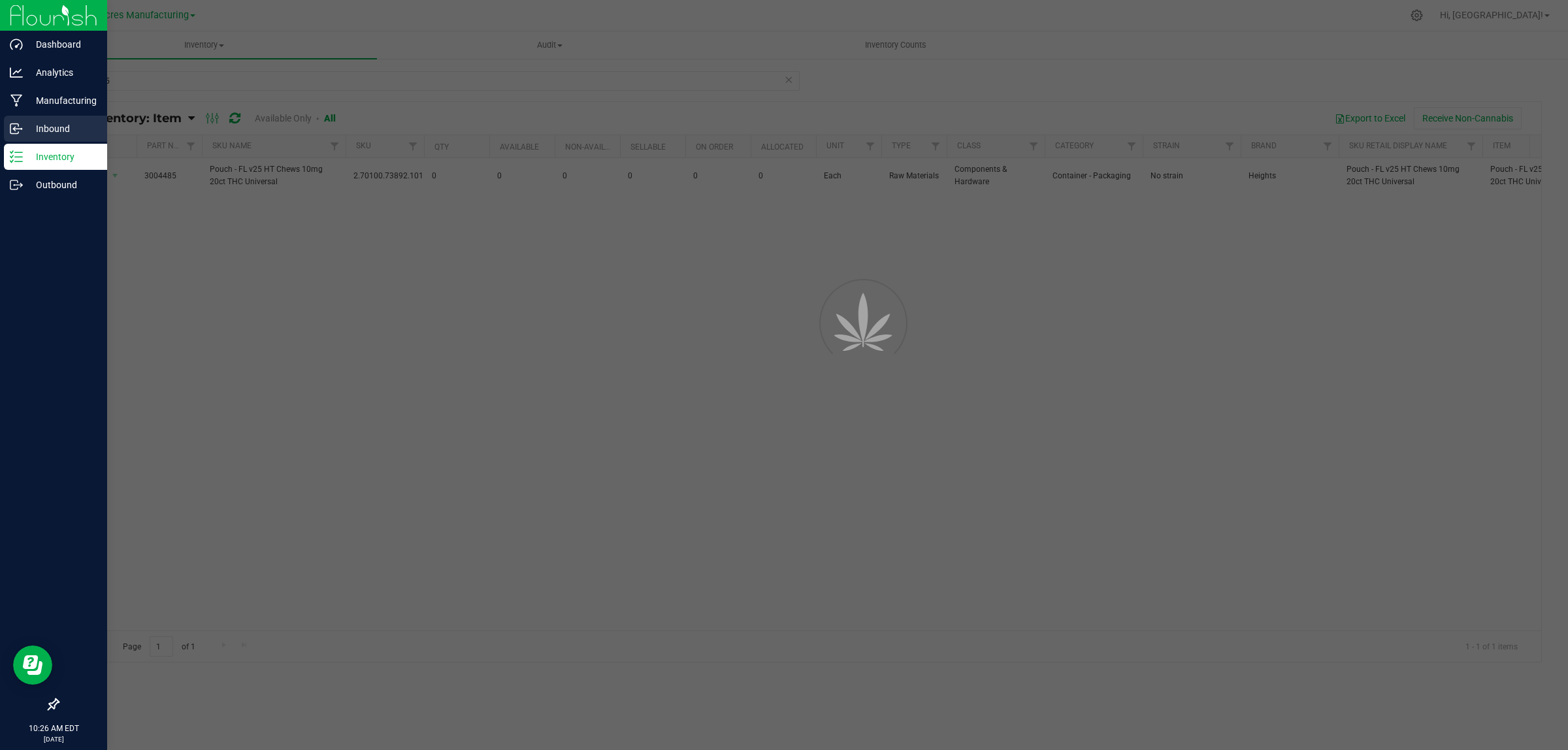
click at [49, 122] on p "Inbound" at bounding box center [62, 129] width 79 height 16
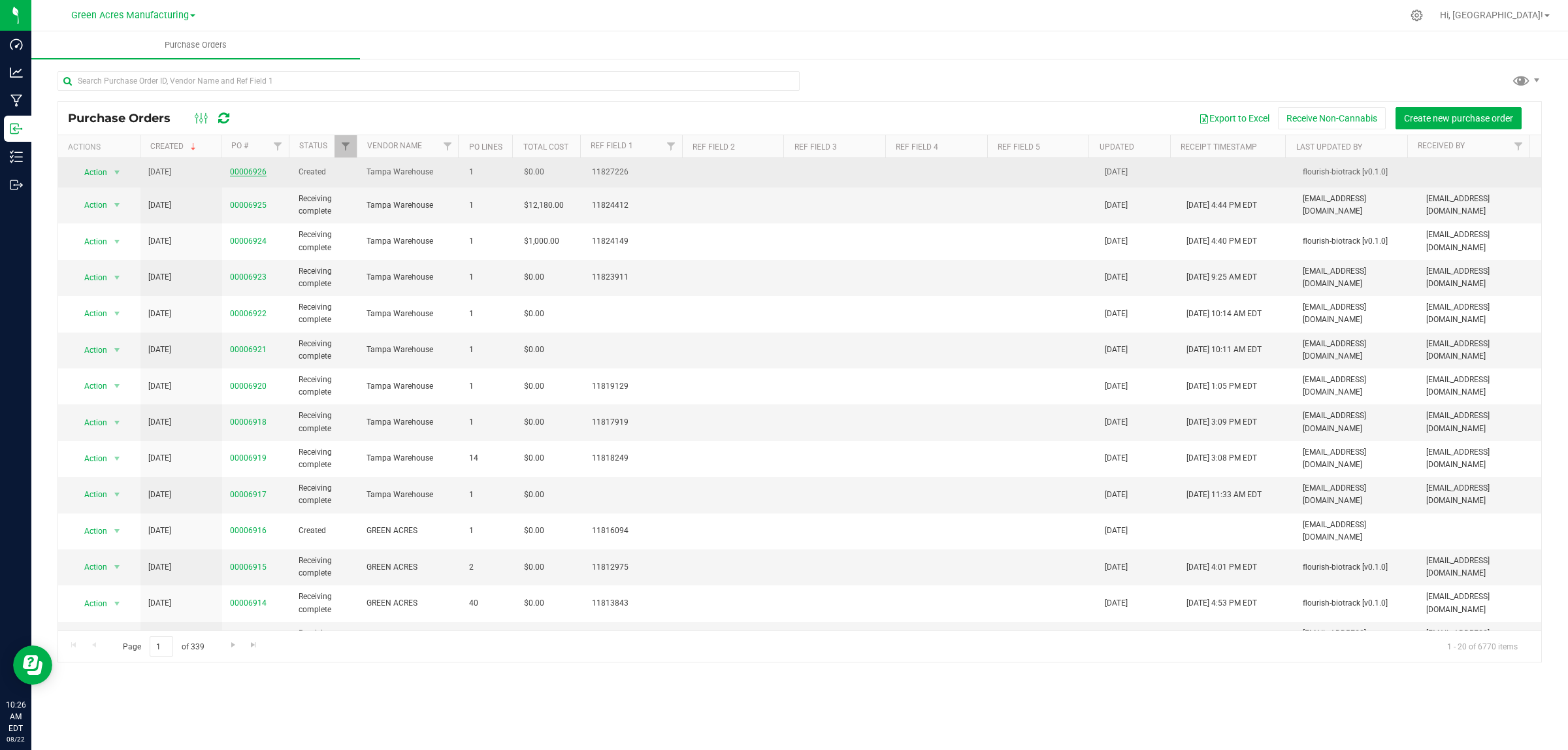
click at [250, 170] on link "00006926" at bounding box center [248, 171] width 36 height 9
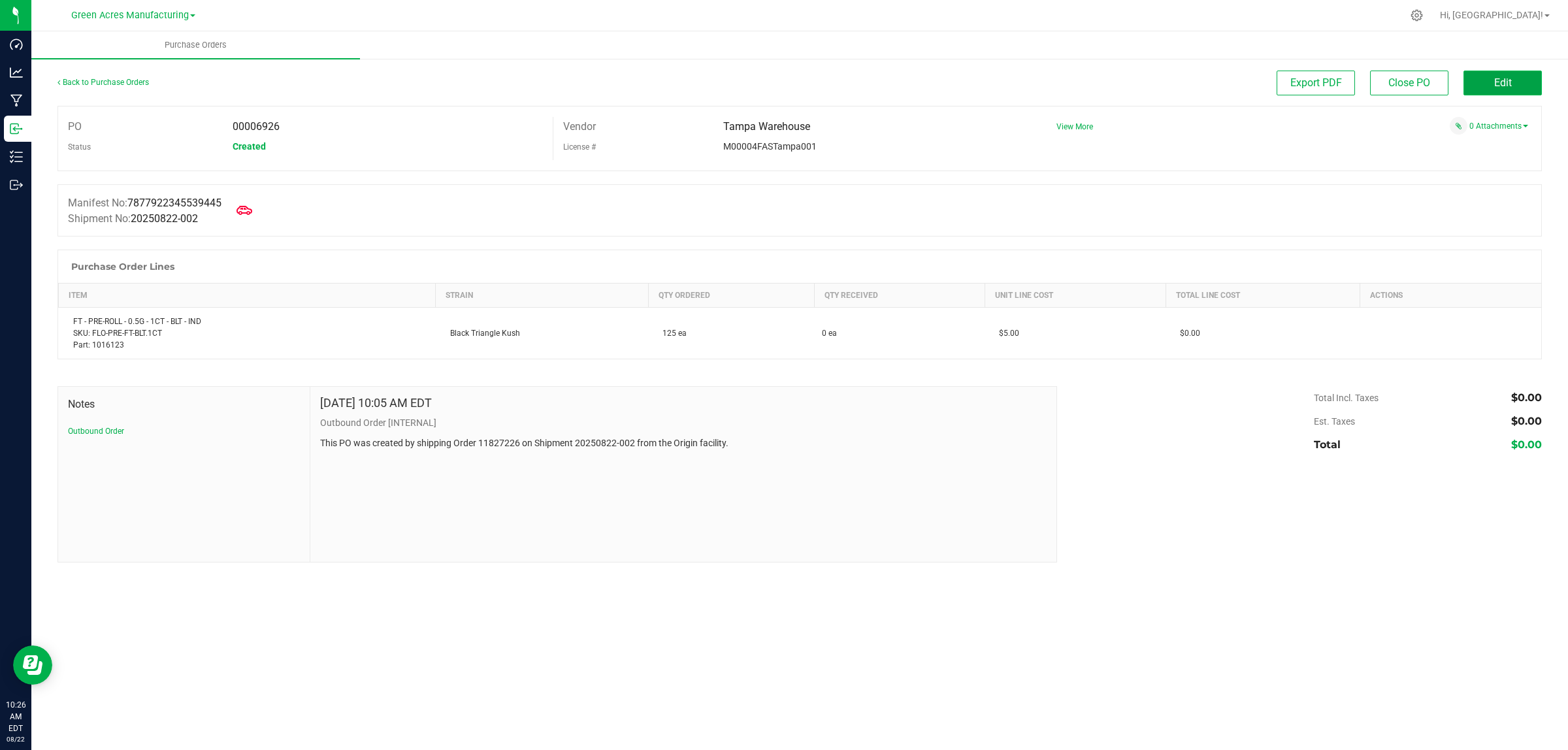
click at [1501, 84] on span "Edit" at bounding box center [1503, 82] width 17 height 12
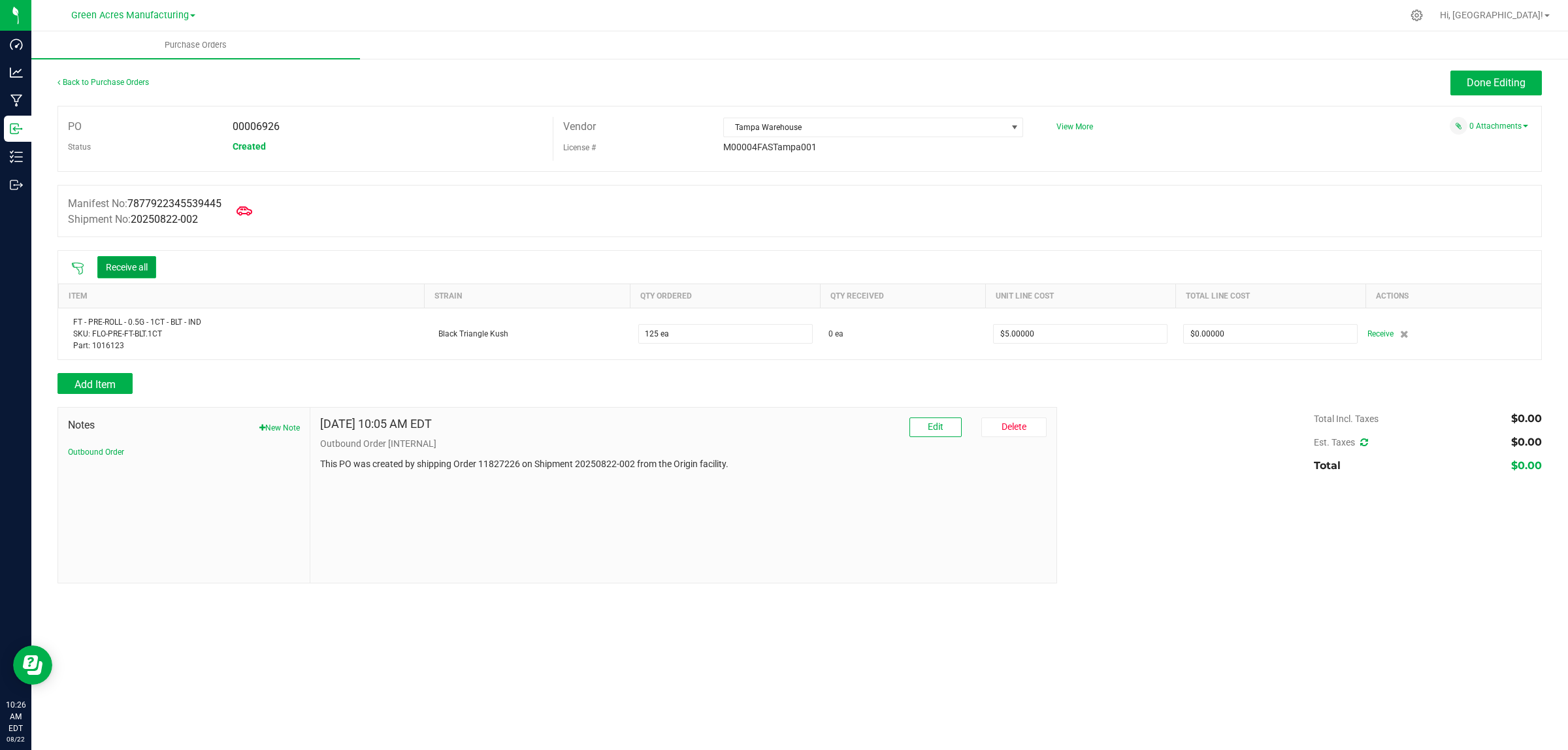
click at [136, 266] on button "Receive all" at bounding box center [127, 267] width 59 height 22
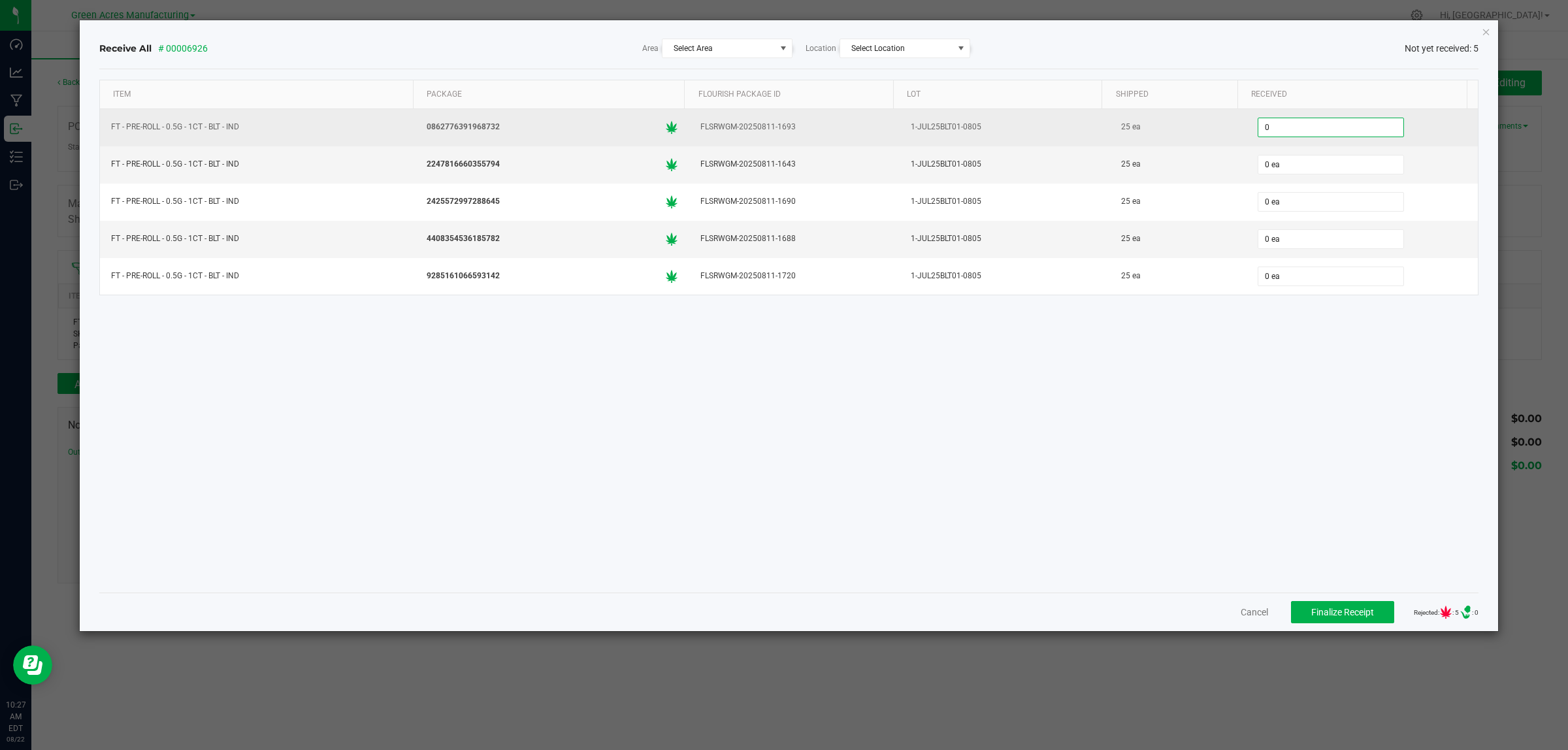
click at [1327, 120] on input "0" at bounding box center [1330, 127] width 145 height 18
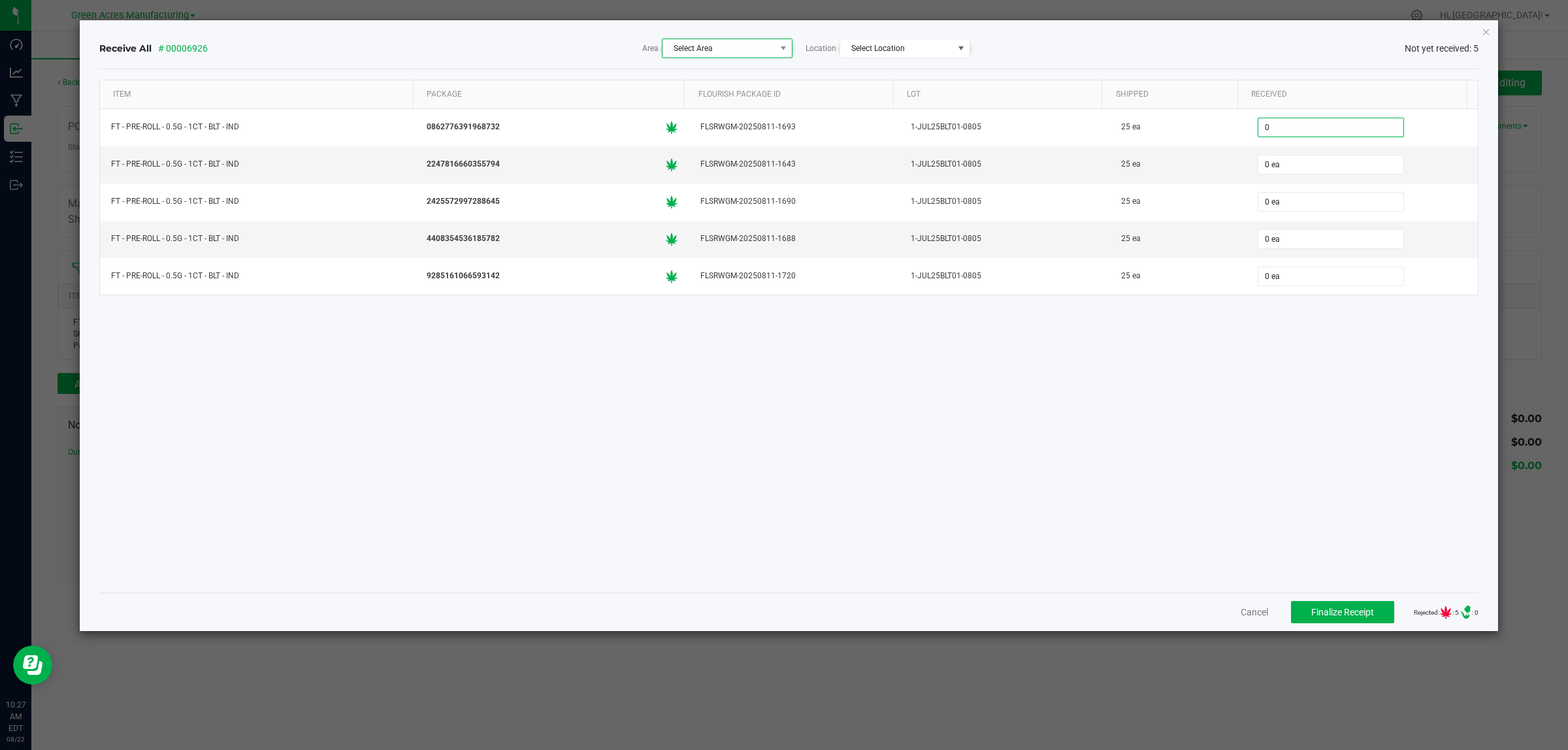
type input "0 ea"
click at [748, 47] on span "Select Area" at bounding box center [719, 48] width 113 height 18
type input "sec"
click at [737, 109] on span "Pantry / Secured Vault [Inventory]" at bounding box center [744, 104] width 137 height 20
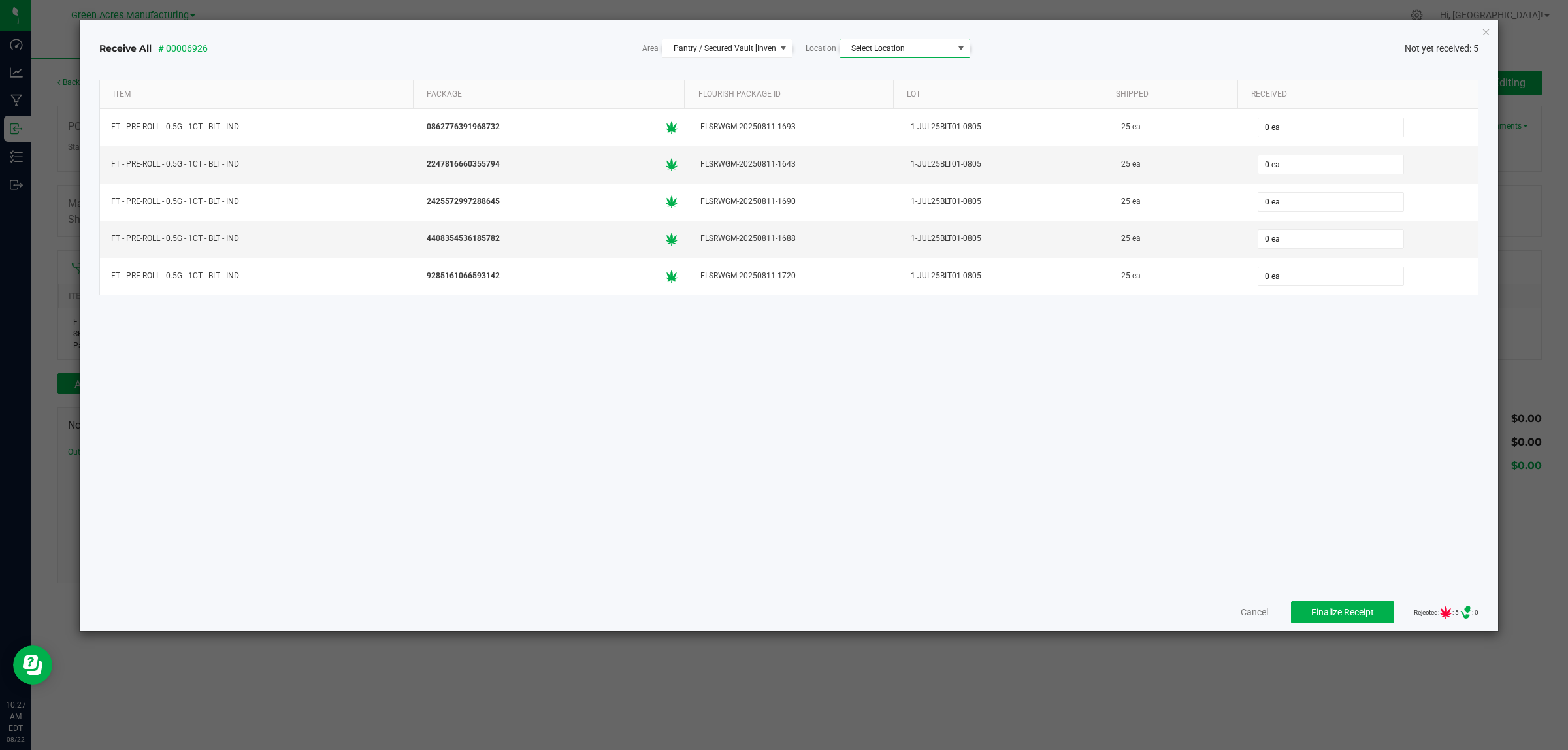
click at [956, 47] on span at bounding box center [961, 48] width 10 height 10
click at [864, 125] on span "Intake" at bounding box center [865, 126] width 26 height 20
click at [1057, 47] on div "Receive All # 00006926 Area Pantry / Secured Vault [Inventory] Location Intake …" at bounding box center [789, 48] width 1380 height 20
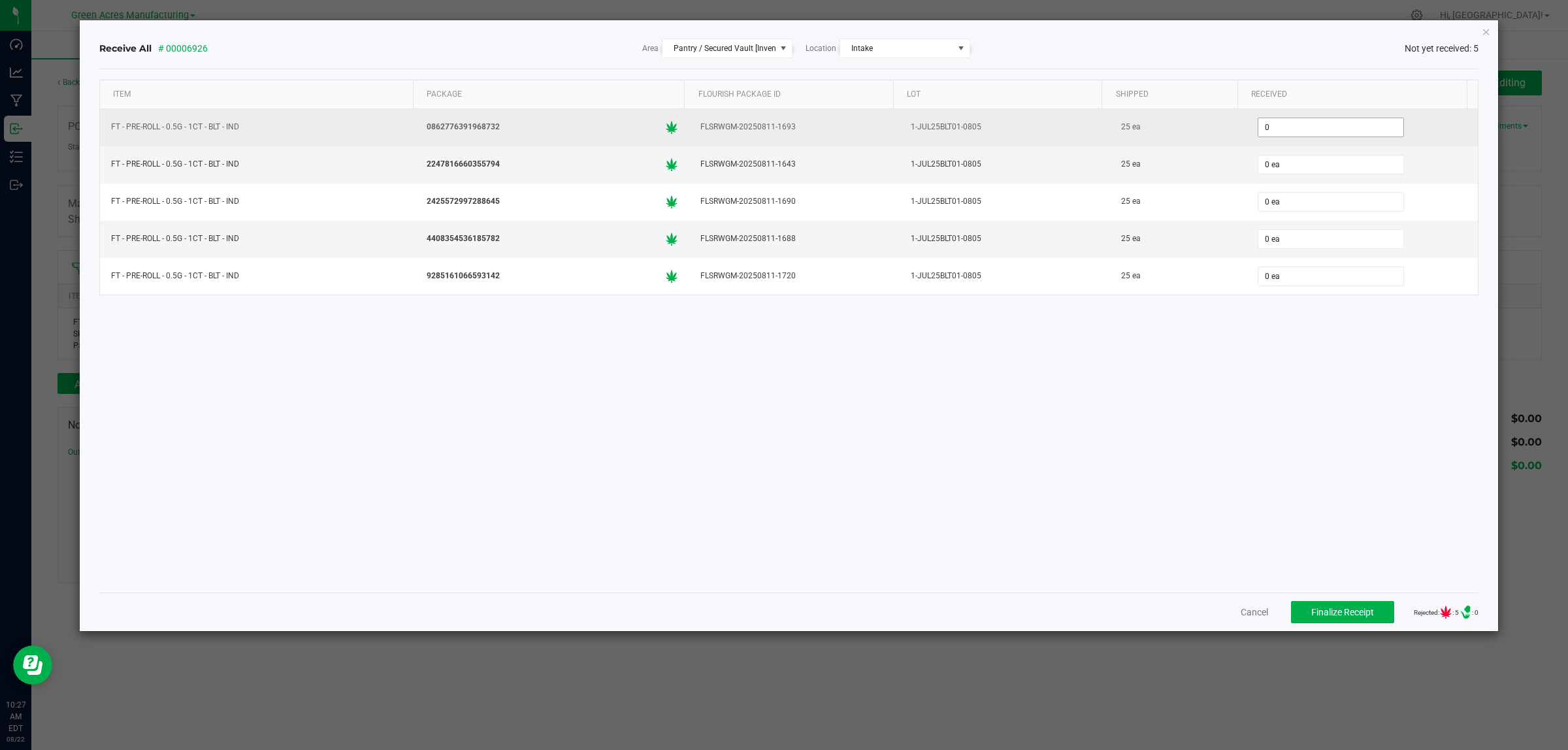
click at [1279, 129] on input "0" at bounding box center [1330, 127] width 145 height 18
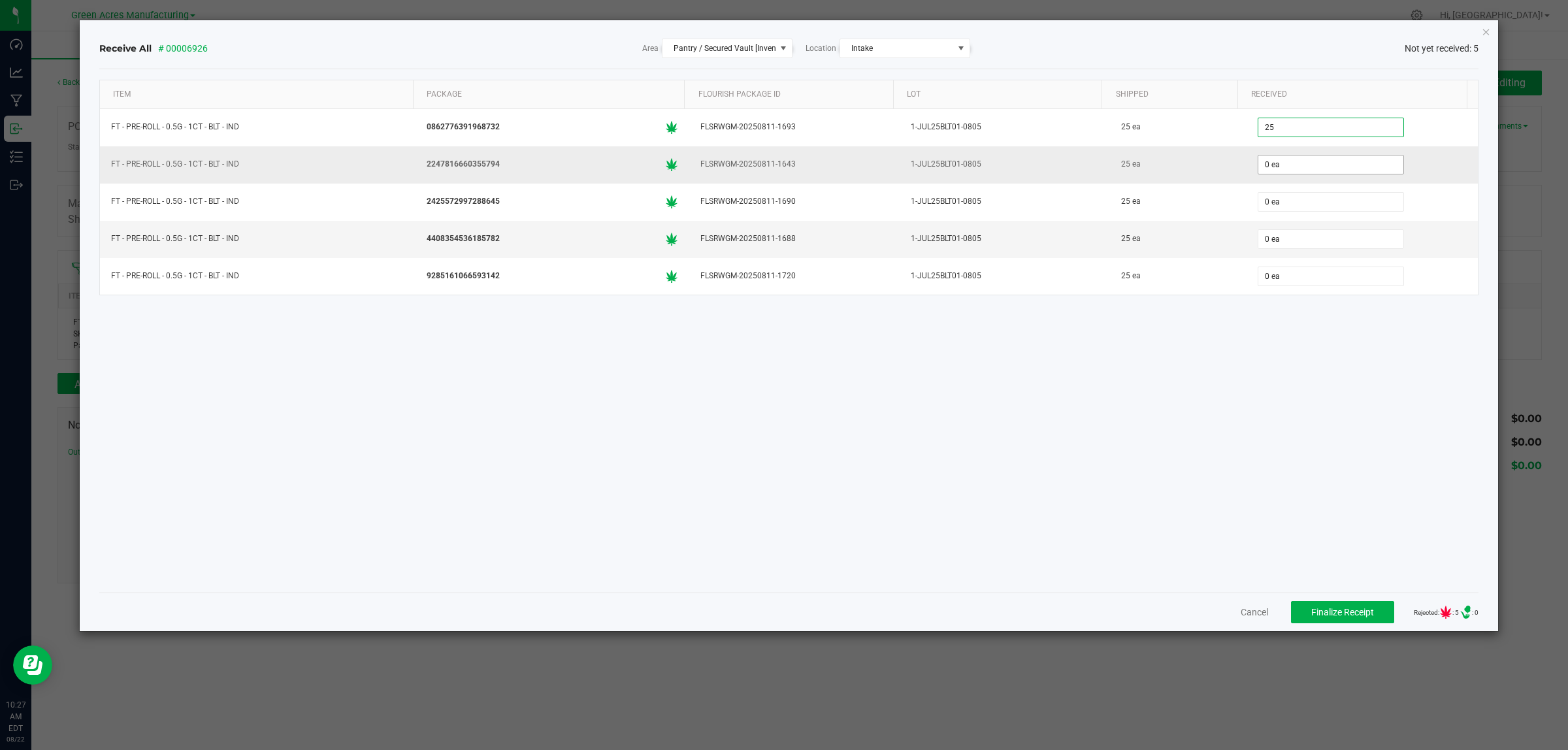
type input "25 ea"
click at [1269, 160] on input "0" at bounding box center [1330, 164] width 145 height 18
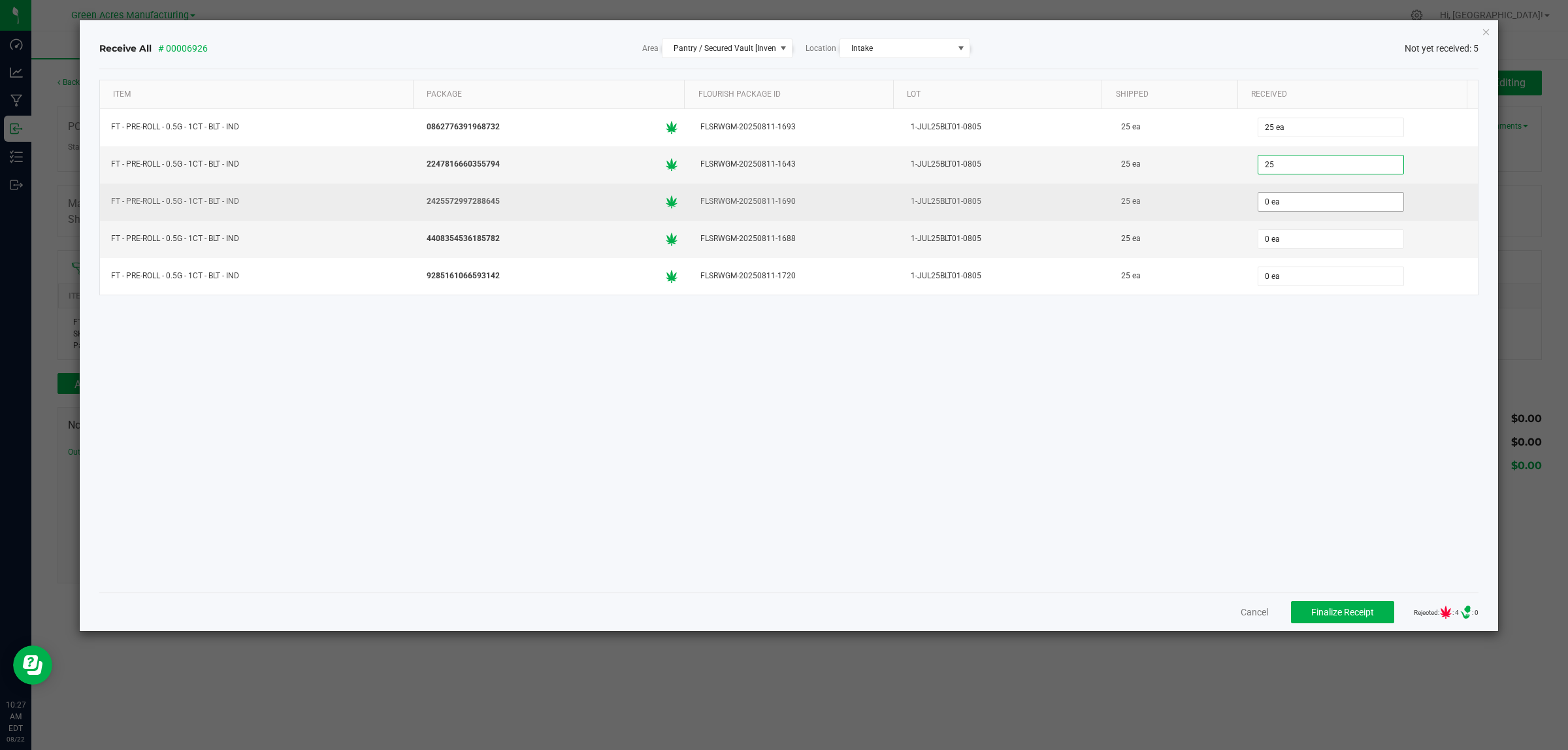
type input "25 ea"
drag, startPoint x: 1276, startPoint y: 195, endPoint x: 1269, endPoint y: 211, distance: 17.5
click at [1276, 196] on input "0" at bounding box center [1330, 201] width 145 height 18
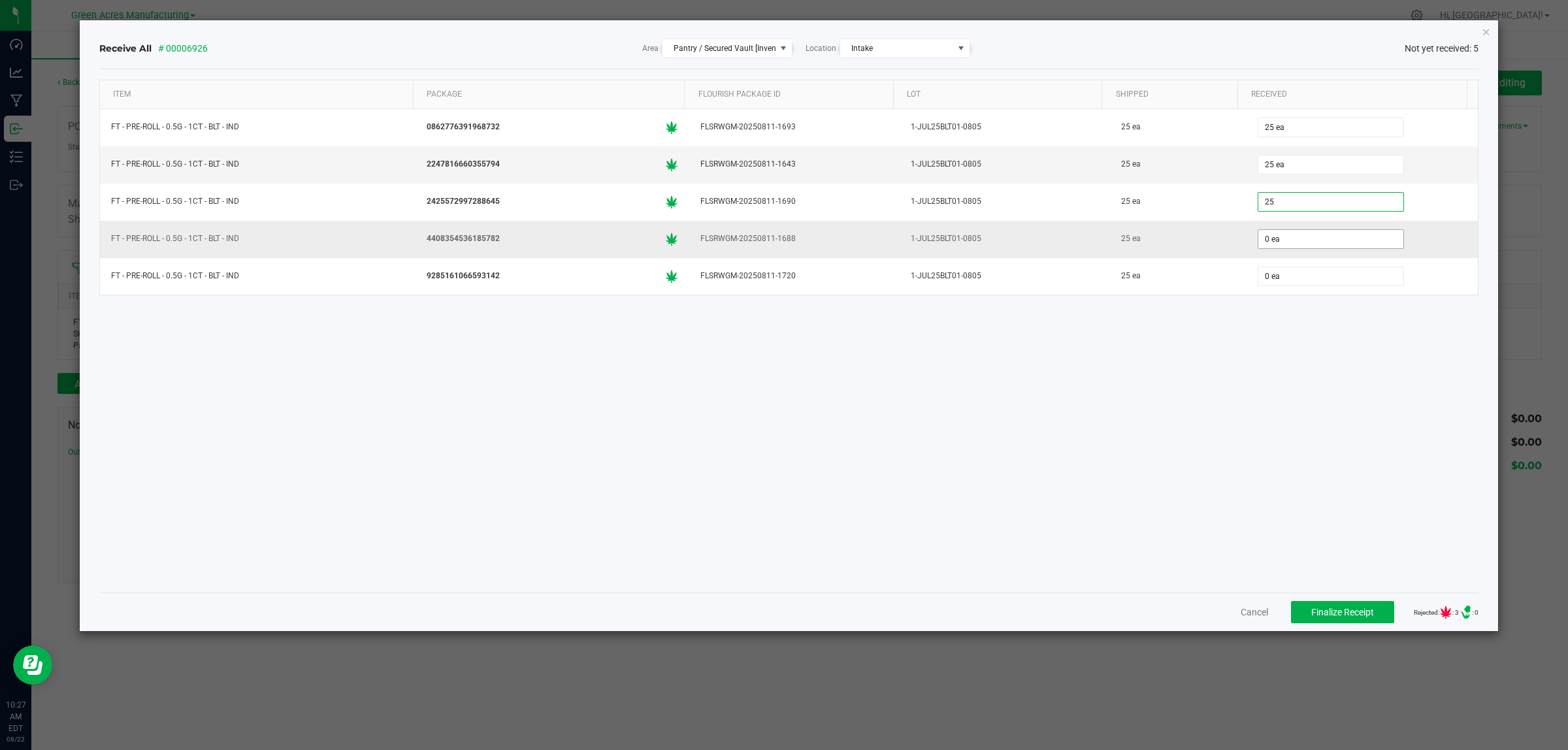
type input "25 ea"
click at [1281, 236] on input "0" at bounding box center [1330, 238] width 145 height 18
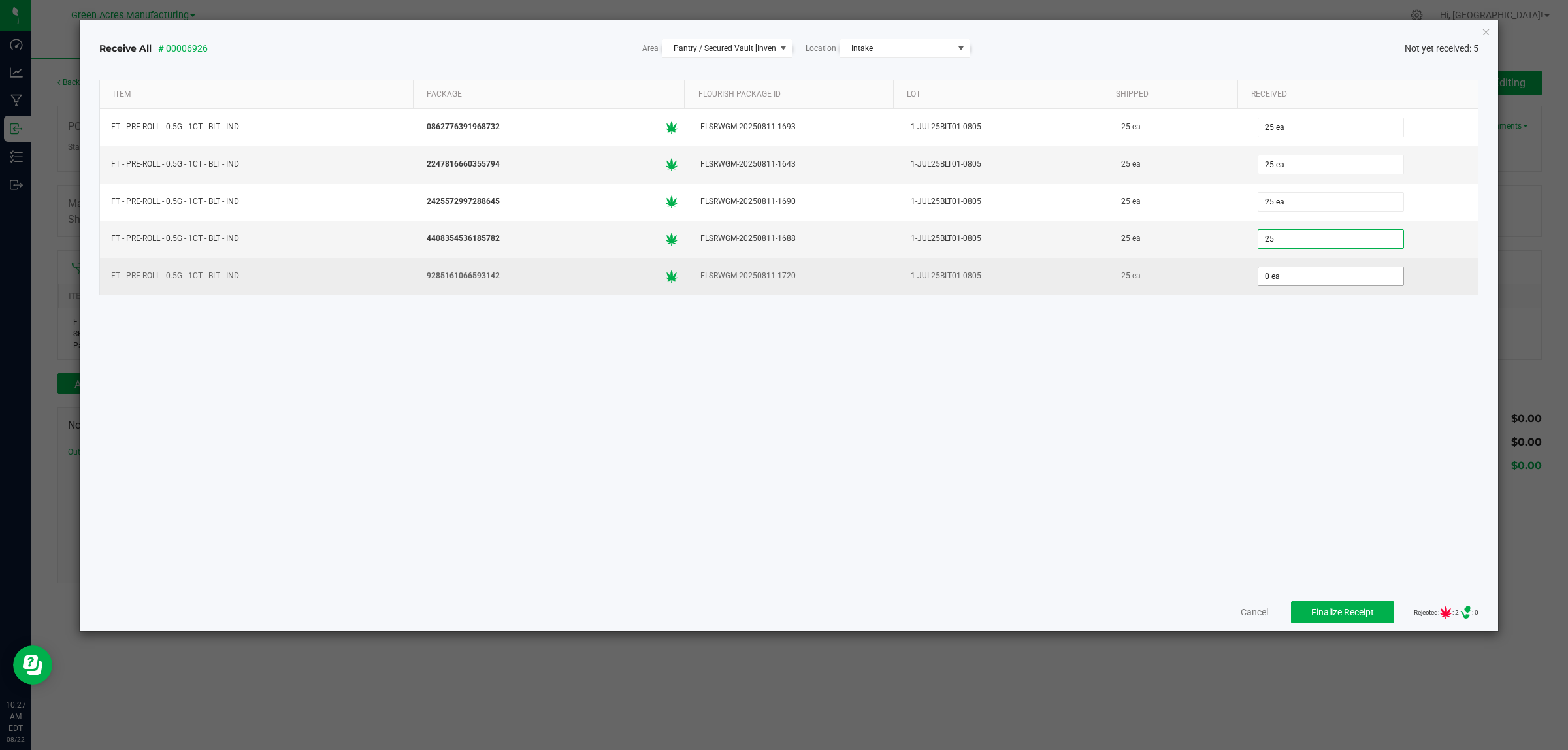
type input "25 ea"
click at [1274, 276] on input "0" at bounding box center [1330, 276] width 145 height 18
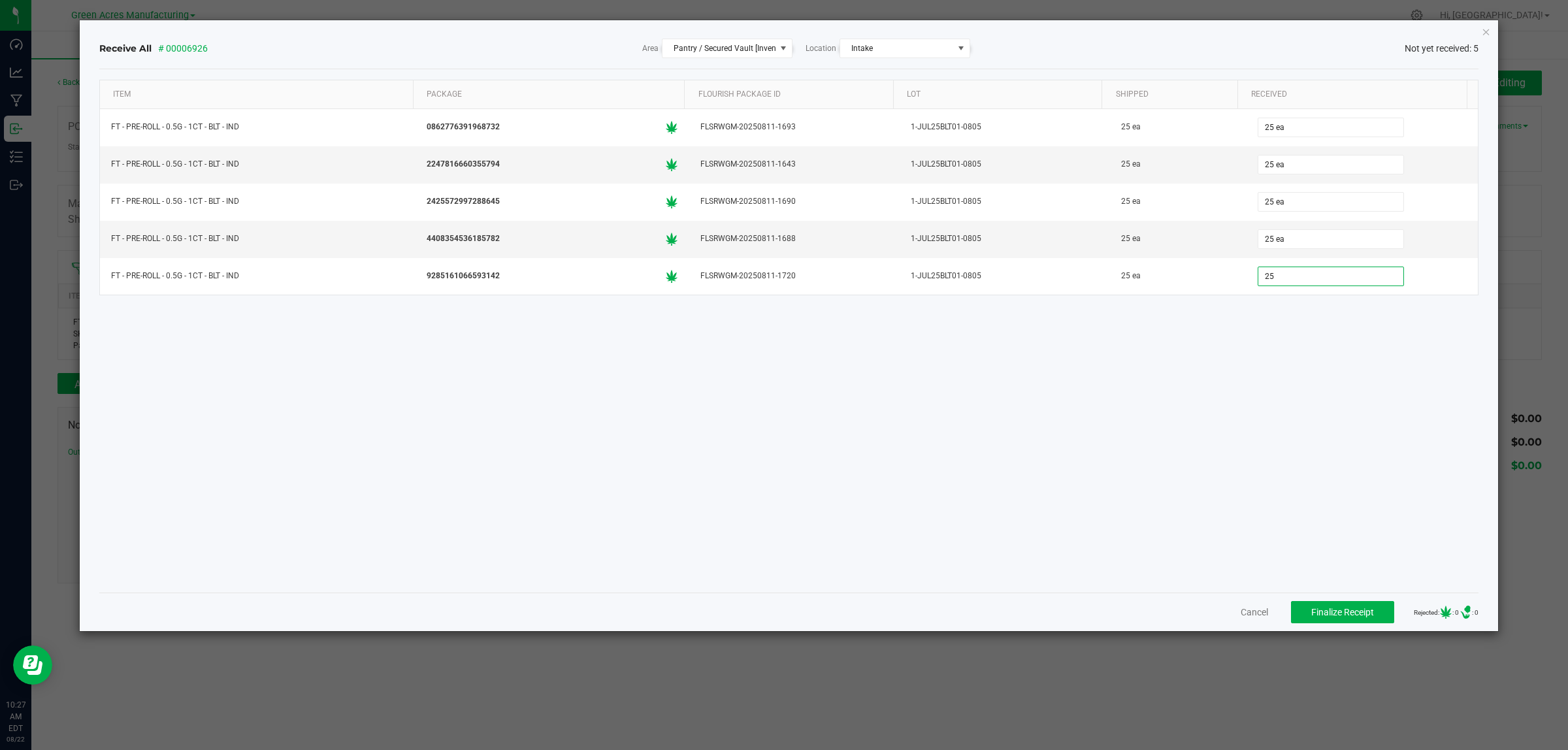
type input "25 ea"
click at [1164, 390] on div "Item Package Flourish Package ID Lot Shipped Received FT - PRE-ROLL - 0.5G - 1C…" at bounding box center [789, 330] width 1380 height 502
click at [1325, 613] on span "Finalize Receipt" at bounding box center [1343, 612] width 63 height 10
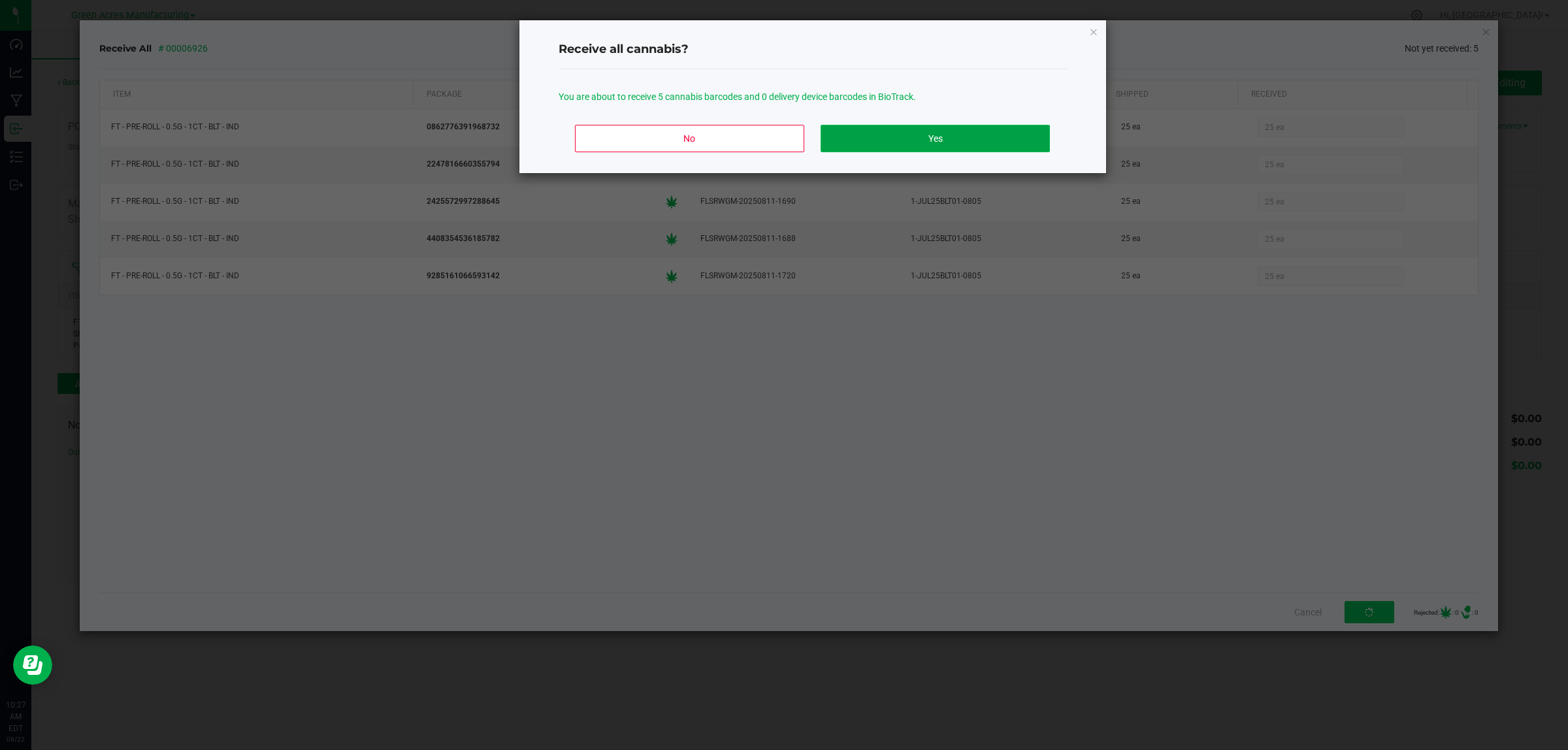
click at [991, 148] on button "Yes" at bounding box center [935, 138] width 229 height 28
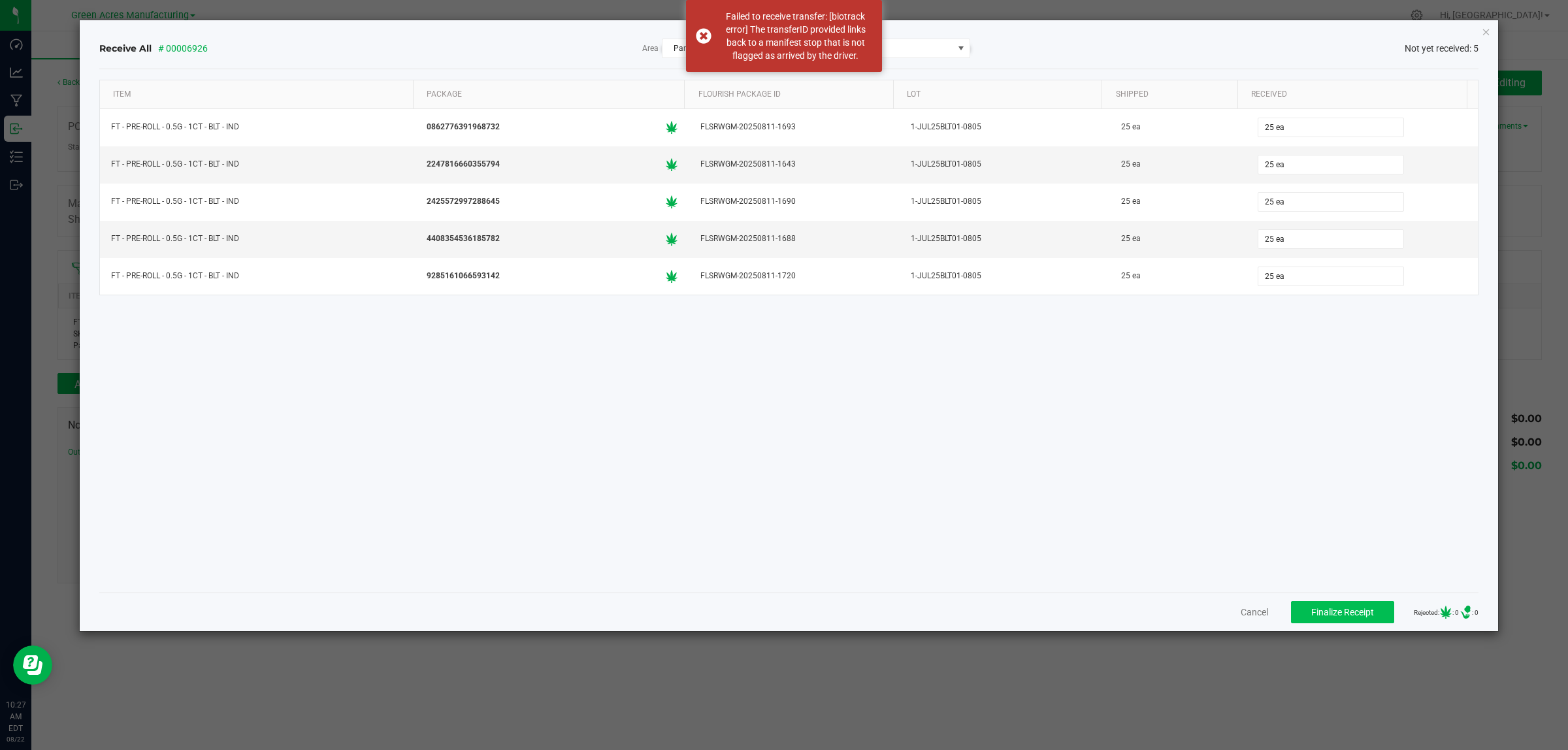
click at [1494, 33] on div "Receive All # 00006926 Area Pantry / Secured Vault [Inventory] Location Intake …" at bounding box center [789, 326] width 1419 height 611
click at [1488, 31] on icon "Close" at bounding box center [1486, 31] width 9 height 16
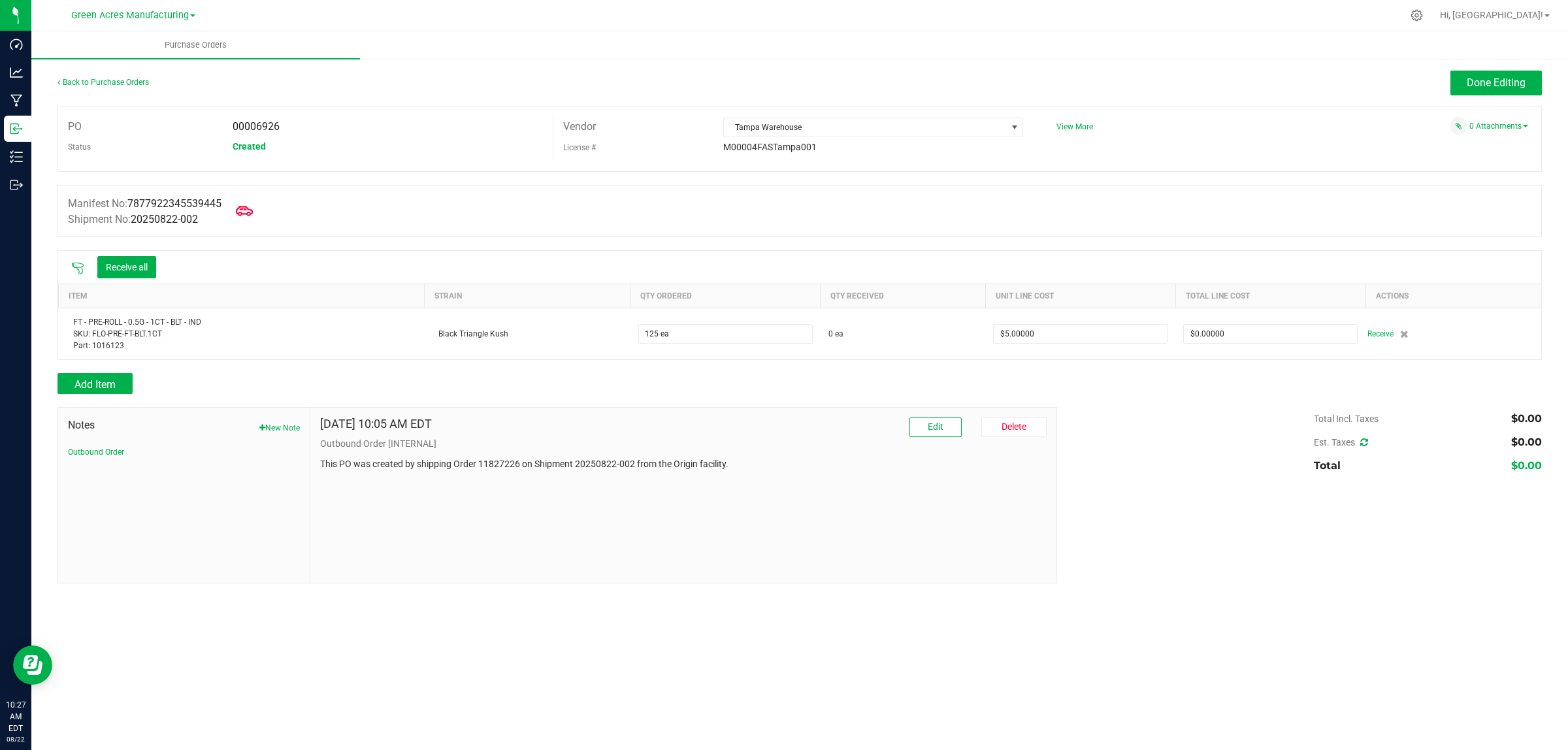
click at [249, 212] on icon at bounding box center [244, 211] width 17 height 17
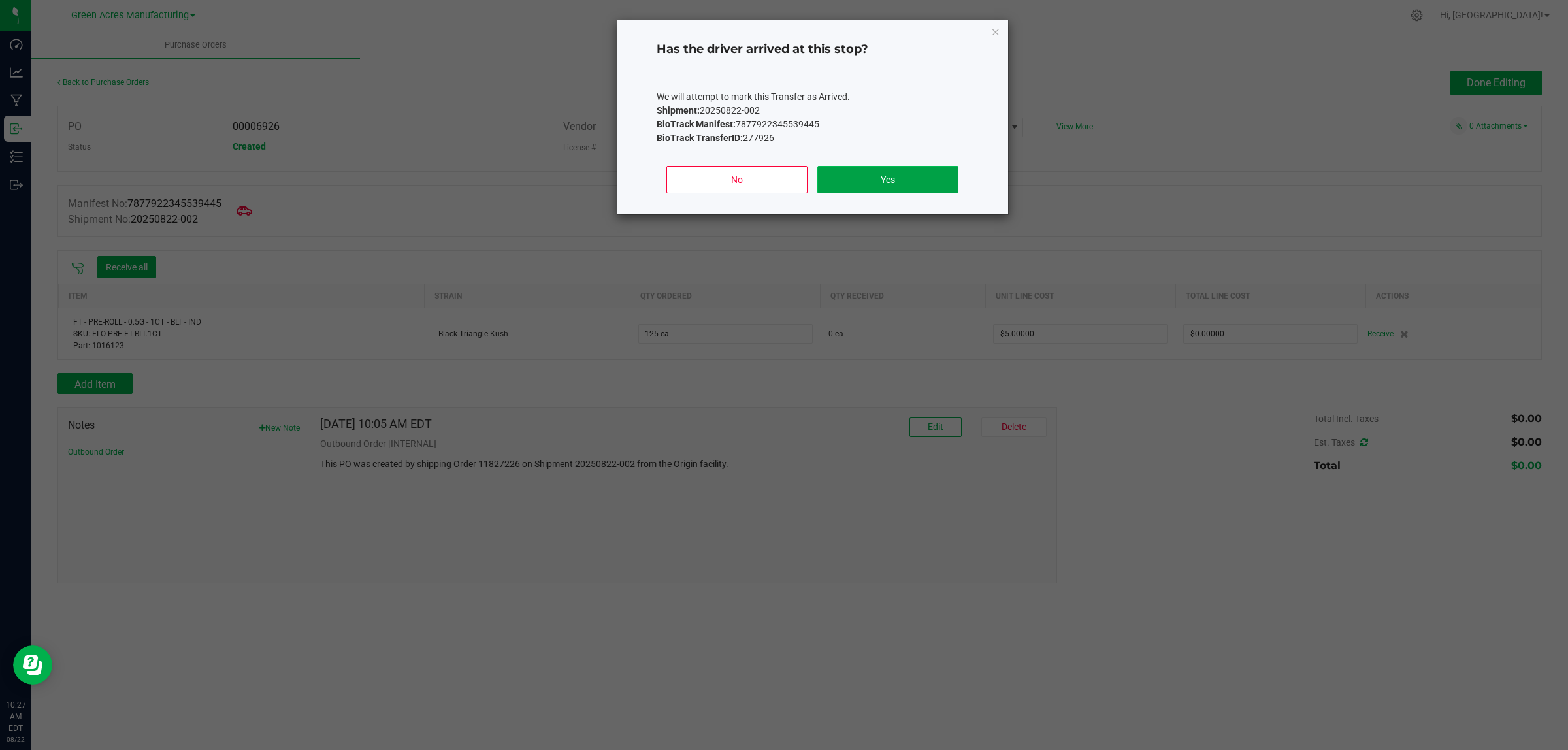
click at [894, 180] on button "Yes" at bounding box center [887, 180] width 141 height 28
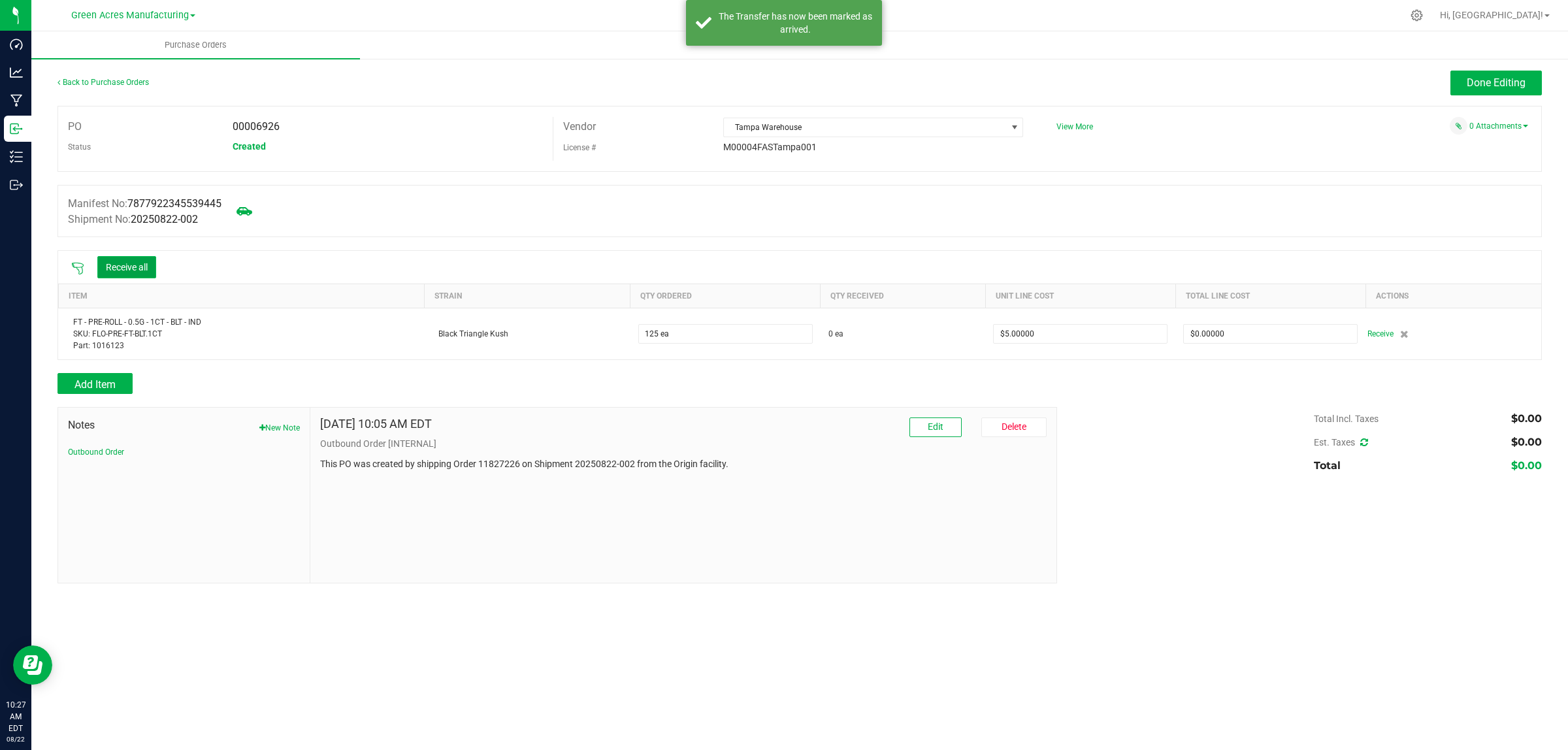
click at [119, 273] on button "Receive all" at bounding box center [127, 267] width 59 height 22
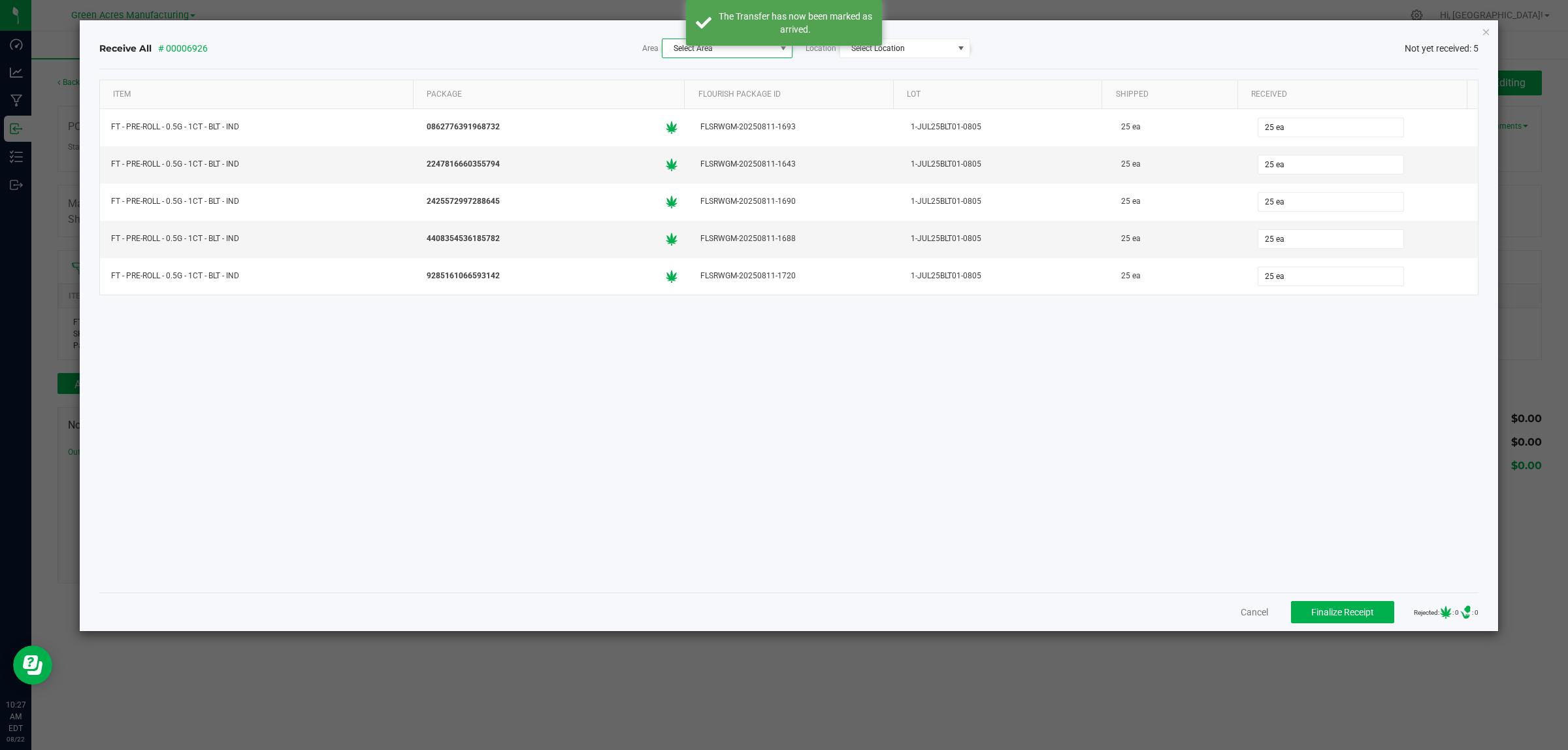
click at [728, 47] on span "Select Area" at bounding box center [719, 48] width 113 height 18
type input "secure"
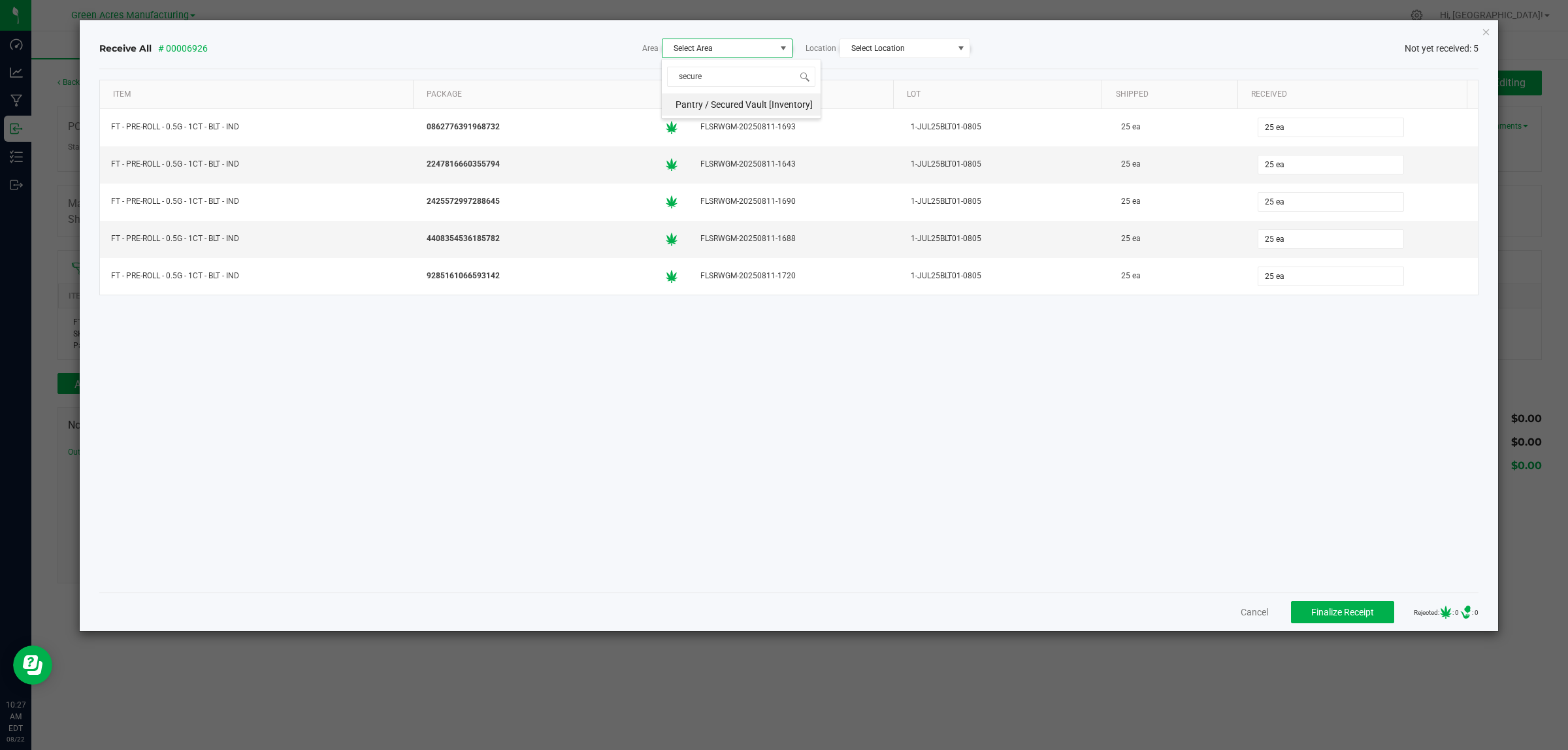
drag, startPoint x: 699, startPoint y: 102, endPoint x: 749, endPoint y: 76, distance: 56.4
click at [700, 102] on span "Pantry / Secured Vault [Inventory]" at bounding box center [744, 104] width 137 height 20
click at [912, 47] on span "Select Location" at bounding box center [897, 48] width 113 height 18
click at [873, 130] on span "Intake" at bounding box center [865, 126] width 26 height 20
click at [1101, 46] on div "Receive All # 00006926 Area Pantry / Secured Vault [Inventory] Location Intake …" at bounding box center [789, 48] width 1380 height 20
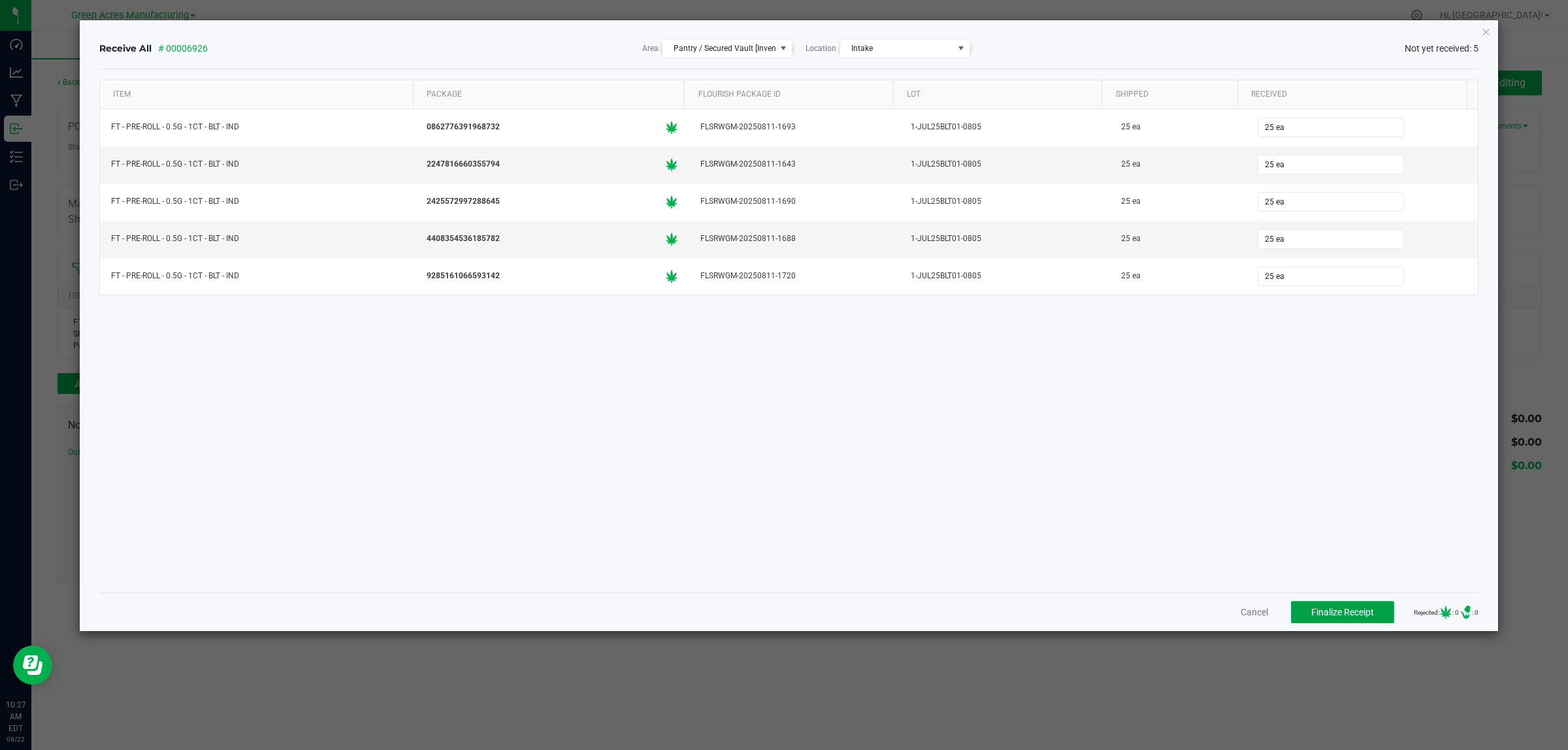
click at [1348, 609] on span "Finalize Receipt" at bounding box center [1343, 612] width 63 height 10
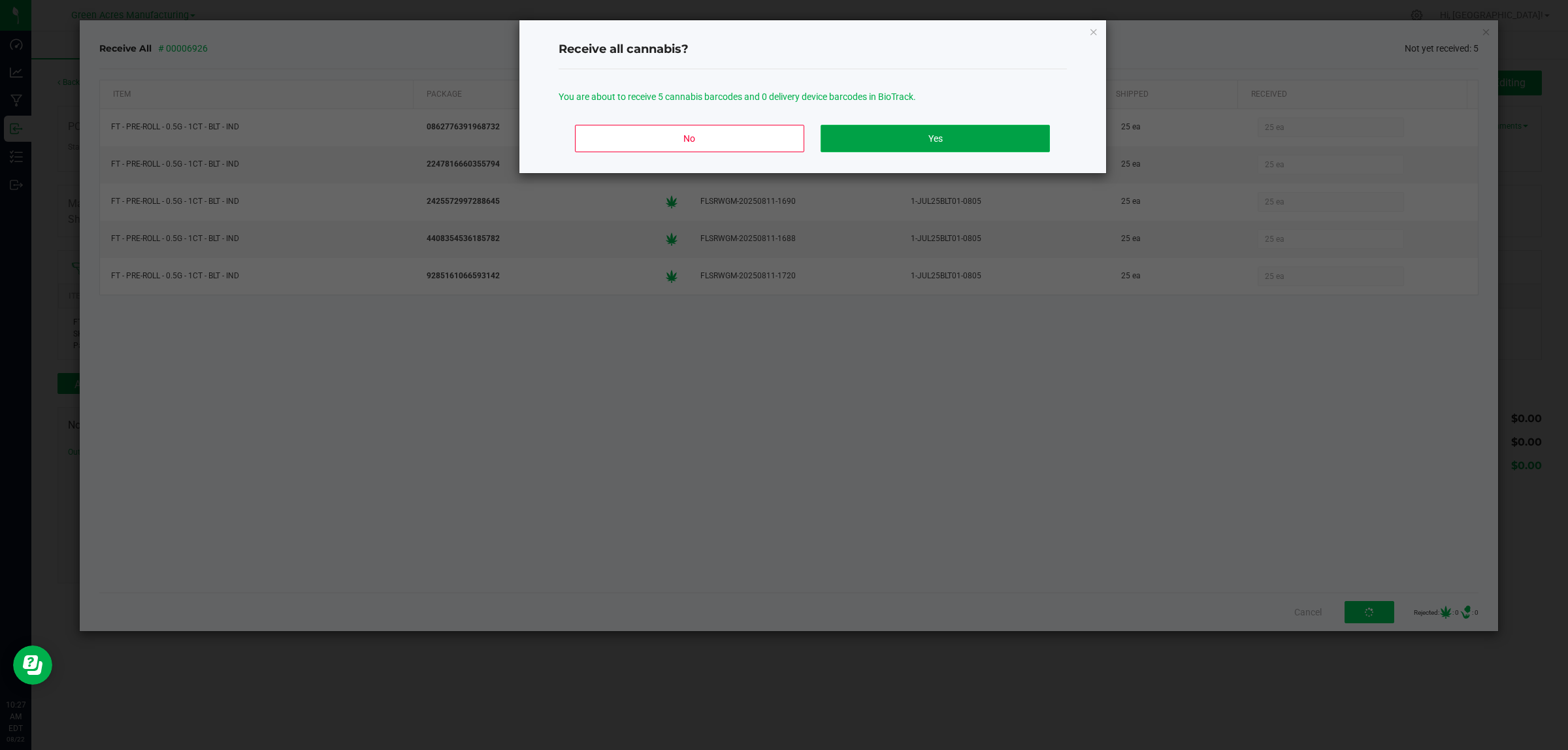
click at [955, 136] on button "Yes" at bounding box center [935, 138] width 229 height 28
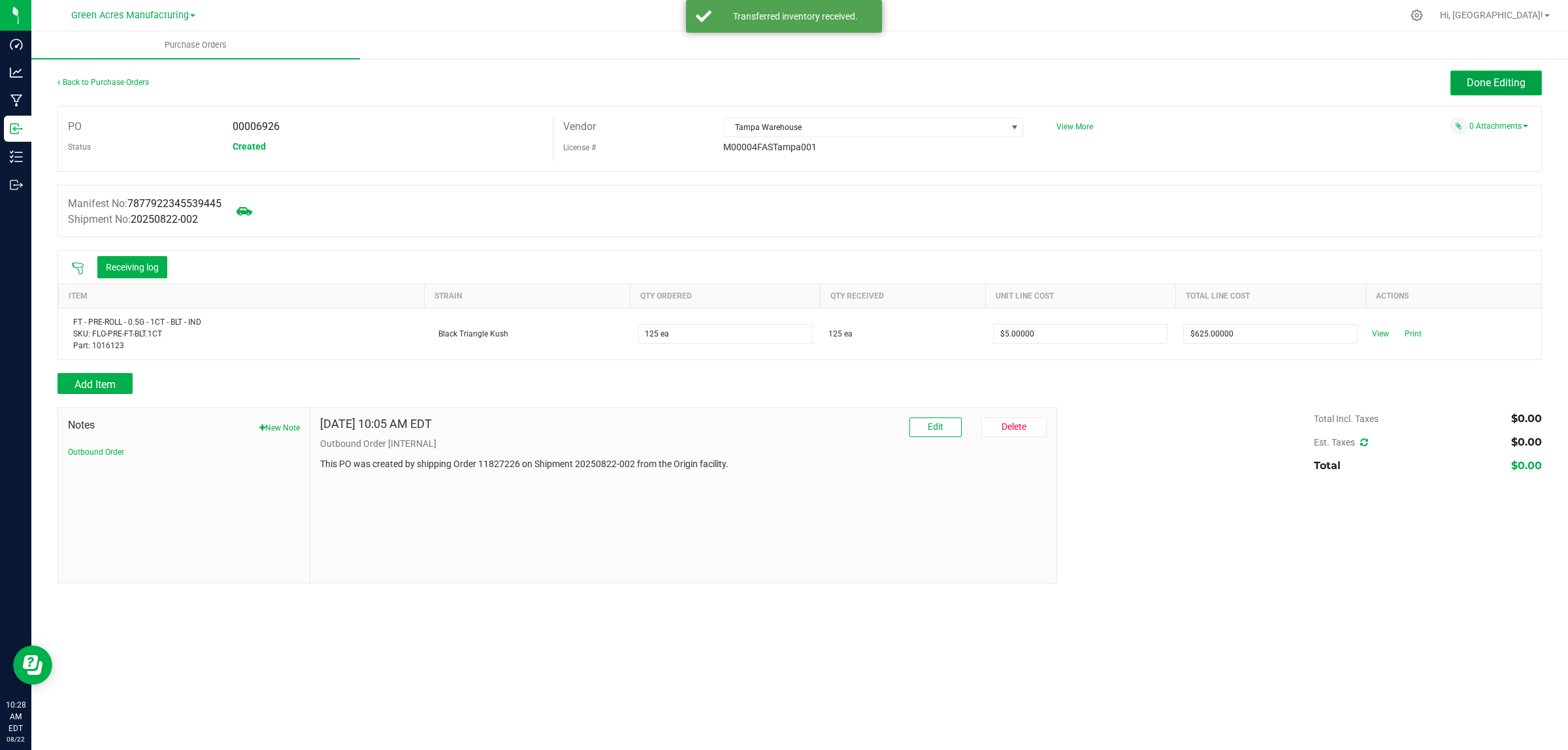
click at [1529, 82] on button "Done Editing" at bounding box center [1496, 83] width 91 height 25
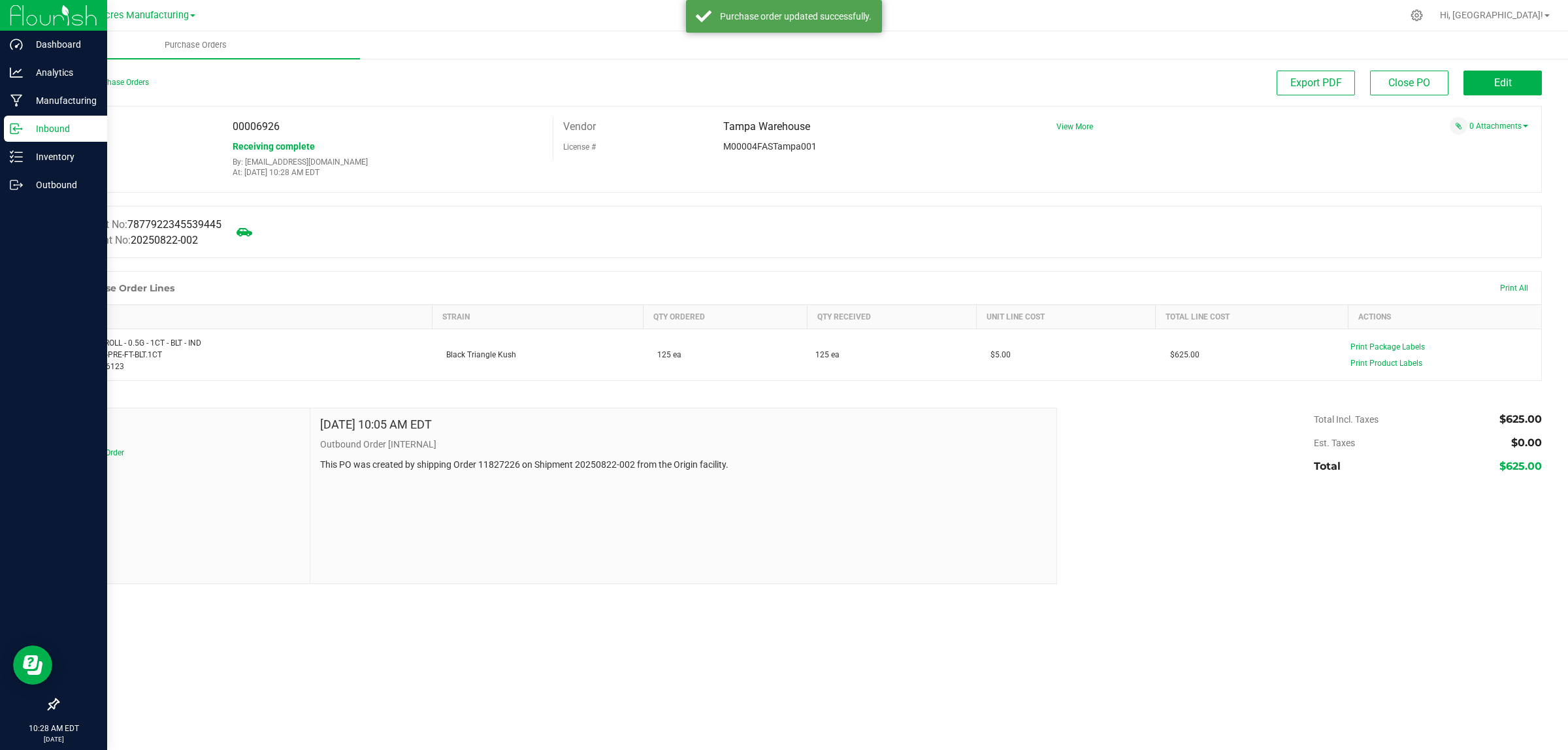
click at [30, 130] on p "Inbound" at bounding box center [62, 129] width 79 height 16
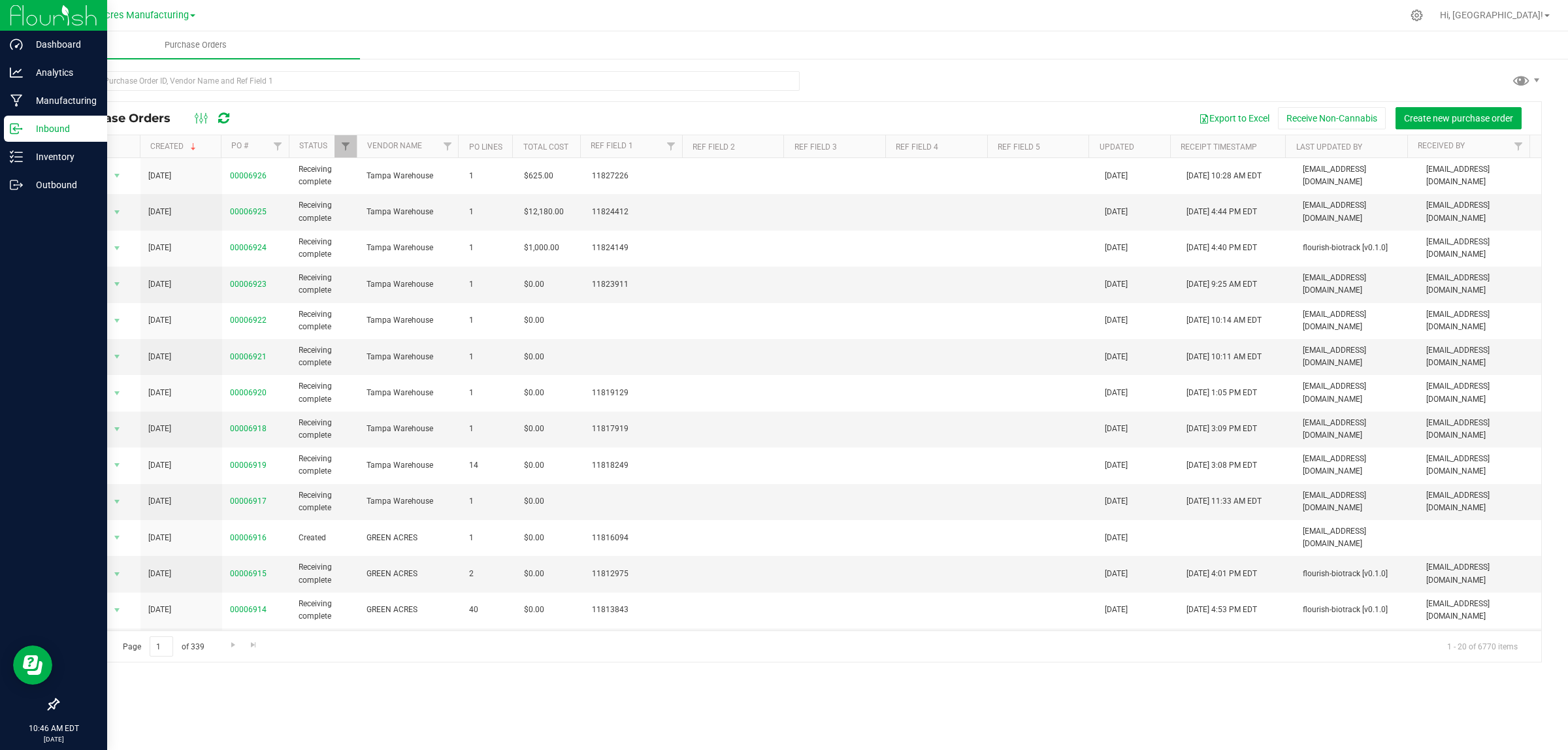
click at [25, 128] on p "Inbound" at bounding box center [62, 129] width 79 height 16
click at [53, 126] on p "Inbound" at bounding box center [62, 129] width 79 height 16
